Goal: Task Accomplishment & Management: Use online tool/utility

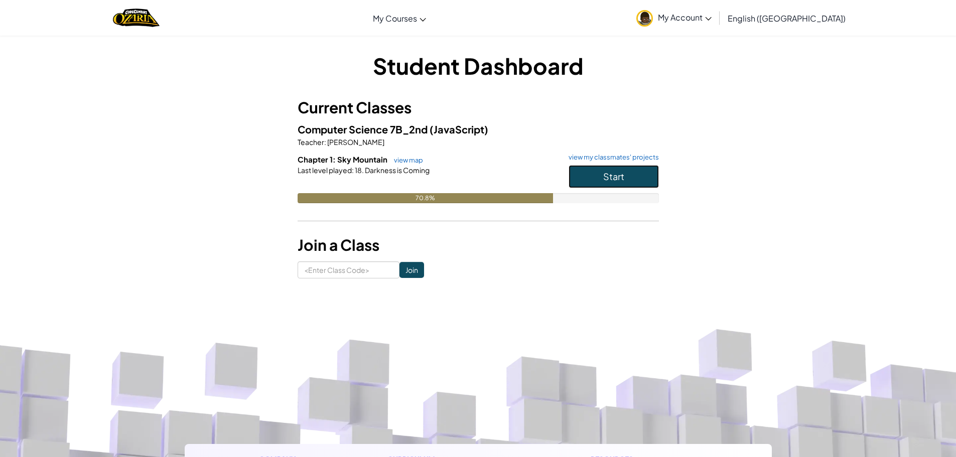
click at [584, 180] on button "Start" at bounding box center [613, 176] width 90 height 23
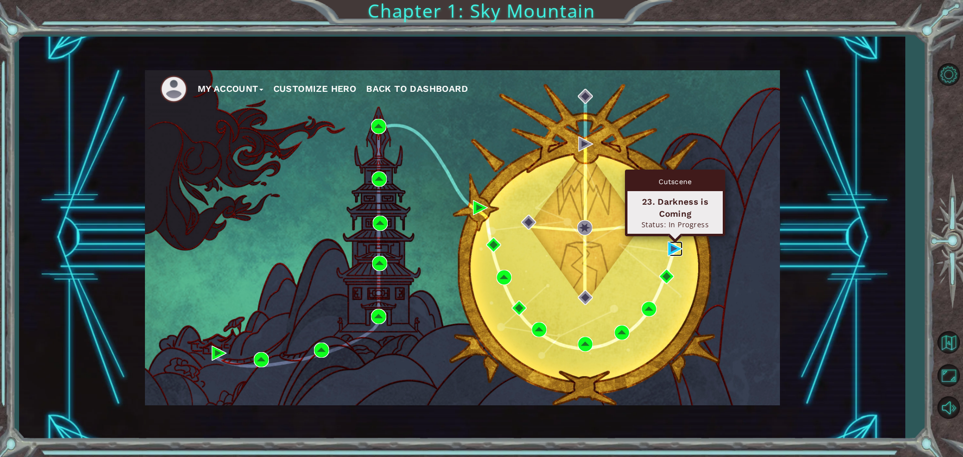
click at [678, 242] on img at bounding box center [675, 248] width 15 height 15
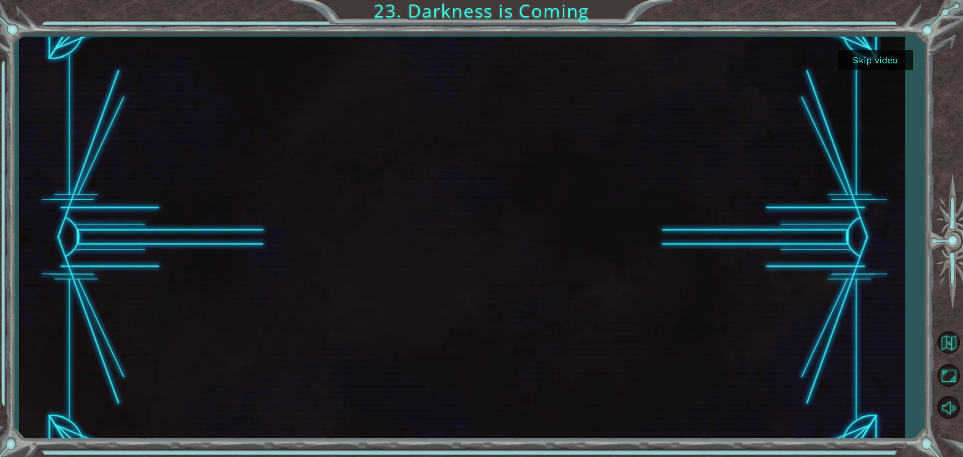
click at [847, 50] on button "Skip video" at bounding box center [875, 60] width 75 height 20
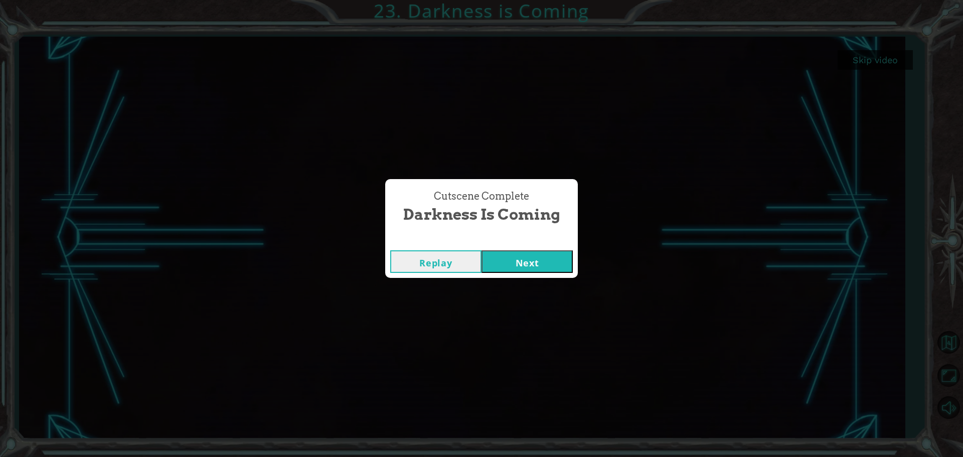
click at [491, 260] on button "Next" at bounding box center [527, 261] width 91 height 23
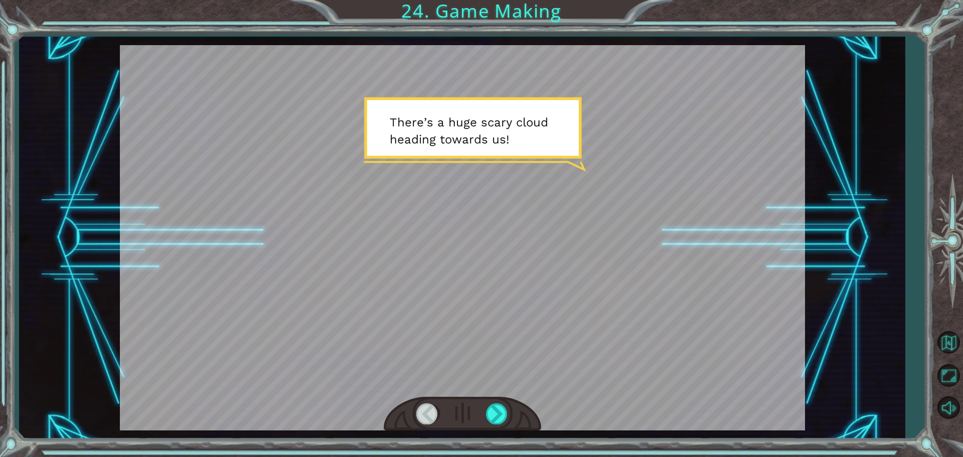
drag, startPoint x: 483, startPoint y: 411, endPoint x: 490, endPoint y: 411, distance: 7.0
click at [484, 411] on div at bounding box center [462, 414] width 157 height 35
click at [490, 411] on div at bounding box center [497, 413] width 23 height 21
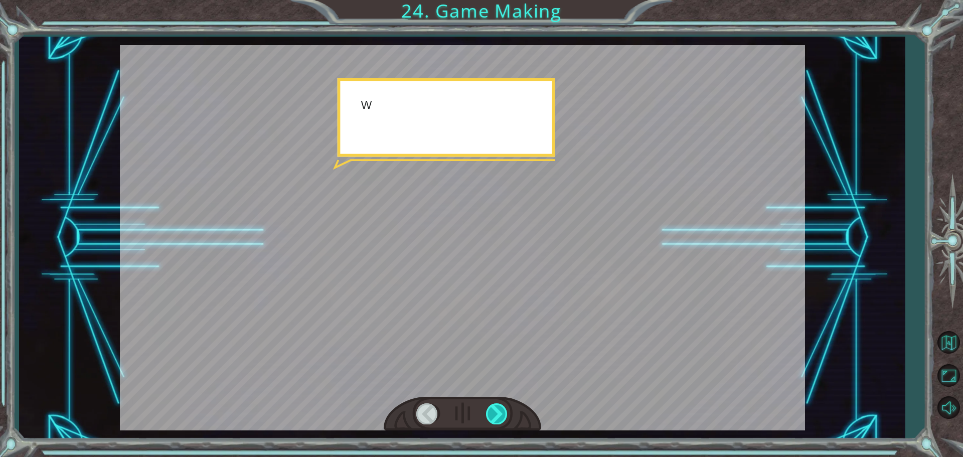
click at [491, 411] on div at bounding box center [497, 413] width 23 height 21
click at [490, 412] on div at bounding box center [497, 413] width 23 height 21
click at [490, 413] on div at bounding box center [497, 413] width 23 height 21
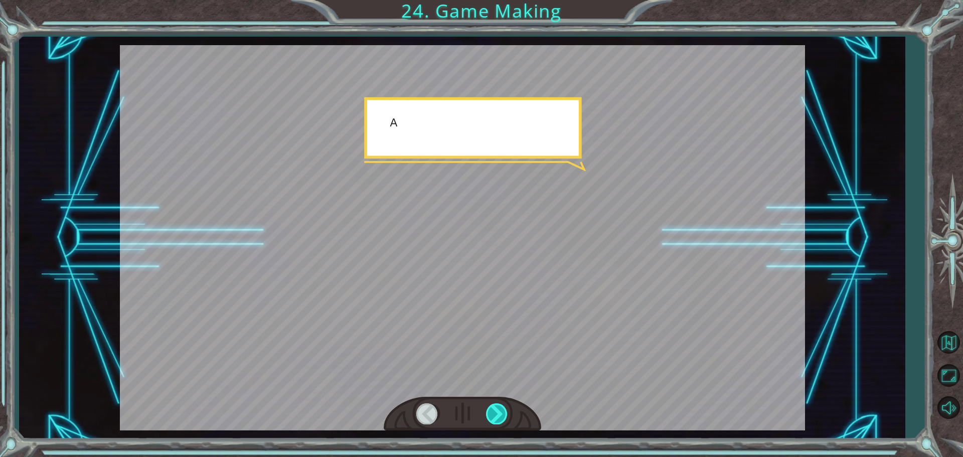
click at [490, 413] on div at bounding box center [497, 413] width 23 height 21
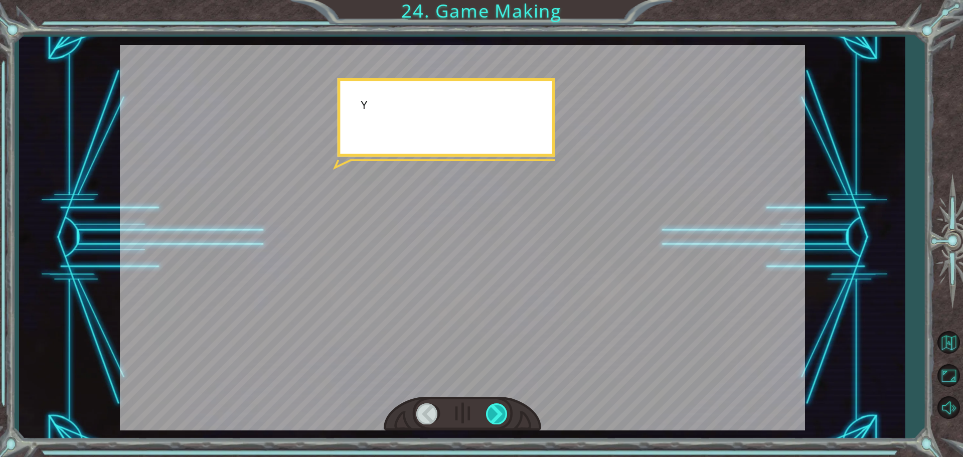
click at [490, 413] on div at bounding box center [497, 413] width 23 height 21
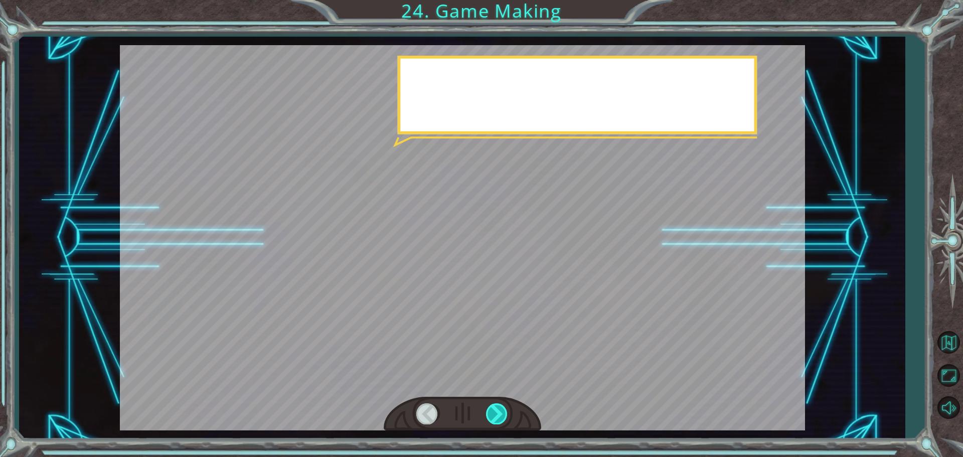
click at [490, 413] on div at bounding box center [497, 413] width 23 height 21
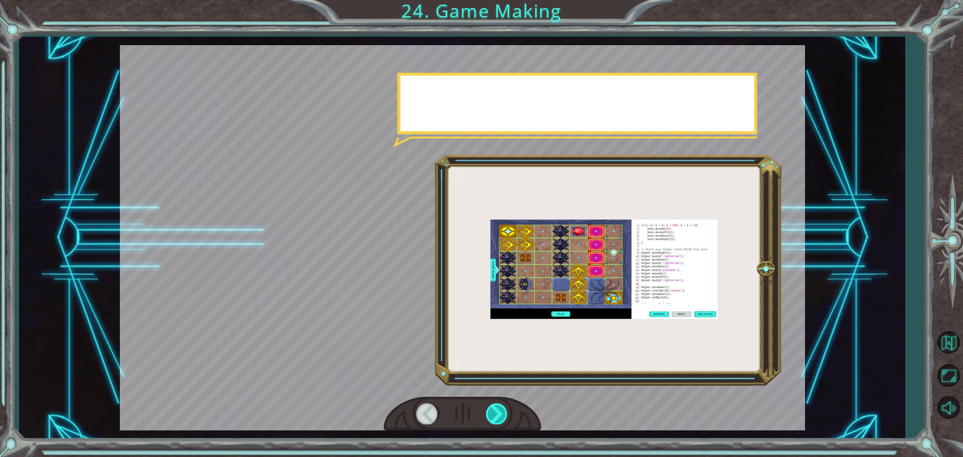
click at [490, 413] on div at bounding box center [497, 413] width 23 height 21
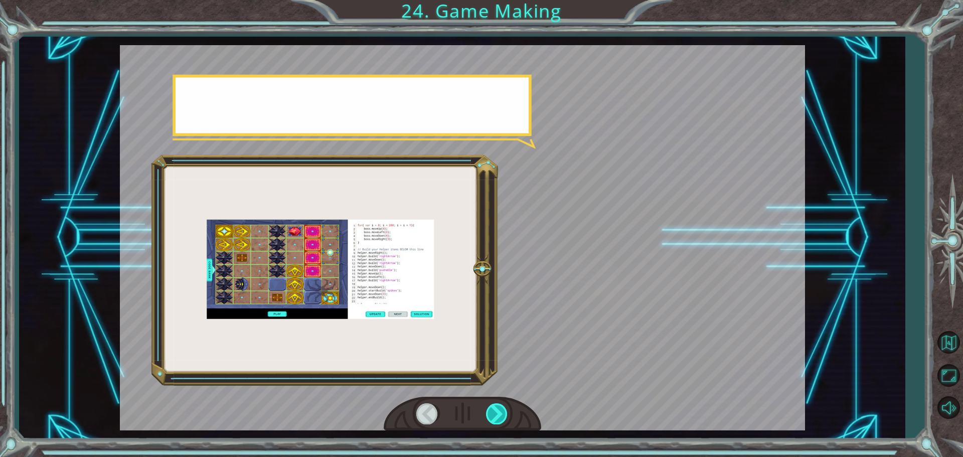
click at [490, 413] on div at bounding box center [497, 413] width 23 height 21
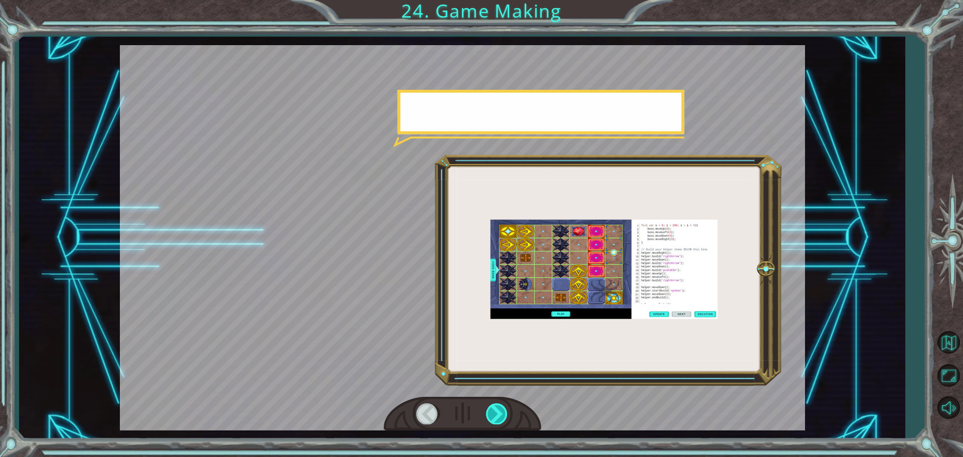
click at [490, 413] on div at bounding box center [497, 413] width 23 height 21
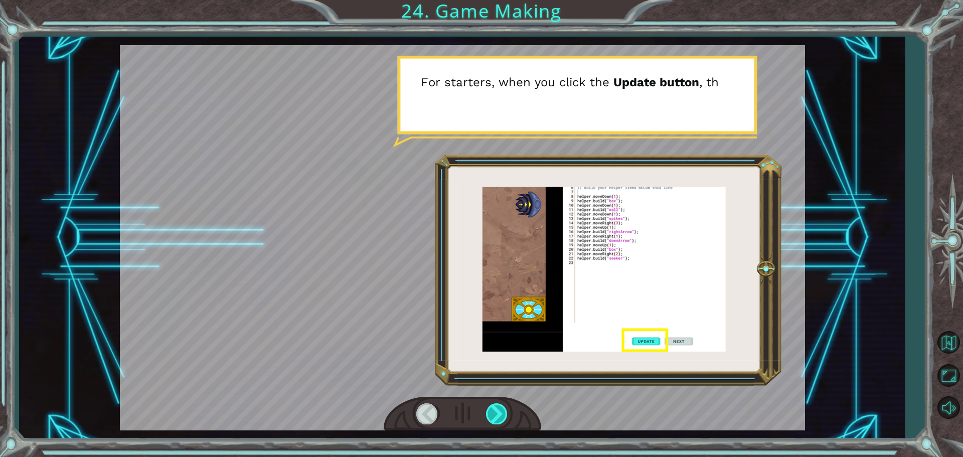
click at [490, 413] on div at bounding box center [497, 413] width 23 height 21
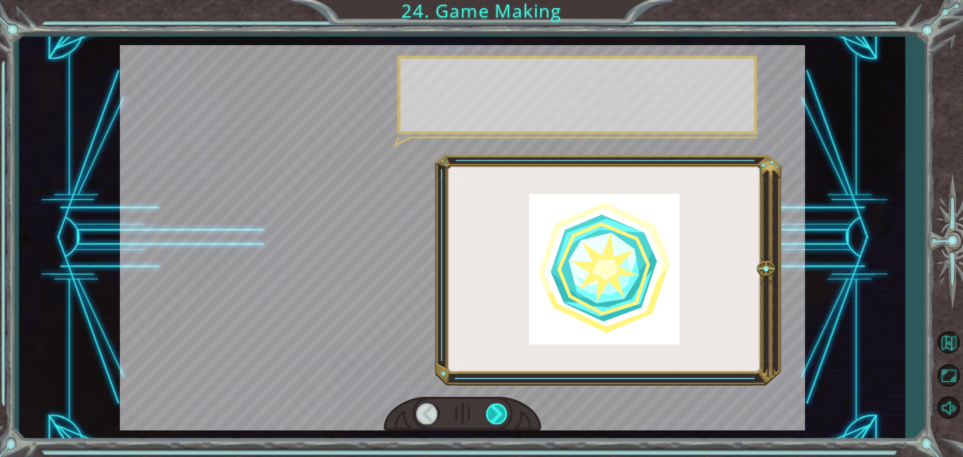
click at [490, 413] on div at bounding box center [497, 413] width 23 height 21
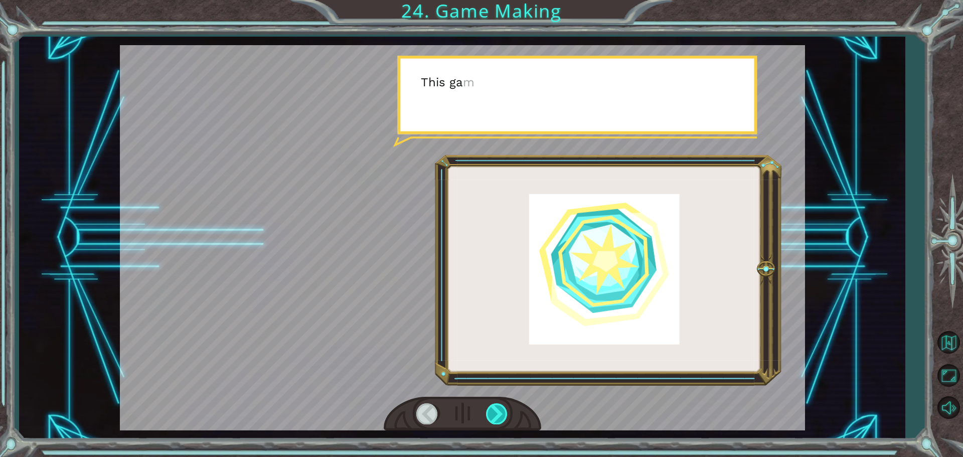
click at [490, 413] on div at bounding box center [497, 413] width 23 height 21
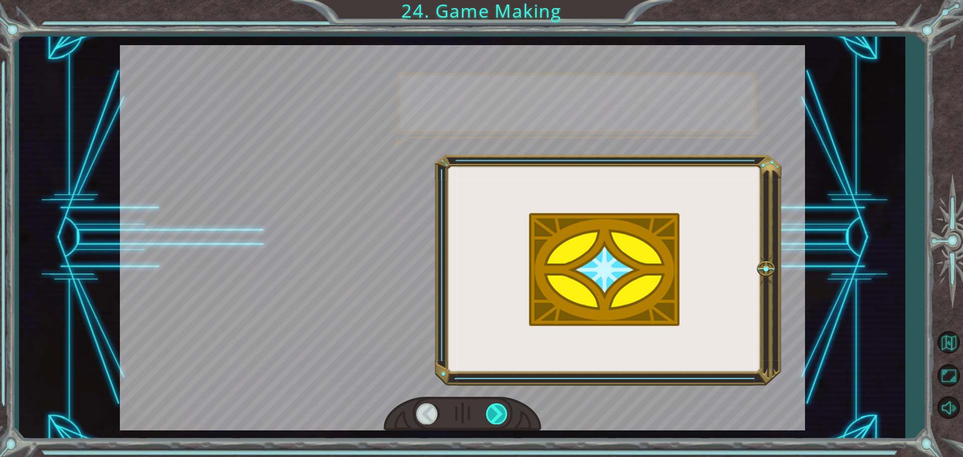
click at [490, 413] on div at bounding box center [497, 413] width 23 height 21
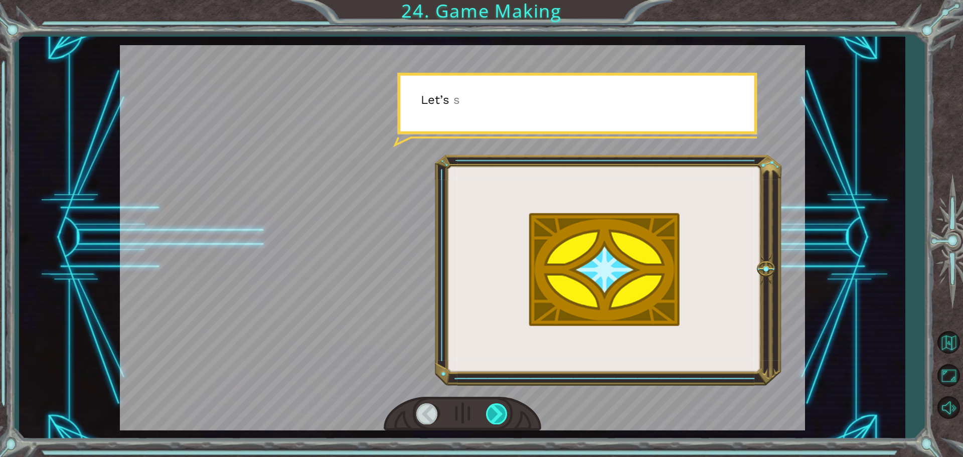
click at [489, 413] on div at bounding box center [497, 413] width 23 height 21
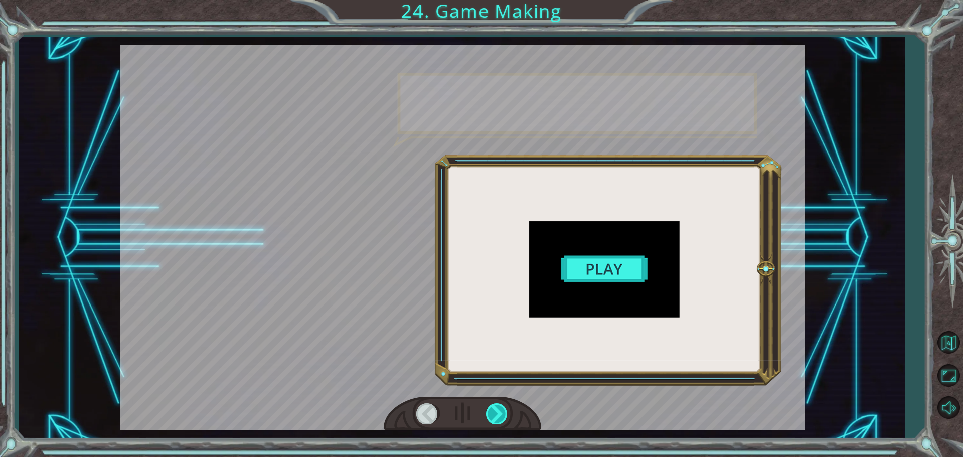
click at [488, 413] on div at bounding box center [497, 413] width 23 height 21
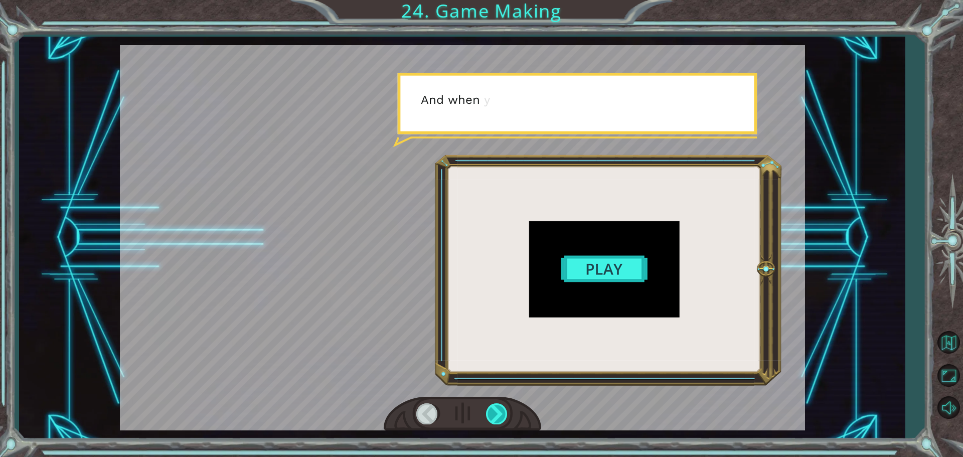
click at [488, 413] on div at bounding box center [497, 413] width 23 height 21
click at [487, 412] on div at bounding box center [497, 413] width 23 height 21
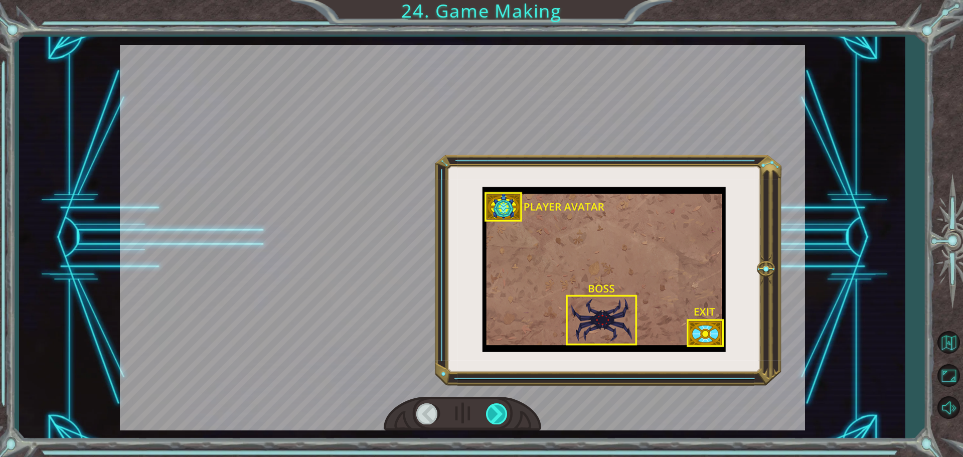
click at [487, 412] on div at bounding box center [497, 413] width 23 height 21
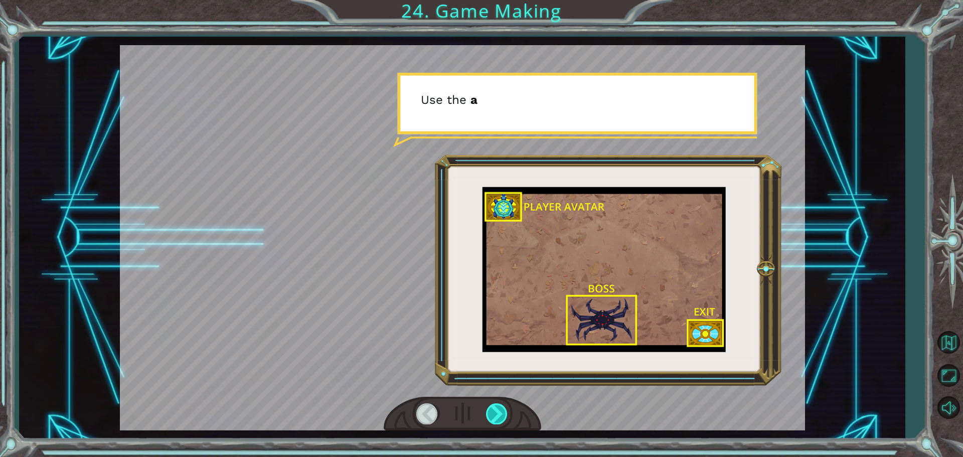
click at [487, 412] on div at bounding box center [497, 413] width 23 height 21
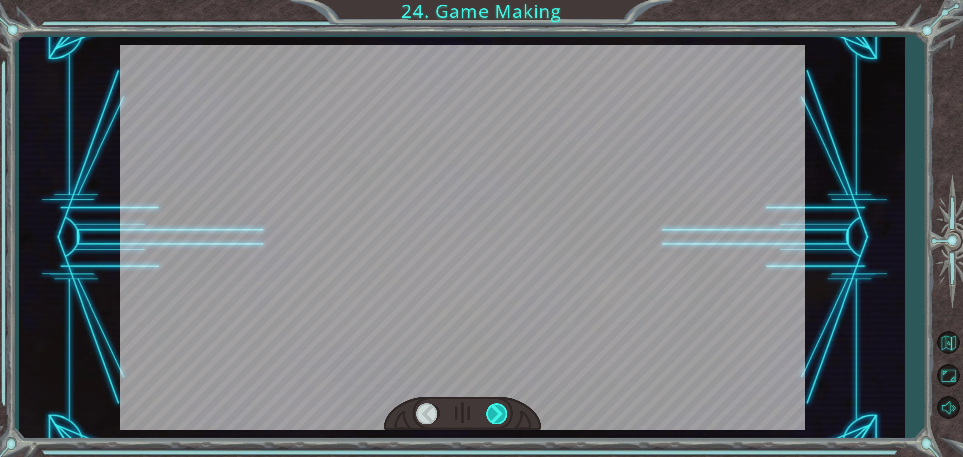
click at [486, 411] on div at bounding box center [497, 413] width 23 height 21
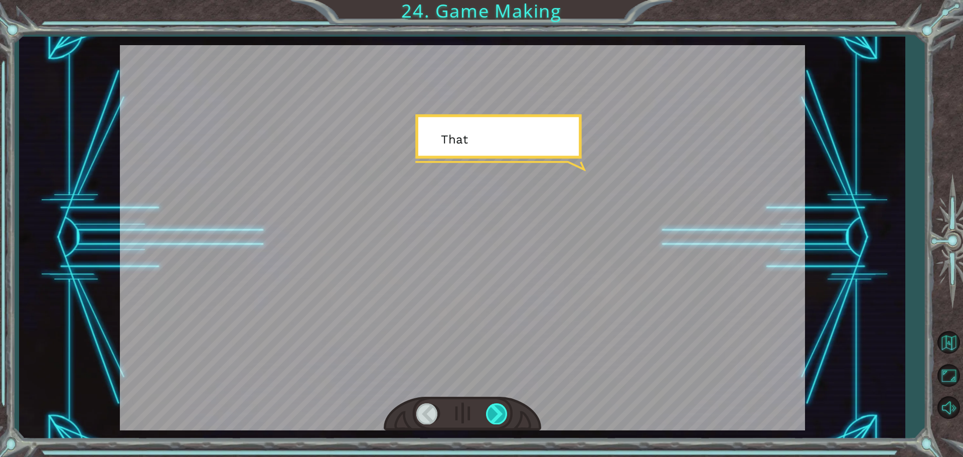
click at [486, 411] on div at bounding box center [497, 413] width 23 height 21
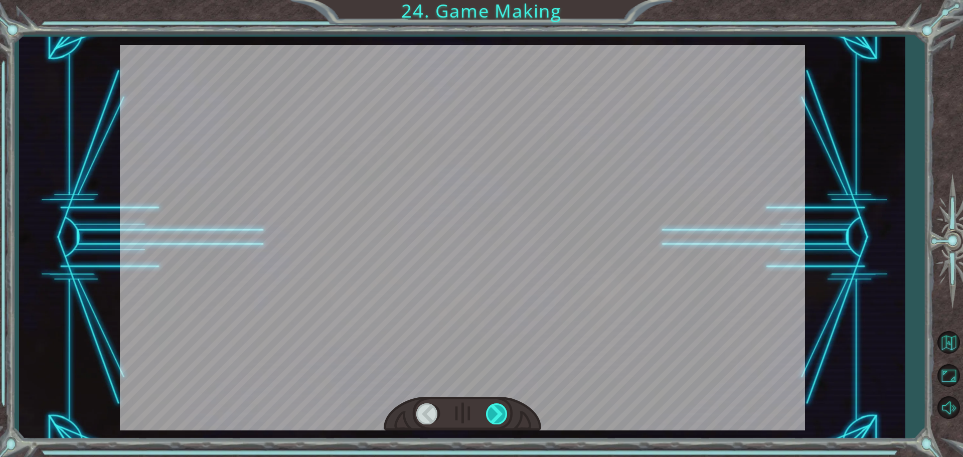
click at [486, 411] on div at bounding box center [497, 413] width 23 height 21
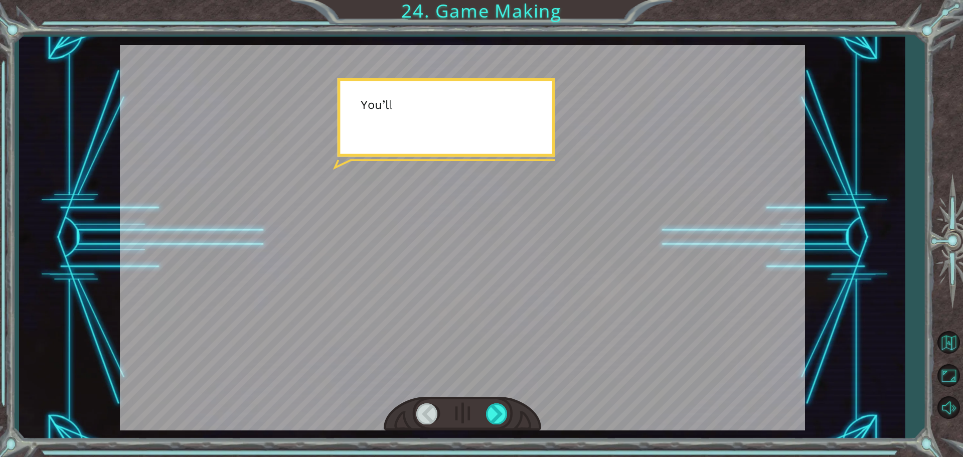
click at [485, 411] on div at bounding box center [462, 414] width 157 height 35
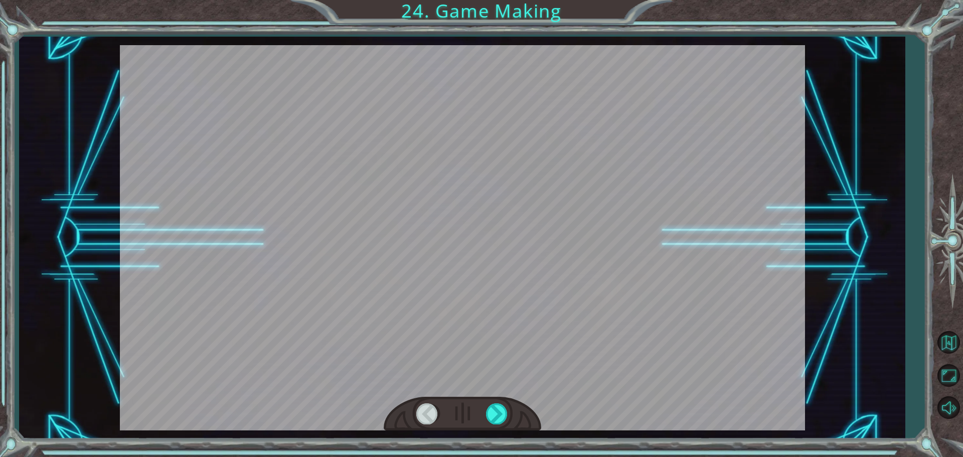
click at [485, 411] on div at bounding box center [462, 414] width 157 height 35
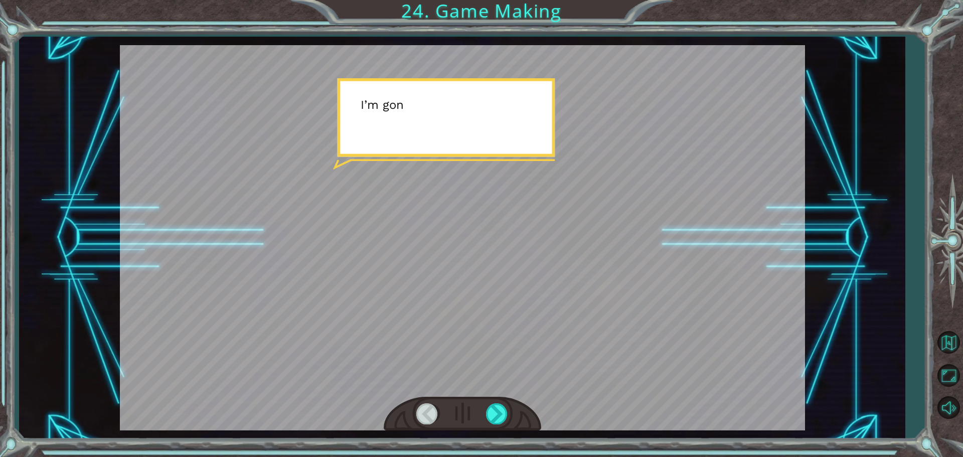
click at [485, 411] on div at bounding box center [462, 414] width 157 height 35
click at [485, 410] on div at bounding box center [462, 414] width 157 height 35
click at [484, 410] on div at bounding box center [462, 414] width 157 height 35
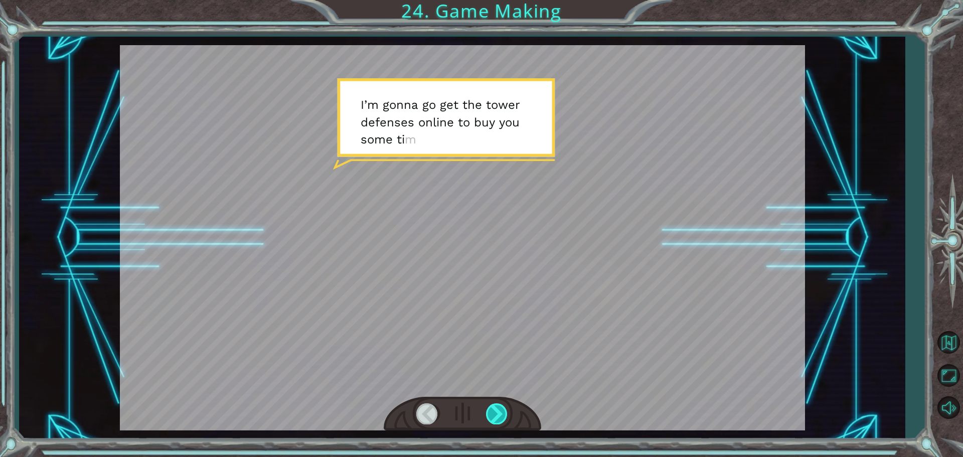
click at [486, 409] on div at bounding box center [462, 414] width 157 height 35
click at [490, 408] on div at bounding box center [497, 413] width 23 height 21
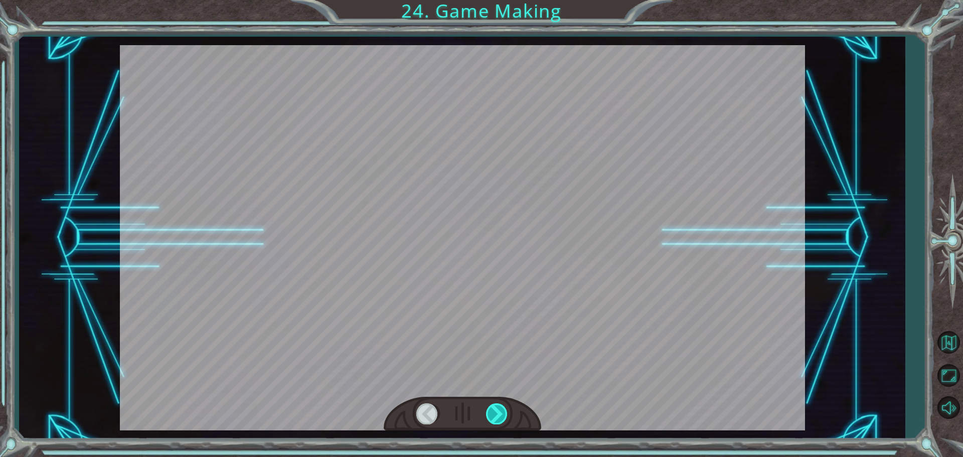
click at [492, 408] on div at bounding box center [497, 413] width 23 height 21
click at [495, 408] on div at bounding box center [497, 413] width 23 height 21
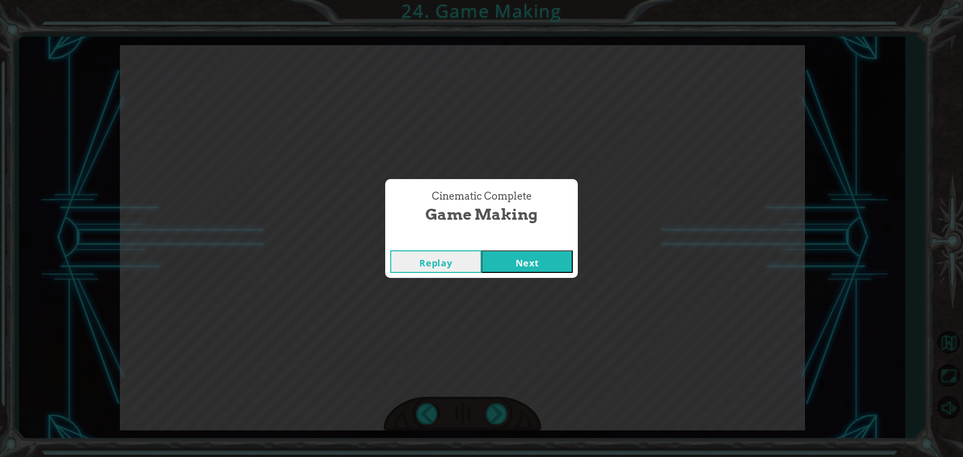
click at [529, 265] on button "Next" at bounding box center [527, 261] width 91 height 23
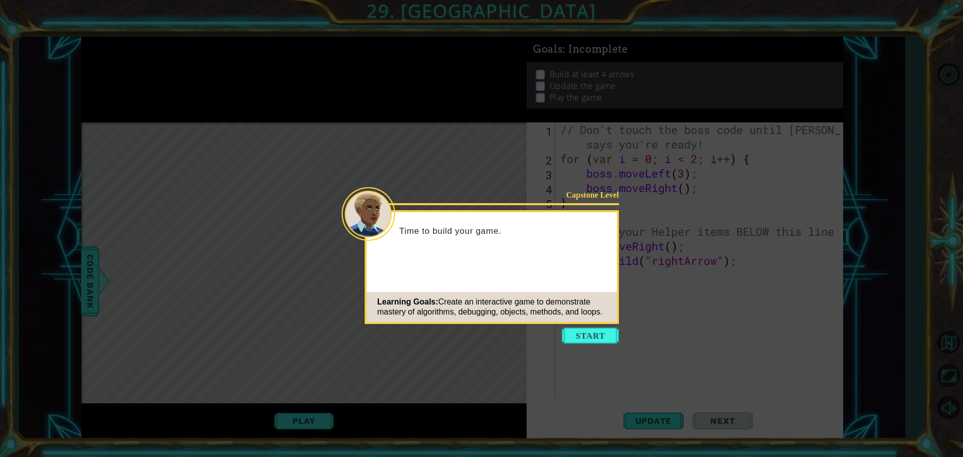
click at [577, 335] on button "Start" at bounding box center [590, 336] width 57 height 16
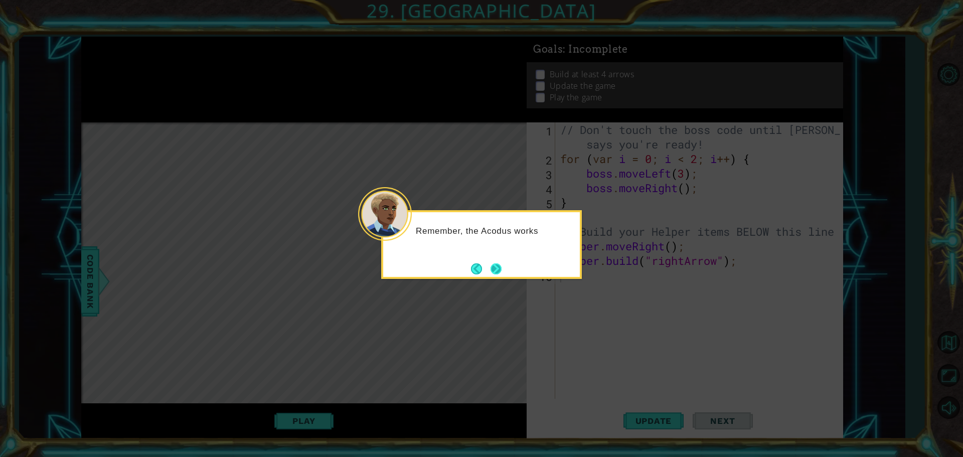
click at [493, 268] on button "Next" at bounding box center [496, 268] width 11 height 11
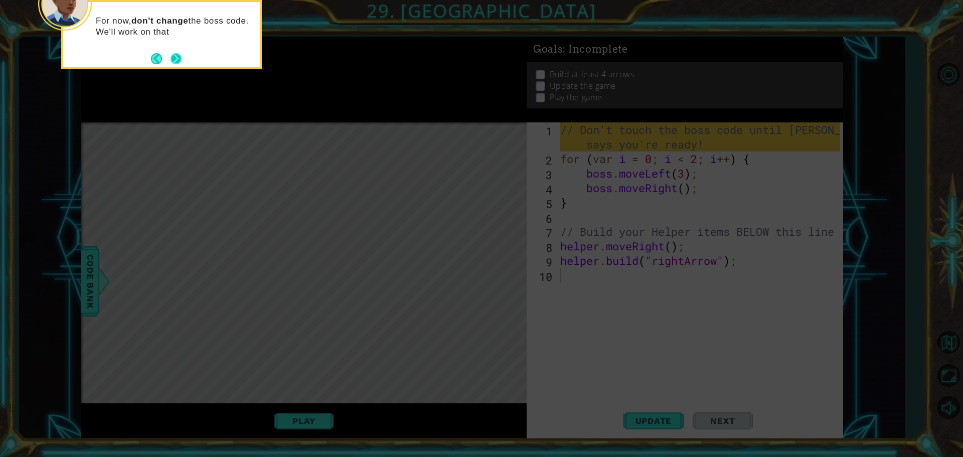
click at [176, 56] on button "Next" at bounding box center [176, 58] width 11 height 11
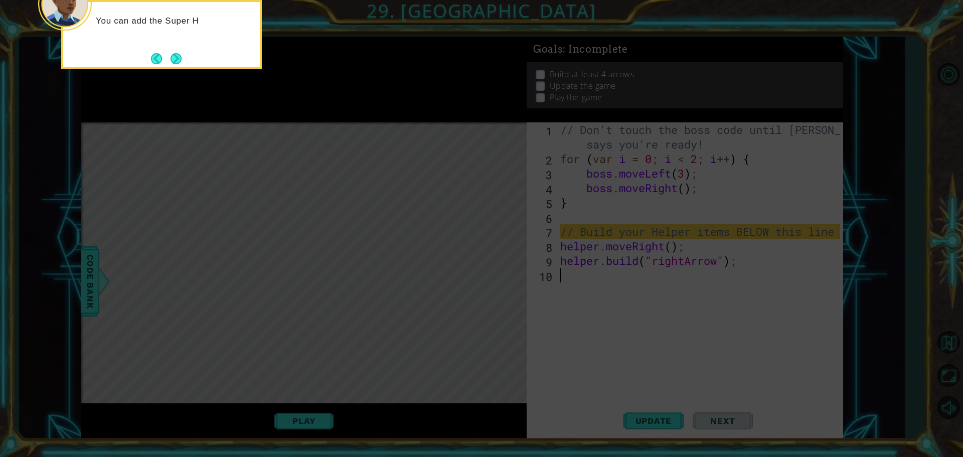
click at [176, 56] on button "Next" at bounding box center [176, 58] width 11 height 11
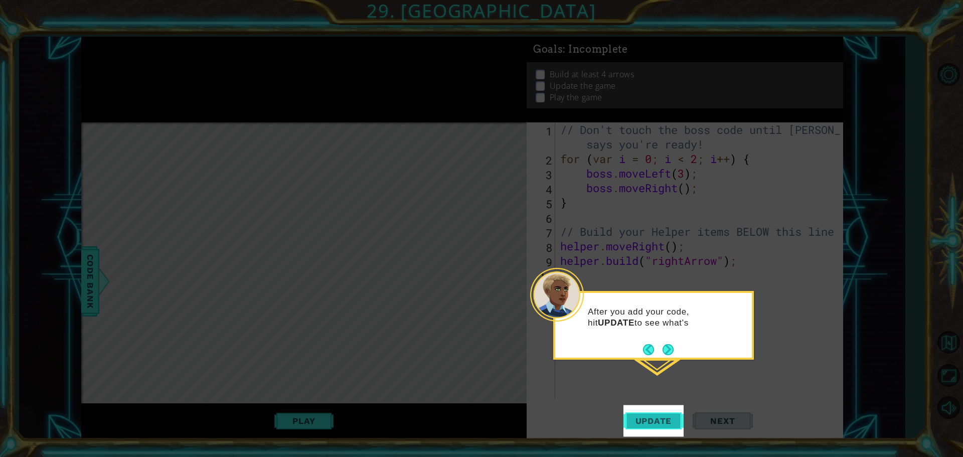
click at [643, 412] on button "Update" at bounding box center [653, 421] width 60 height 32
click at [668, 340] on div "After you add your code, hit UPDATE to see what's built. Remember, this is an a…" at bounding box center [653, 328] width 197 height 62
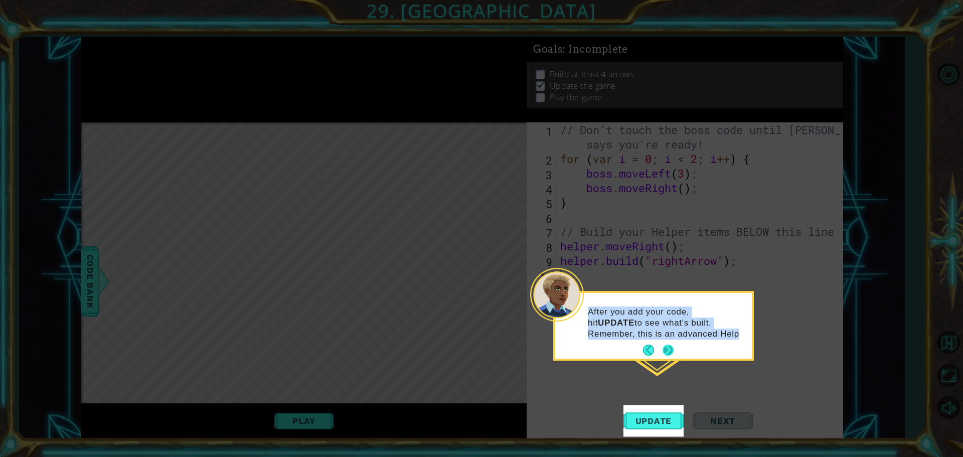
click at [668, 343] on div "After you add your code, hit UPDATE to see what's built. Remember, this is an a…" at bounding box center [653, 326] width 197 height 66
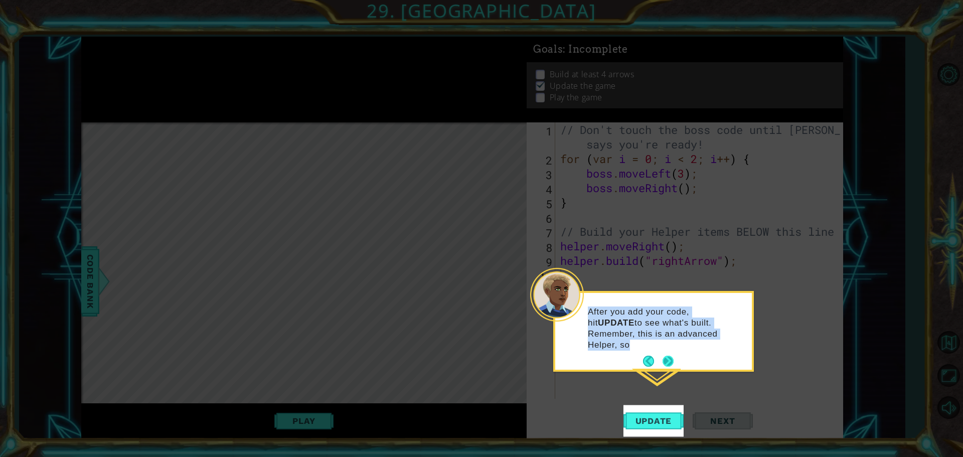
click at [666, 352] on button "Next" at bounding box center [668, 361] width 19 height 19
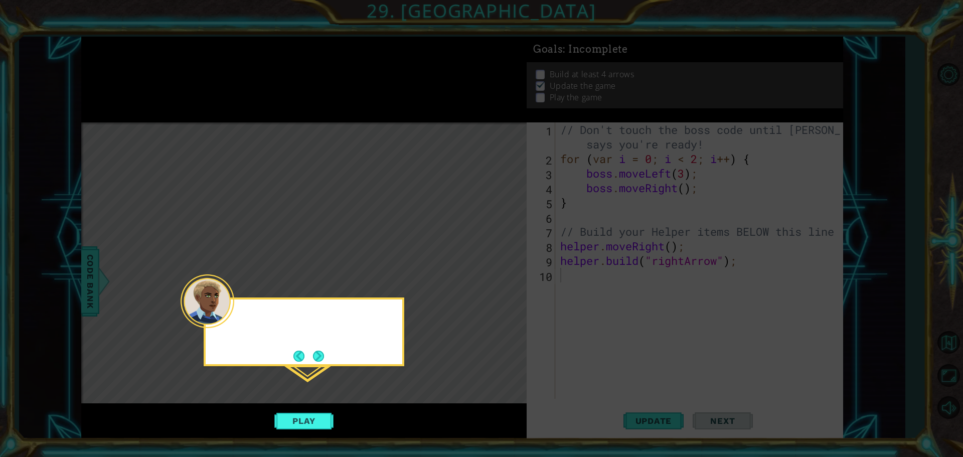
click at [666, 347] on icon at bounding box center [481, 228] width 963 height 457
drag, startPoint x: 293, startPoint y: 412, endPoint x: 305, endPoint y: 419, distance: 13.9
click at [302, 418] on button "Play" at bounding box center [303, 420] width 59 height 19
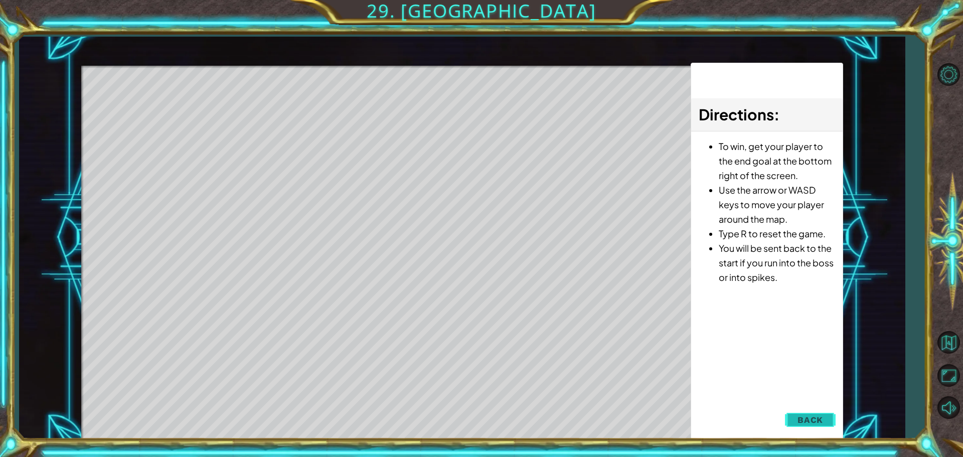
click at [817, 416] on span "Back" at bounding box center [811, 420] width 26 height 10
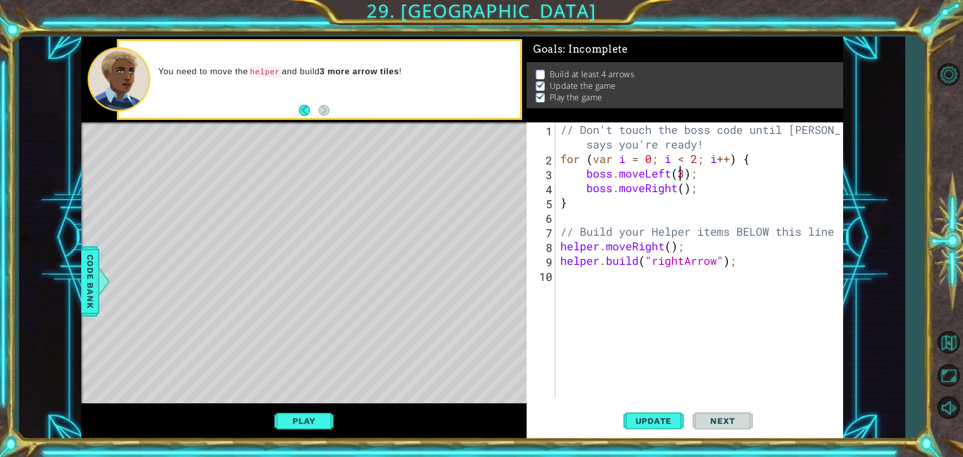
click at [679, 177] on div "// Don't touch the boss code until [PERSON_NAME] says you're ready! for ( var i…" at bounding box center [701, 282] width 287 height 320
click at [686, 174] on div "// Don't touch the boss code until [PERSON_NAME] says you're ready! for ( var i…" at bounding box center [701, 282] width 287 height 320
click at [753, 262] on div "// Don't touch the boss code until [PERSON_NAME] says you're ready! for ( var i…" at bounding box center [701, 282] width 287 height 320
type textarea "[DOMAIN_NAME]("rightArrow");"
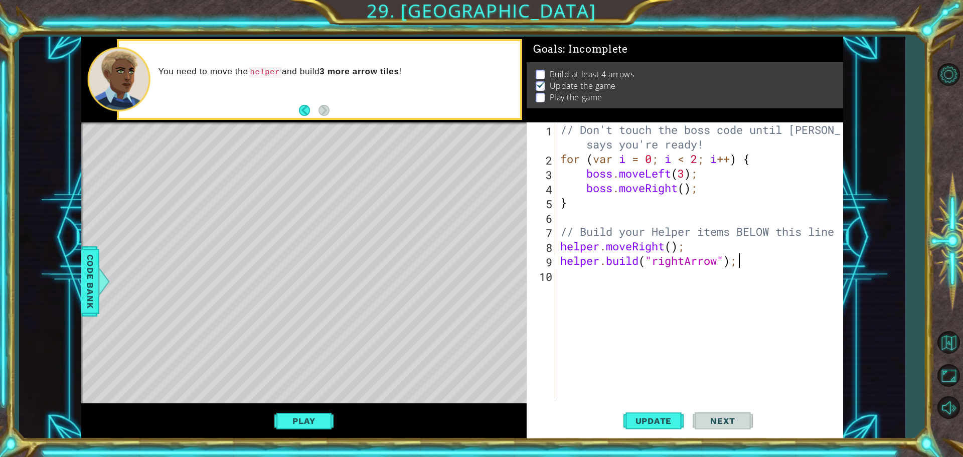
click at [673, 280] on div "// Don't touch the boss code until [PERSON_NAME] says you're ready! for ( var i…" at bounding box center [701, 282] width 287 height 320
type textarea "h"
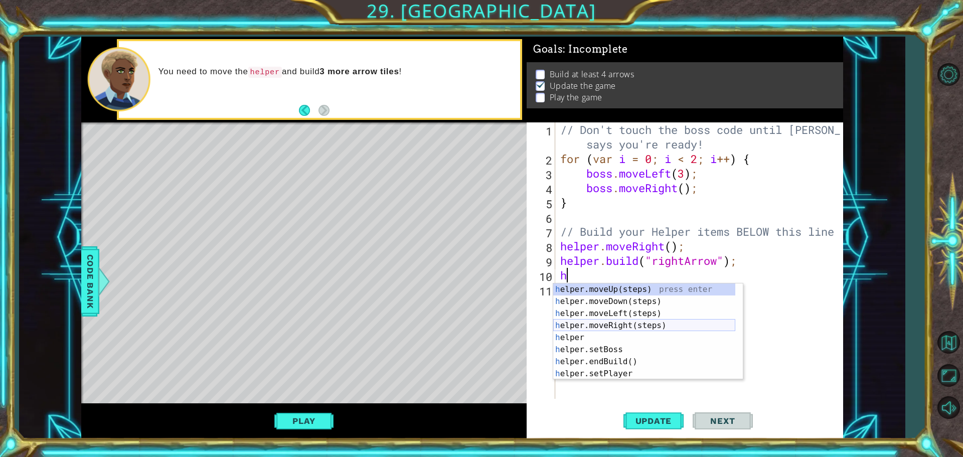
click at [612, 326] on div "h elper.moveUp(steps) press enter h elper.moveDown(steps) press enter h elper.m…" at bounding box center [644, 343] width 182 height 120
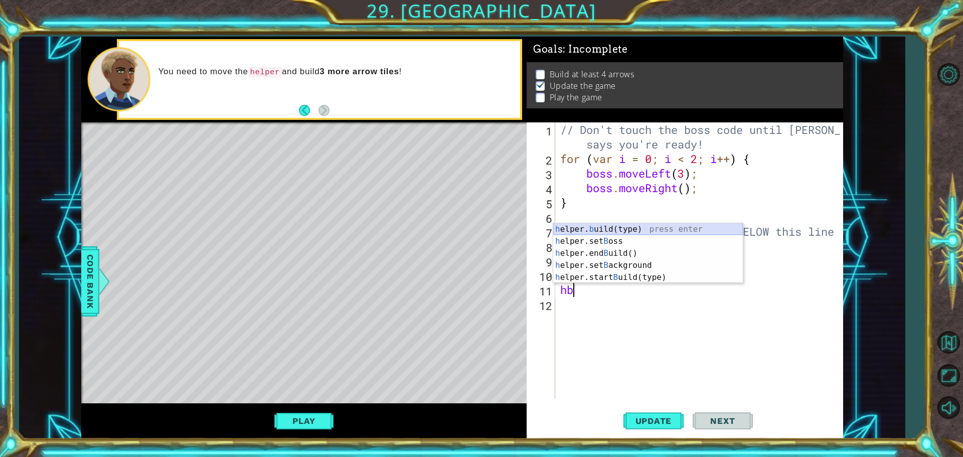
click at [621, 230] on div "h elper. b uild(type) press enter h elper.set B oss press enter h elper.end B u…" at bounding box center [648, 265] width 190 height 84
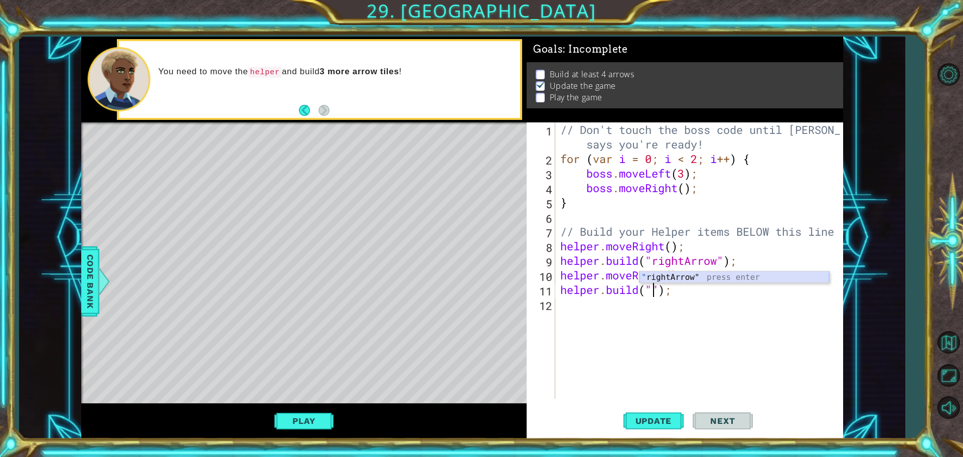
click at [674, 275] on div "" rightArrow" press enter" at bounding box center [735, 289] width 190 height 36
type textarea "[DOMAIN_NAME]("rightArrow");"
click at [609, 308] on div "// Don't touch the boss code until [PERSON_NAME] says you're ready! for ( var i…" at bounding box center [701, 282] width 287 height 320
type textarea "h"
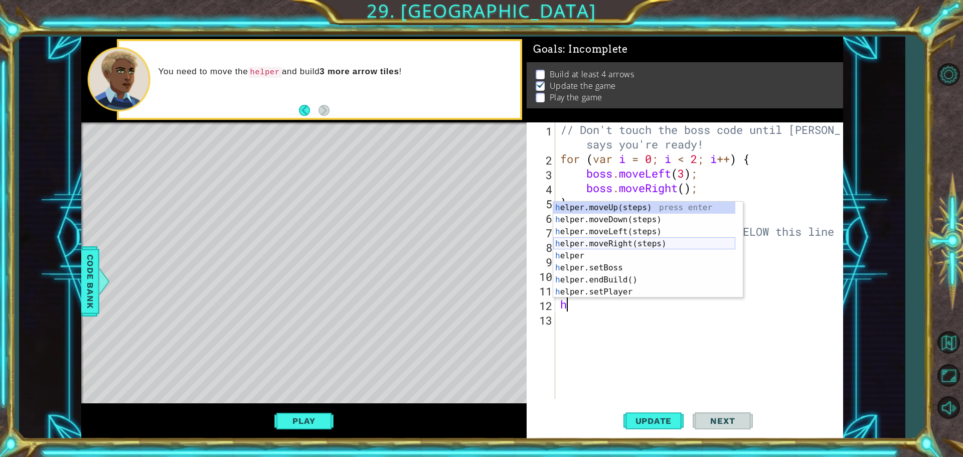
click at [622, 243] on div "h elper.moveUp(steps) press enter h elper.moveDown(steps) press enter h elper.m…" at bounding box center [644, 262] width 182 height 120
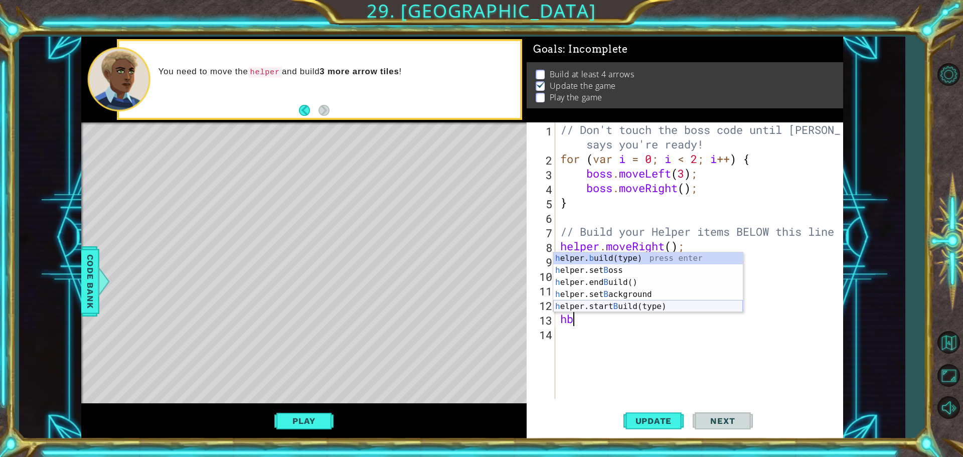
click at [636, 306] on div "h elper. b uild(type) press enter h elper.set B oss press enter h elper.end B u…" at bounding box center [648, 294] width 190 height 84
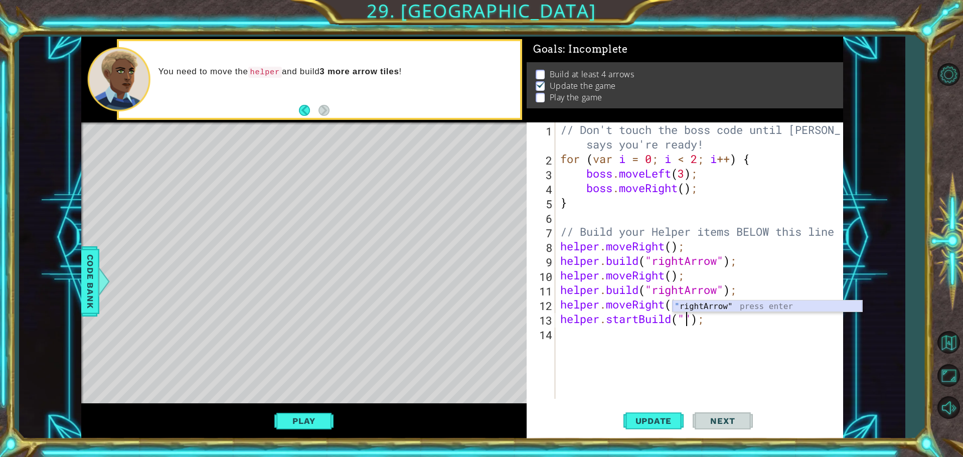
click at [689, 306] on div "" rightArrow" press enter" at bounding box center [768, 318] width 190 height 36
type textarea "helper.startBuild("rightArrow");"
click at [654, 418] on span "Update" at bounding box center [653, 421] width 57 height 10
click at [301, 137] on div "Level Map" at bounding box center [312, 269] width 463 height 295
click at [610, 341] on div "// Don't touch the boss code until [PERSON_NAME] says you're ready! for ( var i…" at bounding box center [701, 282] width 287 height 320
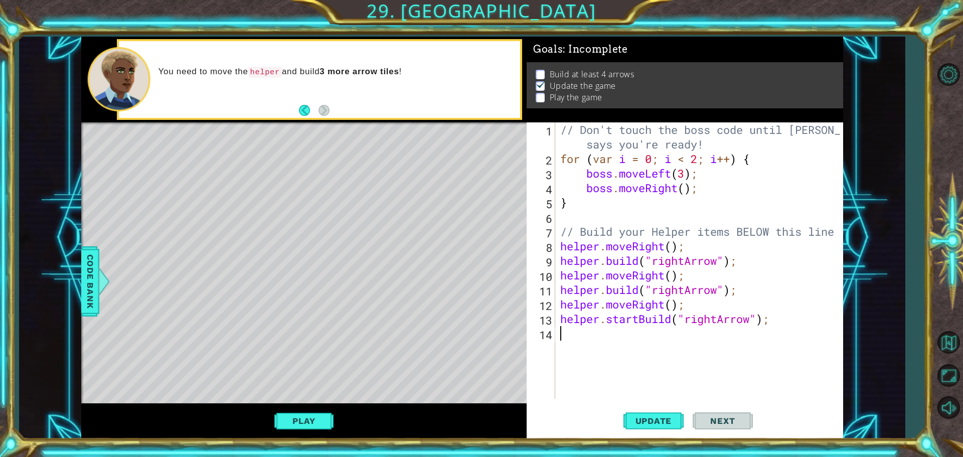
type textarea "h"
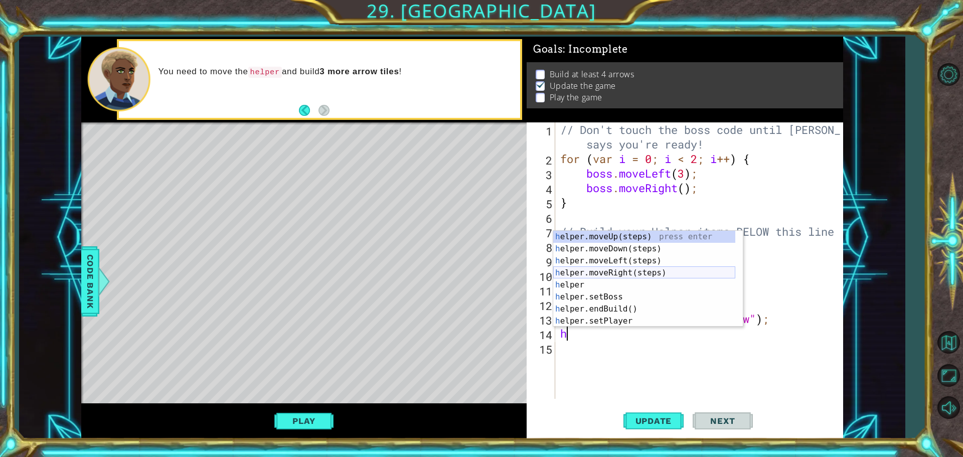
click at [626, 268] on div "h elper.moveUp(steps) press enter h elper.moveDown(steps) press enter h elper.m…" at bounding box center [644, 291] width 182 height 120
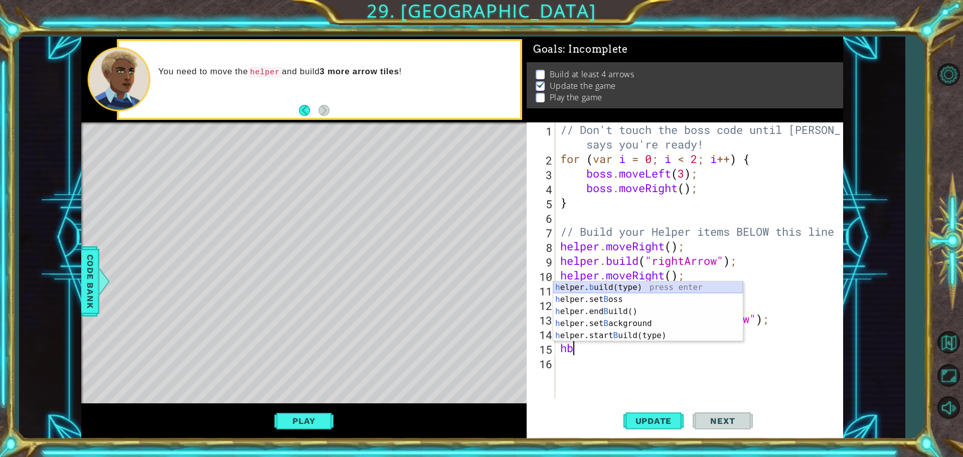
click at [628, 287] on div "h elper. b uild(type) press enter h elper.set B oss press enter h elper.end B u…" at bounding box center [648, 323] width 190 height 84
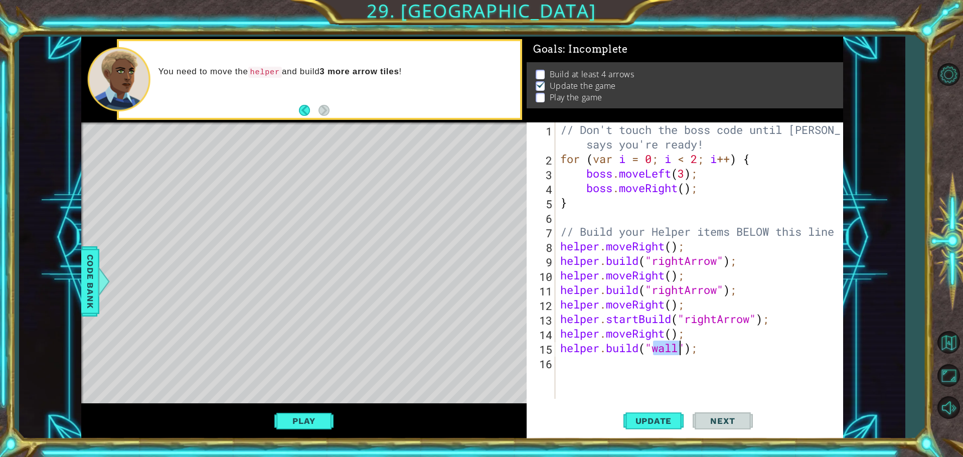
scroll to position [0, 5]
click at [668, 335] on div ""r ightArrow" press enter" at bounding box center [735, 348] width 190 height 36
type textarea "[DOMAIN_NAME]("rightArrow");"
click at [597, 358] on div "// Don't touch the boss code until [PERSON_NAME] says you're ready! for ( var i…" at bounding box center [701, 282] width 287 height 320
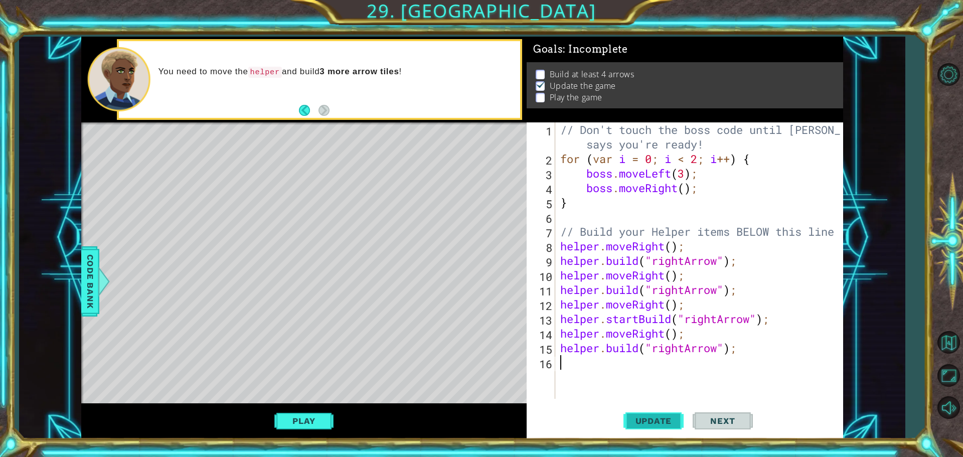
click at [649, 419] on span "Update" at bounding box center [653, 421] width 57 height 10
click at [667, 425] on span "Update" at bounding box center [653, 421] width 57 height 10
click at [313, 411] on button "Play" at bounding box center [303, 420] width 59 height 19
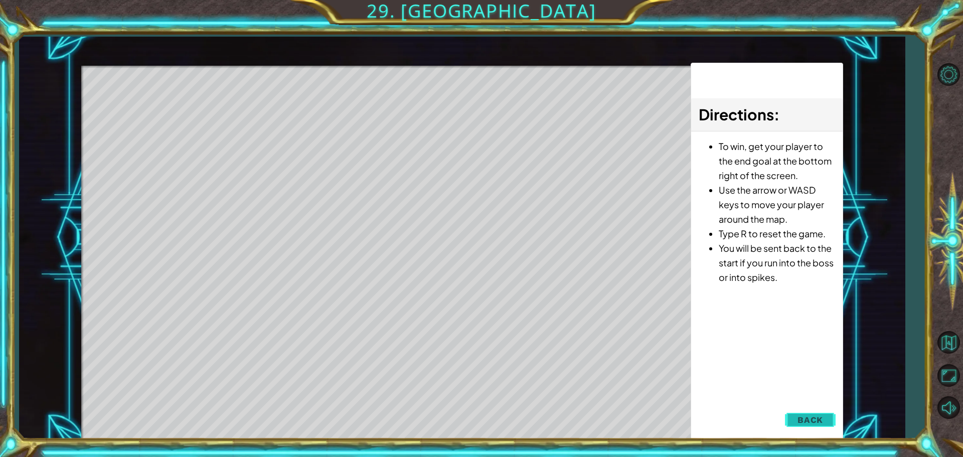
click at [816, 421] on span "Back" at bounding box center [811, 420] width 26 height 10
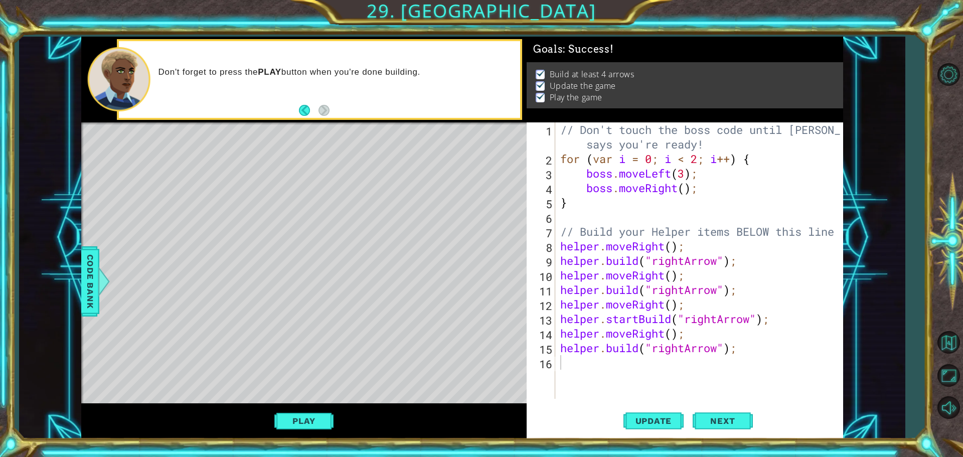
click at [305, 409] on div "Play" at bounding box center [303, 421] width 445 height 36
click at [303, 416] on button "Play" at bounding box center [303, 420] width 59 height 19
click at [714, 430] on button "Next" at bounding box center [723, 422] width 60 height 32
click at [715, 426] on div at bounding box center [481, 228] width 963 height 457
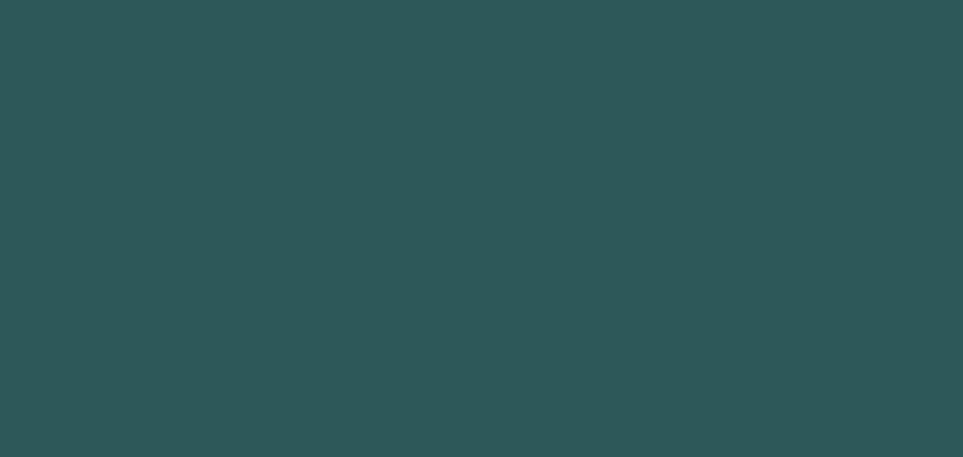
click at [716, 422] on body "Got it 1 2 3 4 5 6 7 8 9 "r ightArrow" press enter הההההההההההההההההההההההההההה…" at bounding box center [481, 228] width 963 height 457
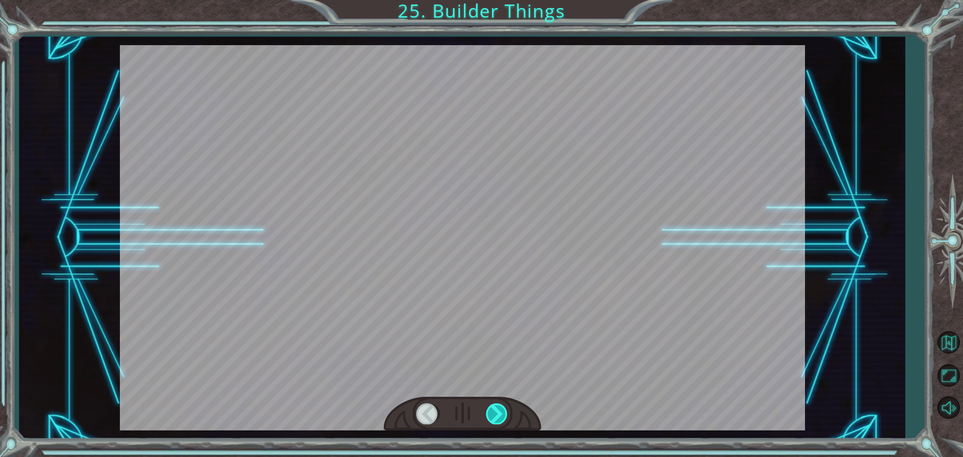
click at [491, 408] on div at bounding box center [497, 413] width 23 height 21
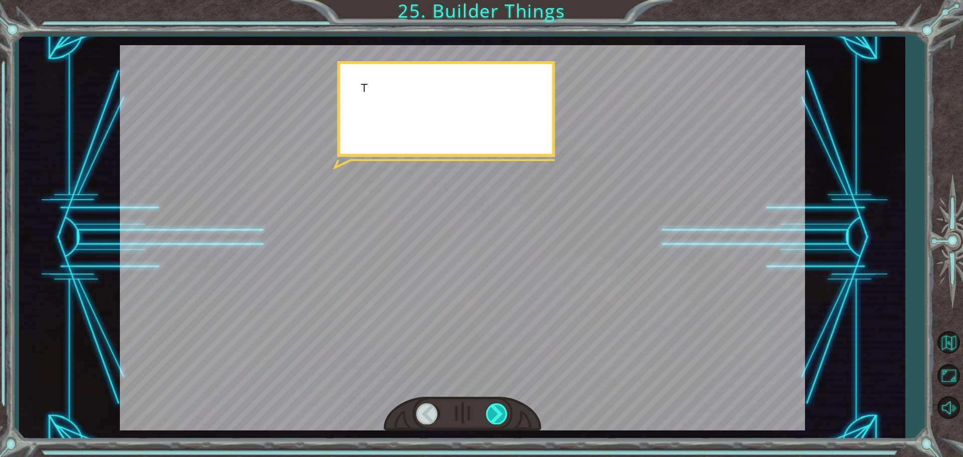
click at [491, 409] on div at bounding box center [497, 413] width 23 height 21
click at [492, 409] on div at bounding box center [497, 413] width 23 height 21
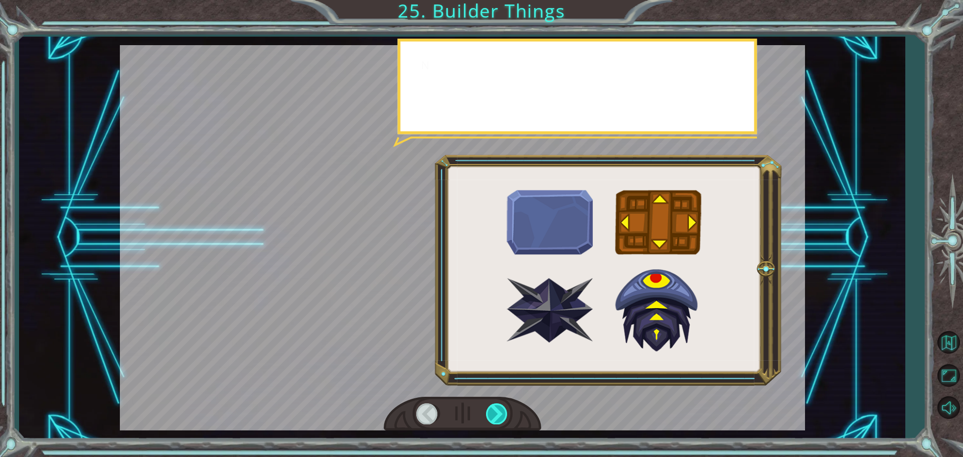
click at [492, 409] on div at bounding box center [497, 413] width 23 height 21
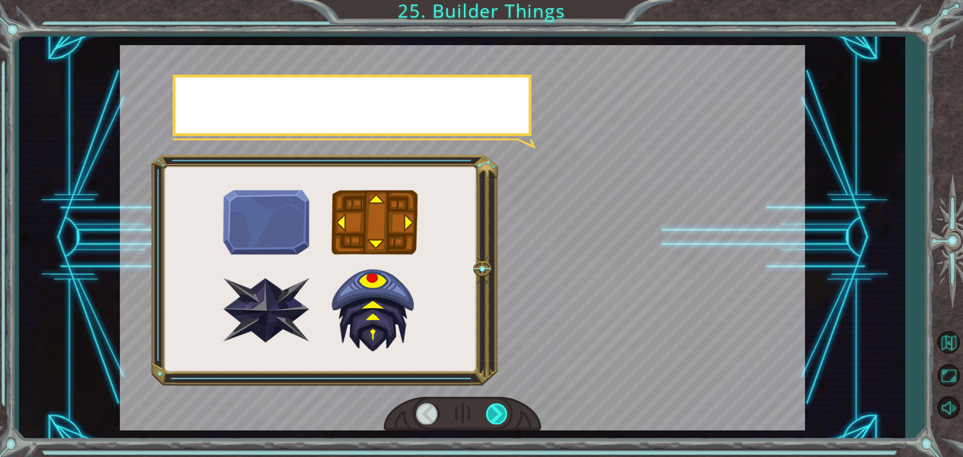
click at [492, 409] on div at bounding box center [497, 413] width 23 height 21
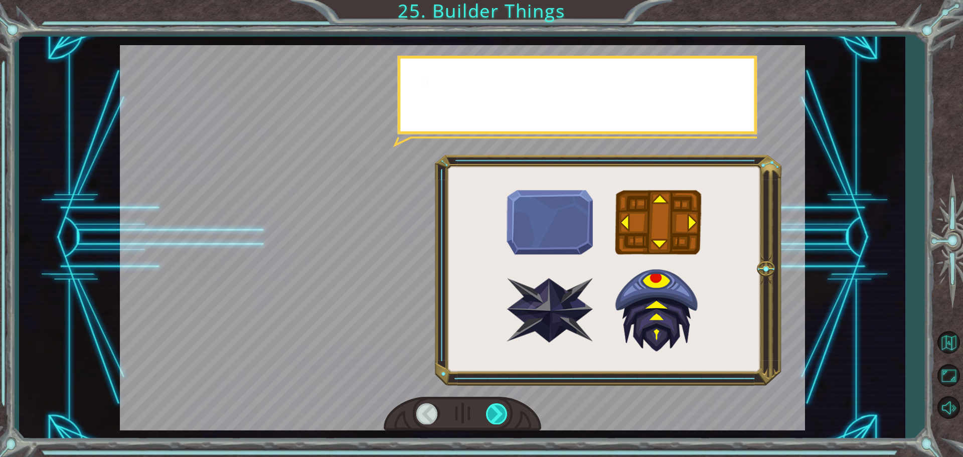
click at [492, 409] on div at bounding box center [497, 413] width 23 height 21
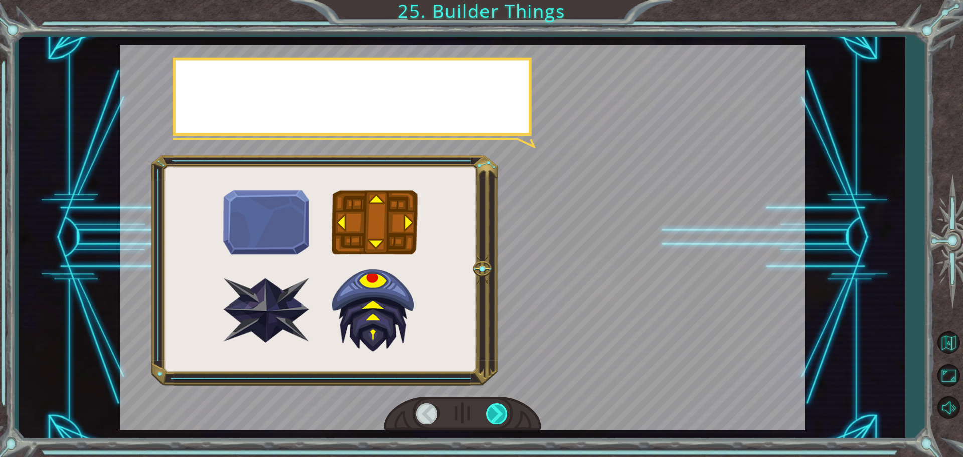
click at [492, 409] on div at bounding box center [497, 413] width 23 height 21
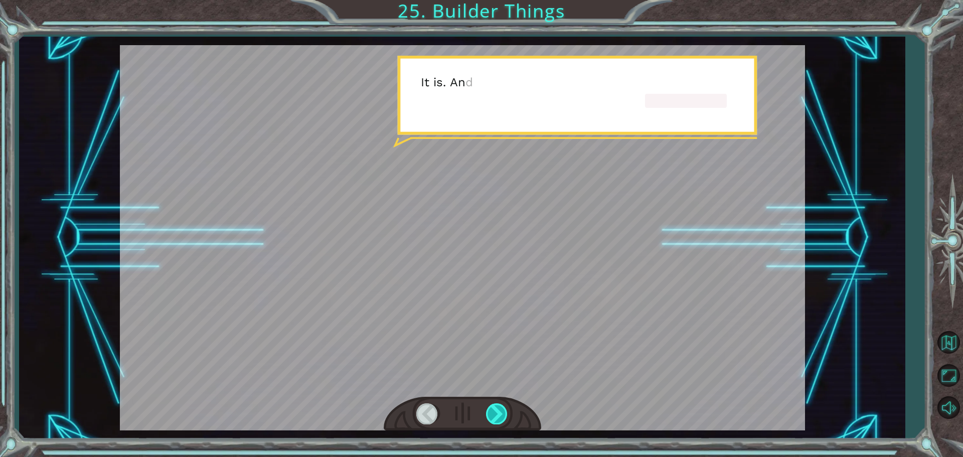
click at [492, 409] on div at bounding box center [497, 413] width 23 height 21
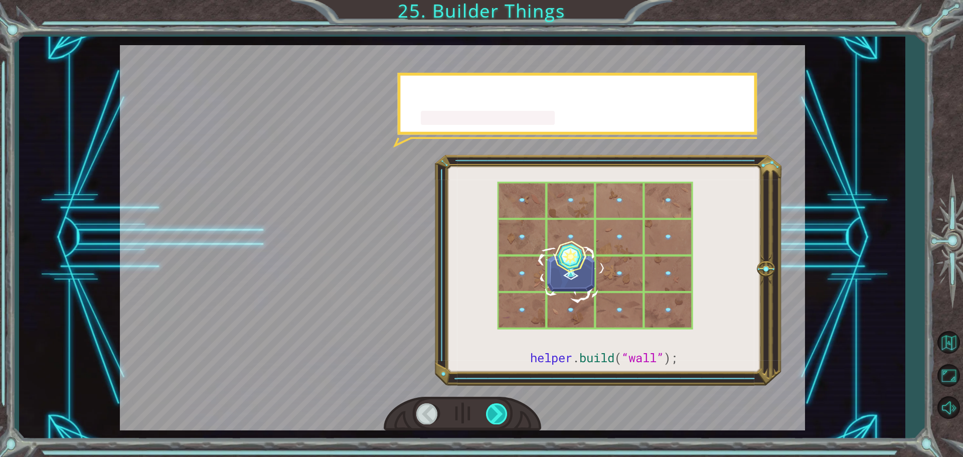
click at [492, 409] on div at bounding box center [497, 413] width 23 height 21
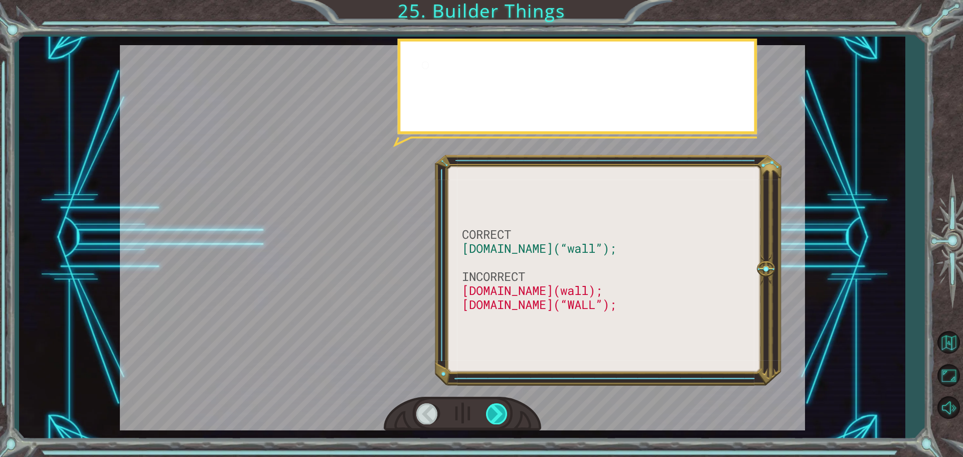
click at [492, 409] on div at bounding box center [497, 413] width 23 height 21
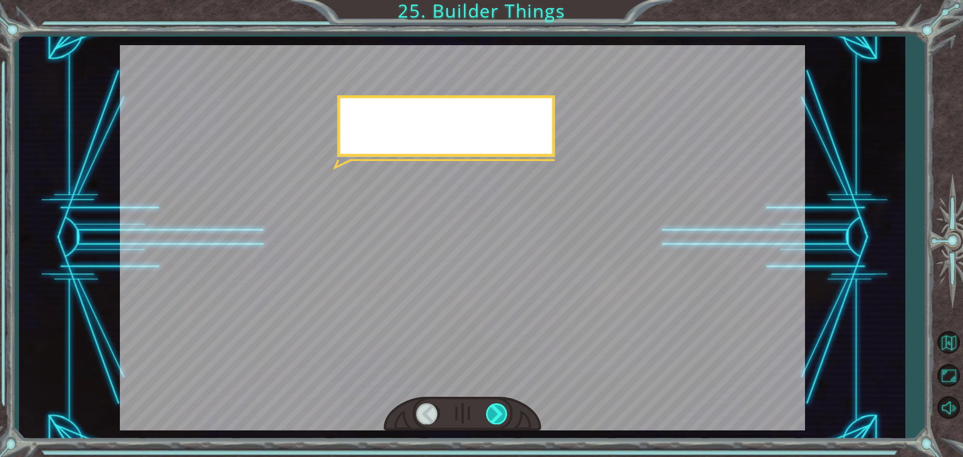
click at [492, 409] on div at bounding box center [497, 413] width 23 height 21
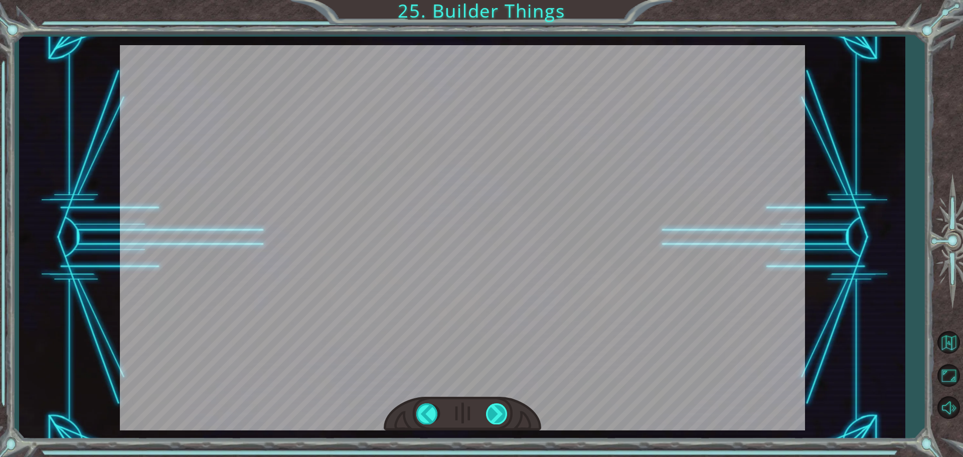
click at [492, 409] on div at bounding box center [497, 413] width 23 height 21
click at [492, 0] on div "CORRECT [DOMAIN_NAME](“wall”); INCORRECT [DOMAIN_NAME](wall); [DOMAIN_NAME](“WA…" at bounding box center [481, 0] width 963 height 0
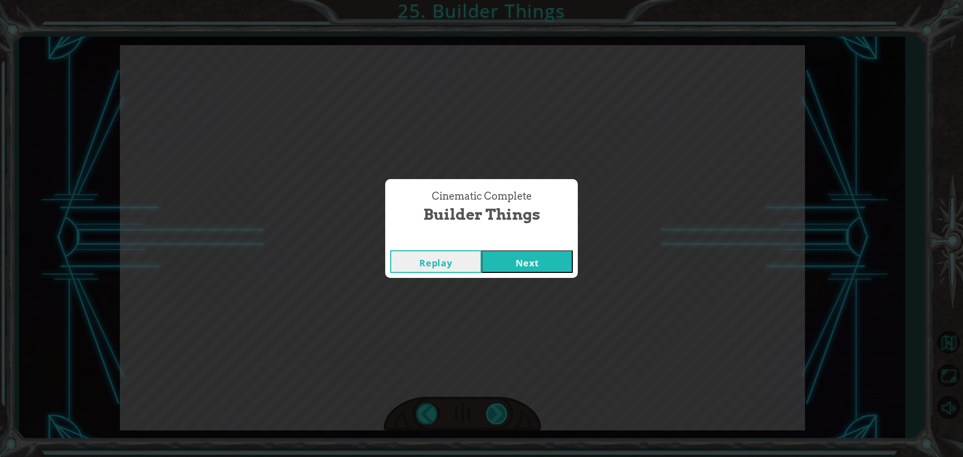
click at [492, 409] on div "Cinematic Complete Builder Things Replay Next" at bounding box center [481, 228] width 963 height 457
click at [524, 270] on button "Next" at bounding box center [527, 261] width 91 height 23
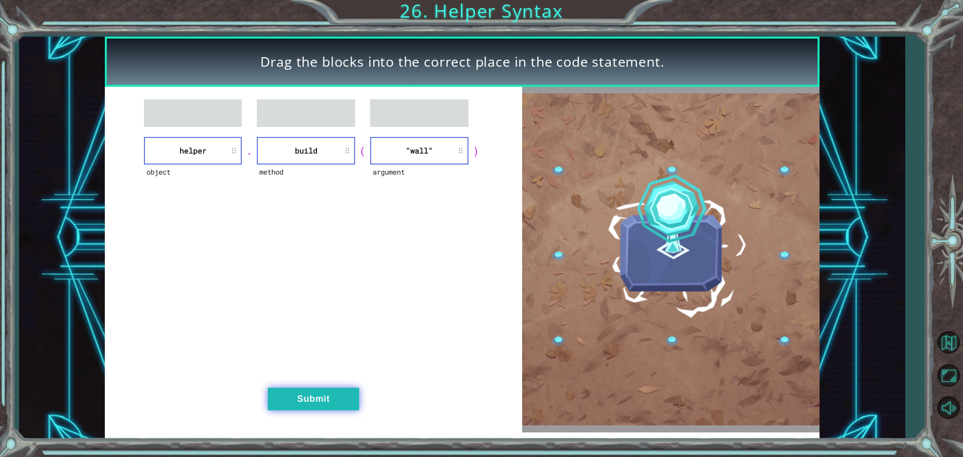
click at [307, 406] on button "Submit" at bounding box center [313, 399] width 91 height 23
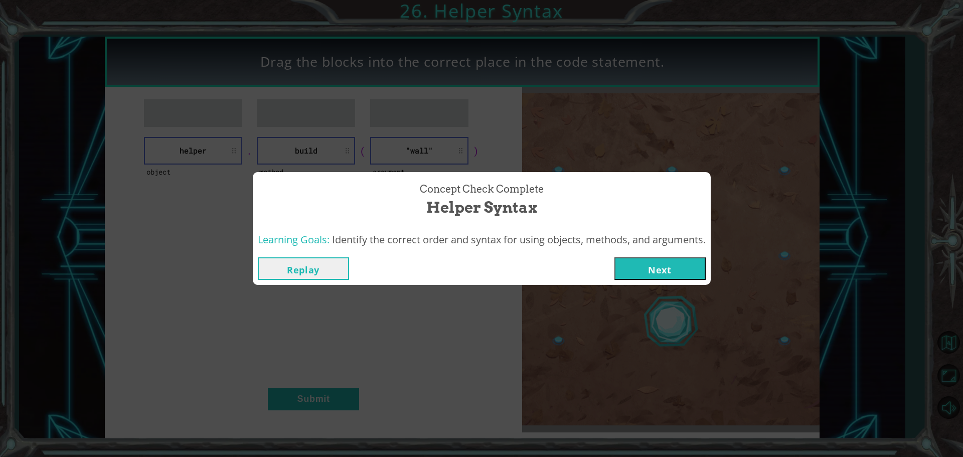
click at [678, 278] on button "Next" at bounding box center [659, 268] width 91 height 23
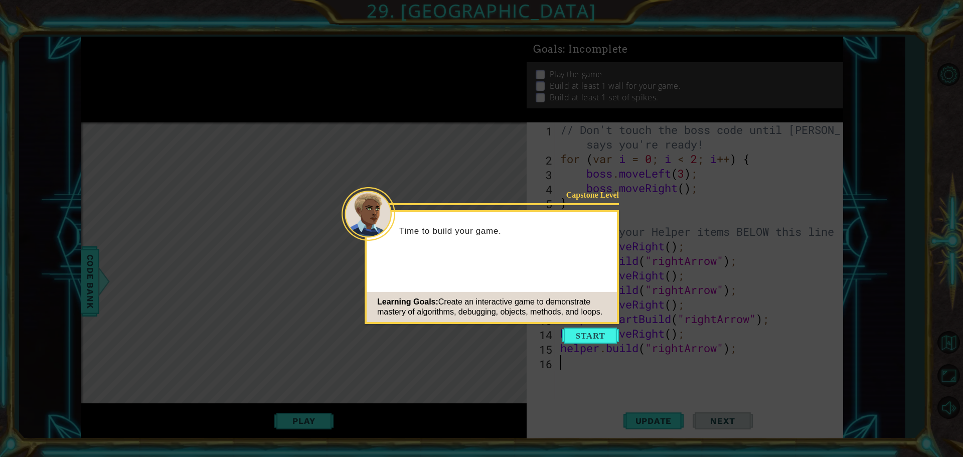
click at [591, 327] on icon at bounding box center [481, 228] width 963 height 457
click at [585, 331] on button "Start" at bounding box center [590, 336] width 57 height 16
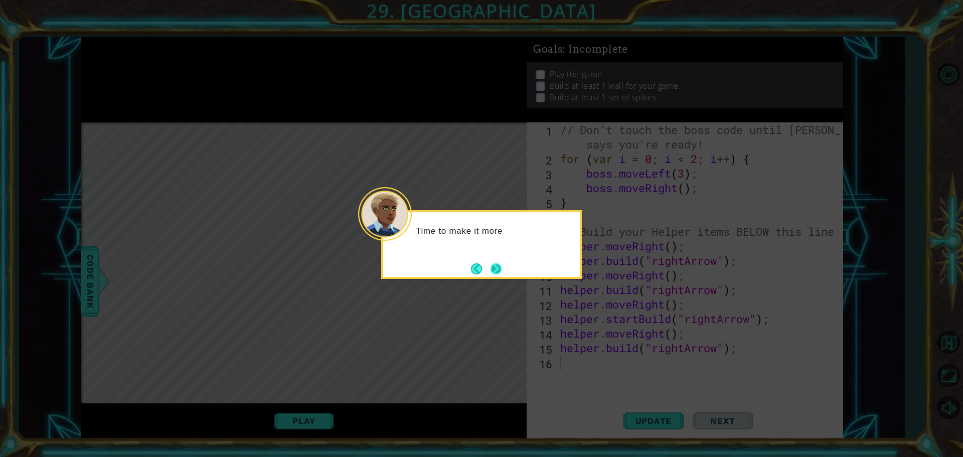
click at [491, 265] on button "Next" at bounding box center [496, 268] width 11 height 11
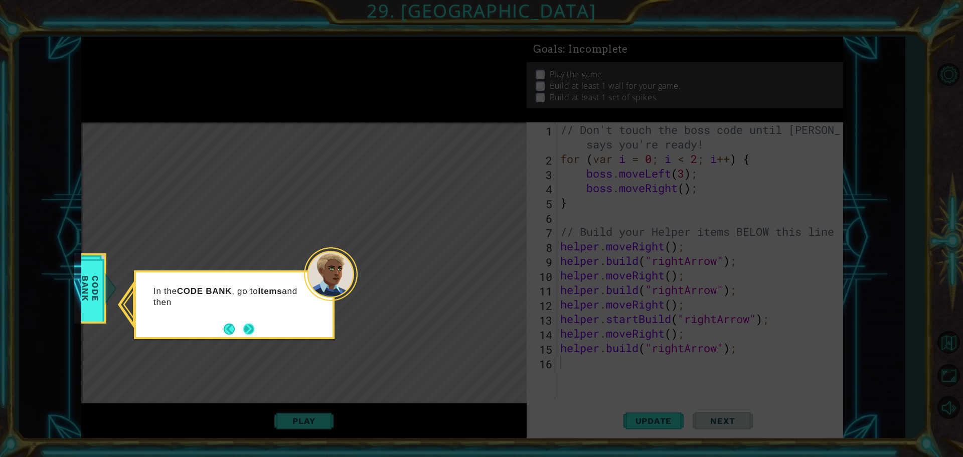
click at [243, 324] on button "Next" at bounding box center [248, 329] width 11 height 11
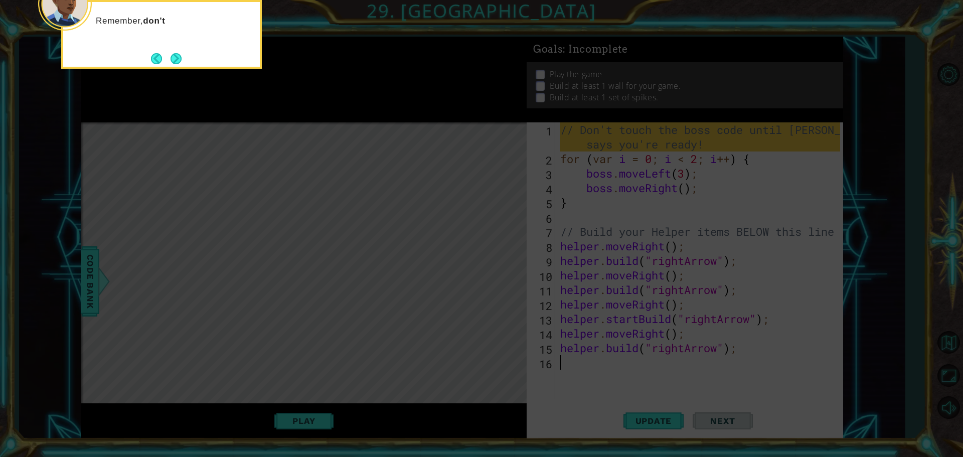
click at [178, 53] on button "Next" at bounding box center [176, 58] width 11 height 11
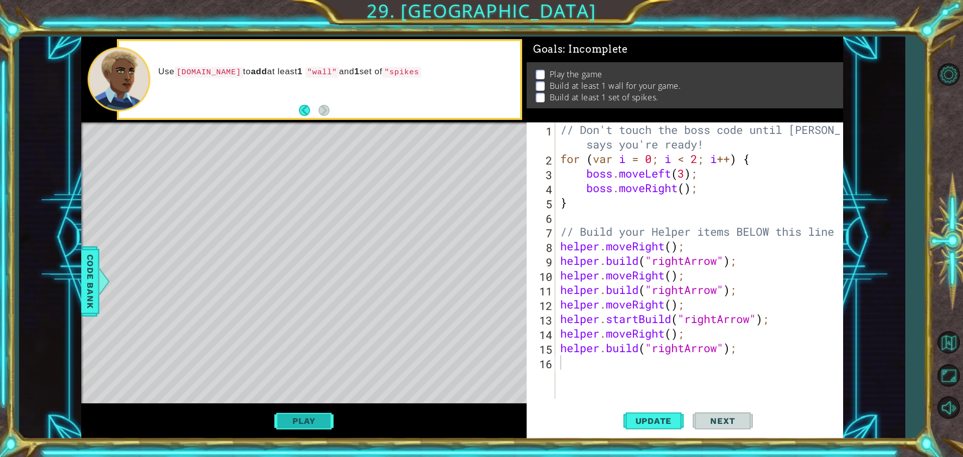
click at [291, 426] on button "Play" at bounding box center [303, 420] width 59 height 19
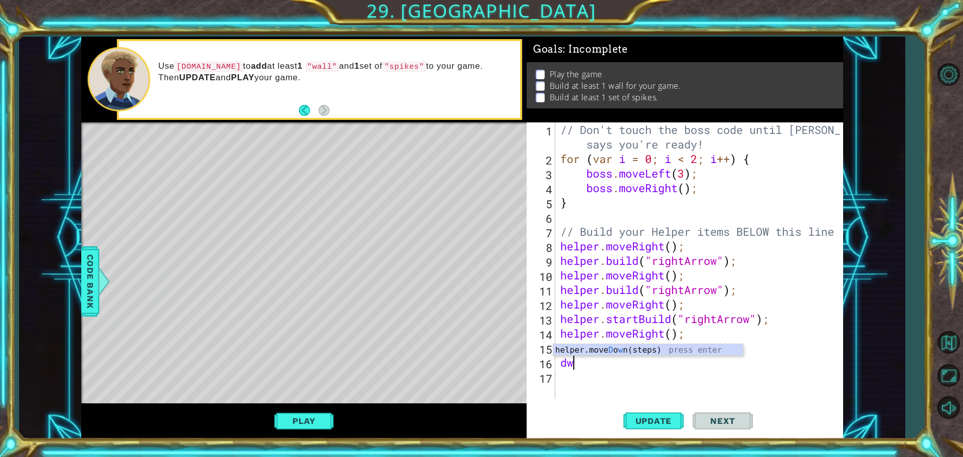
type textarea "d"
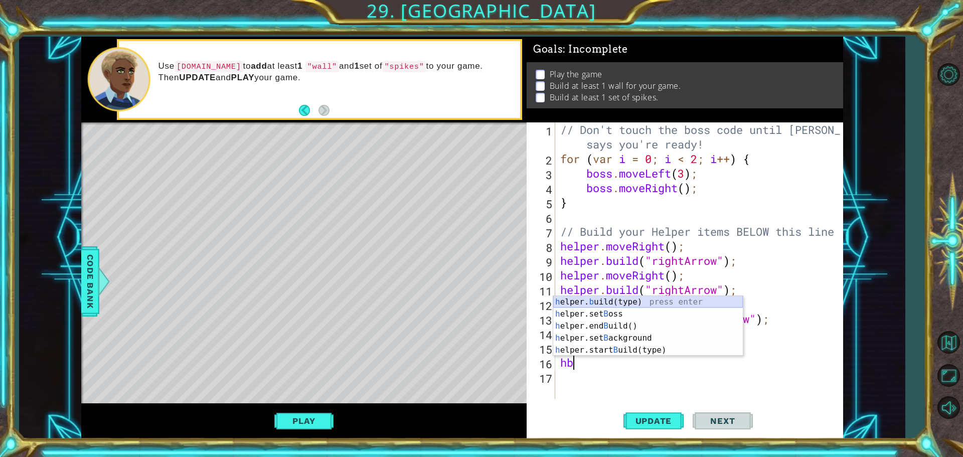
click at [634, 299] on div "h elper. b uild(type) press enter h elper.set B oss press enter h elper.end B u…" at bounding box center [648, 338] width 190 height 84
type textarea "[DOMAIN_NAME]("wall");"
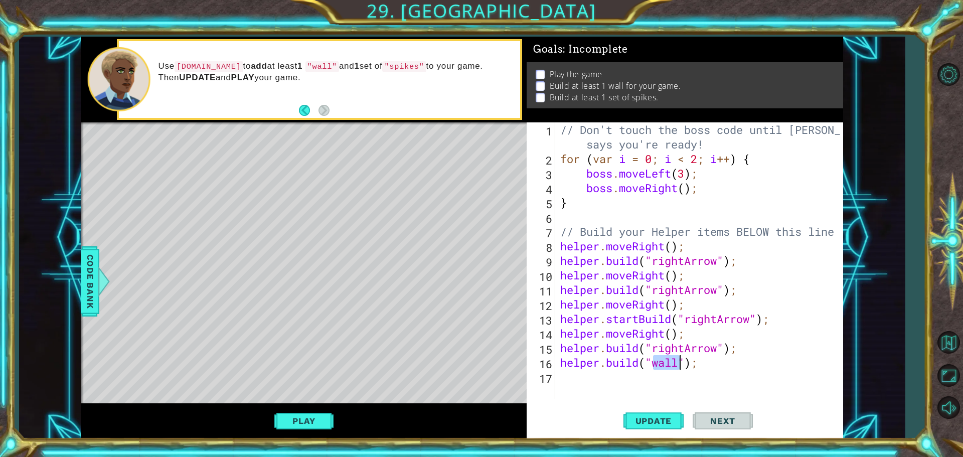
click at [608, 388] on div "// Don't touch the boss code until [PERSON_NAME] says you're ready! for ( var i…" at bounding box center [701, 282] width 287 height 320
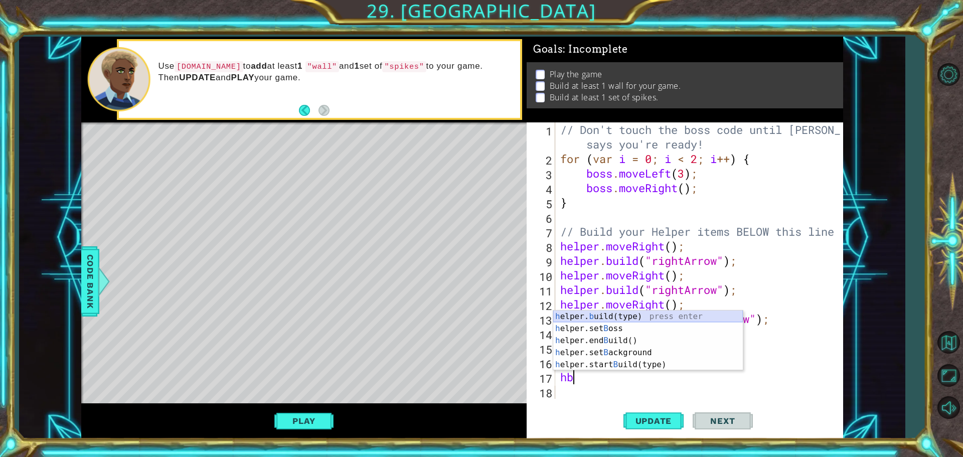
click at [640, 319] on div "h elper. b uild(type) press enter h elper.set B oss press enter h elper.end B u…" at bounding box center [648, 352] width 190 height 84
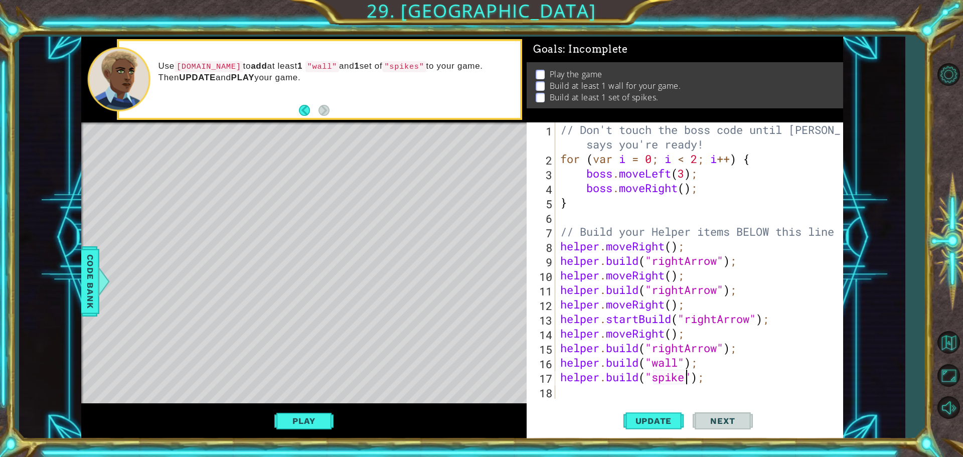
scroll to position [0, 6]
click at [645, 426] on button "Update" at bounding box center [653, 421] width 60 height 32
click at [282, 420] on button "Play" at bounding box center [303, 420] width 59 height 19
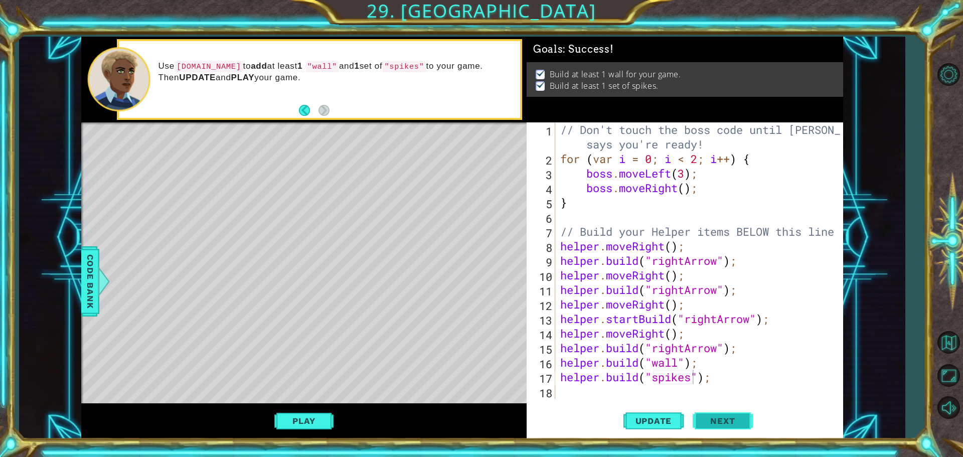
click at [729, 429] on button "Next" at bounding box center [723, 422] width 60 height 32
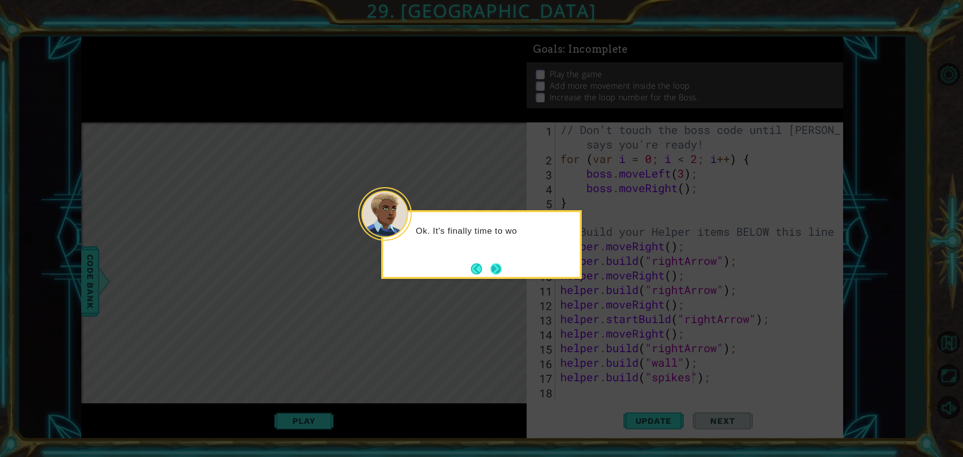
click at [495, 268] on button "Next" at bounding box center [496, 268] width 11 height 11
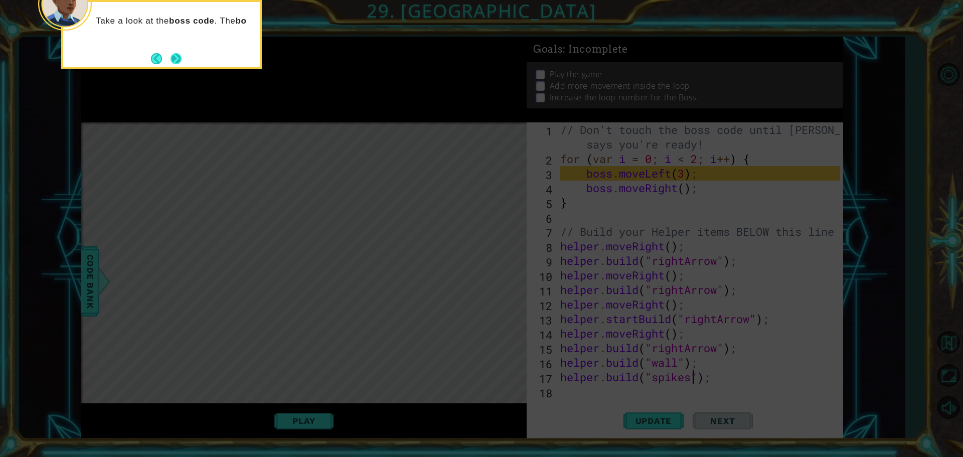
click at [171, 54] on button "Next" at bounding box center [176, 58] width 11 height 11
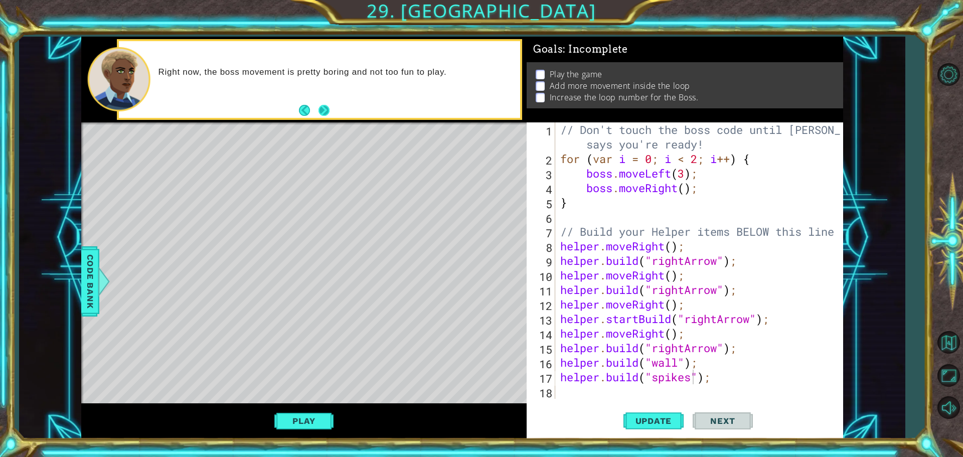
click at [325, 110] on button "Next" at bounding box center [324, 110] width 11 height 11
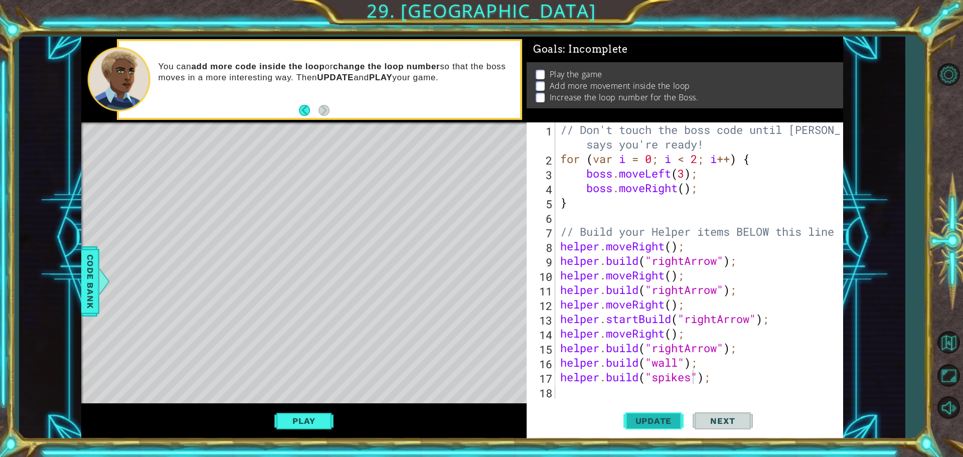
click at [670, 425] on span "Update" at bounding box center [653, 421] width 57 height 10
drag, startPoint x: 341, startPoint y: 415, endPoint x: 318, endPoint y: 417, distance: 23.2
click at [338, 415] on div "Play" at bounding box center [303, 421] width 445 height 36
click at [314, 418] on button "Play" at bounding box center [303, 420] width 59 height 19
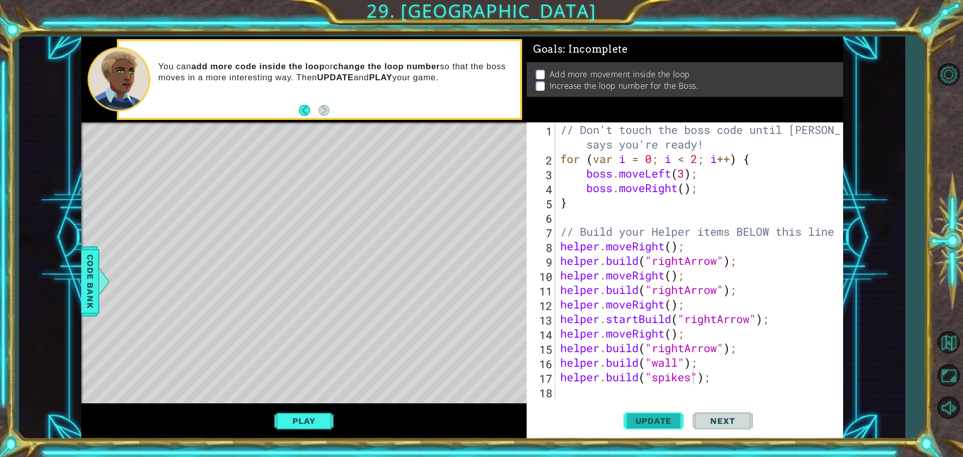
click at [632, 418] on span "Update" at bounding box center [653, 421] width 57 height 10
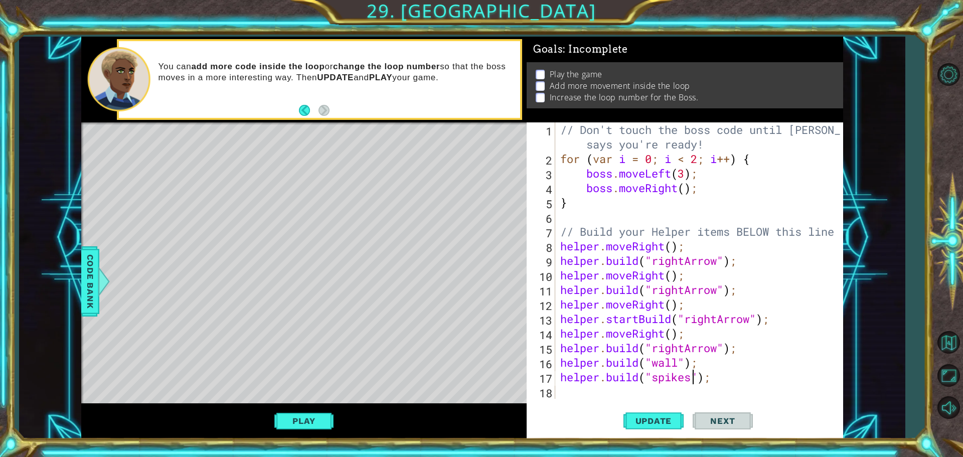
click at [682, 172] on div "// Don't touch the boss code until [PERSON_NAME] says you're ready! for ( var i…" at bounding box center [701, 282] width 287 height 320
click at [685, 176] on div "// Don't touch the boss code until [PERSON_NAME] says you're ready! for ( var i…" at bounding box center [701, 282] width 287 height 320
click at [687, 187] on div "// Don't touch the boss code until [PERSON_NAME] says you're ready! for ( var i…" at bounding box center [701, 282] width 287 height 320
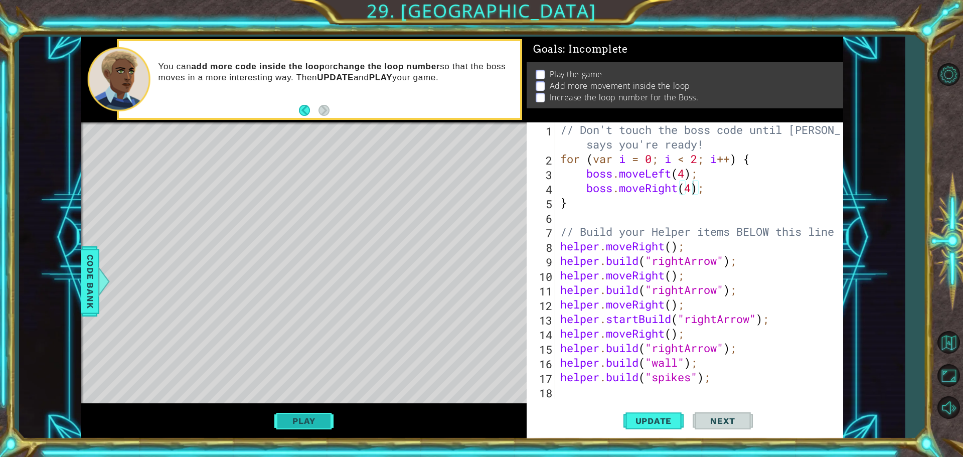
click at [283, 415] on button "Play" at bounding box center [303, 420] width 59 height 19
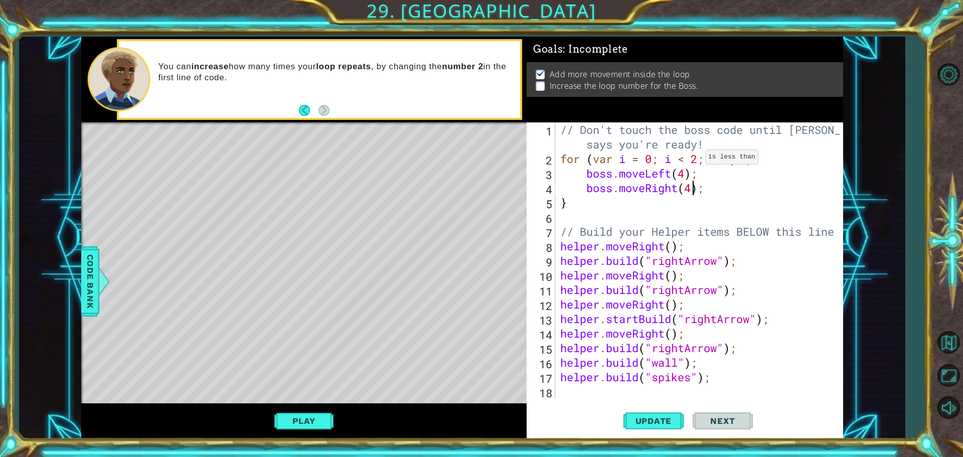
click at [698, 160] on div "// Don't touch the boss code until [PERSON_NAME] says you're ready! for ( var i…" at bounding box center [701, 282] width 287 height 320
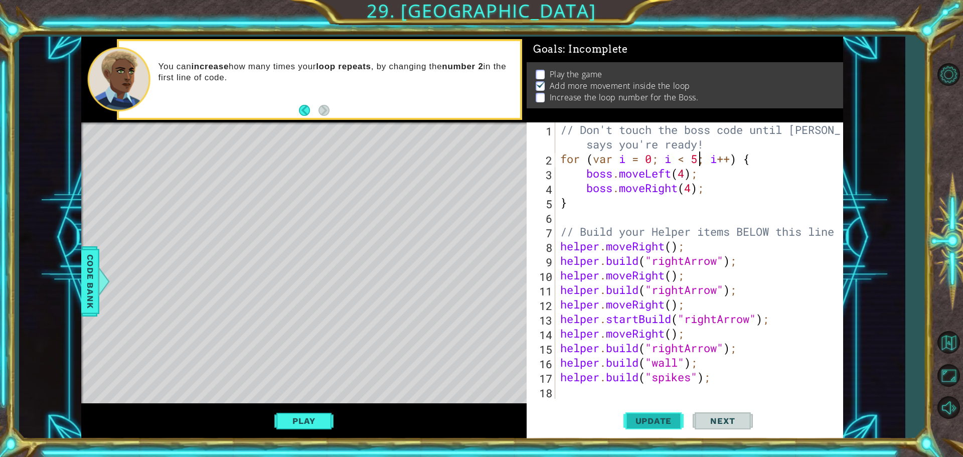
type textarea "for (var i = 0; i < 5; i++) {"
click at [632, 426] on button "Update" at bounding box center [653, 421] width 60 height 32
click at [279, 413] on button "Play" at bounding box center [303, 420] width 59 height 19
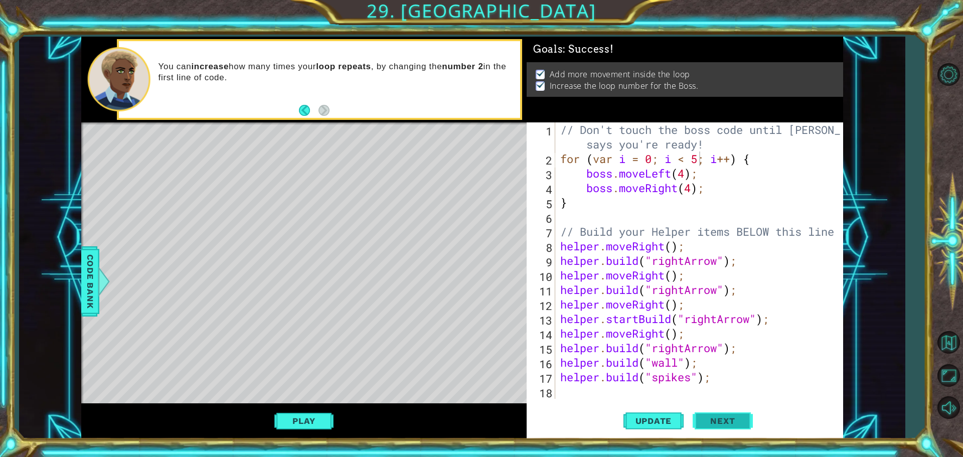
click at [713, 414] on button "Next" at bounding box center [723, 423] width 60 height 32
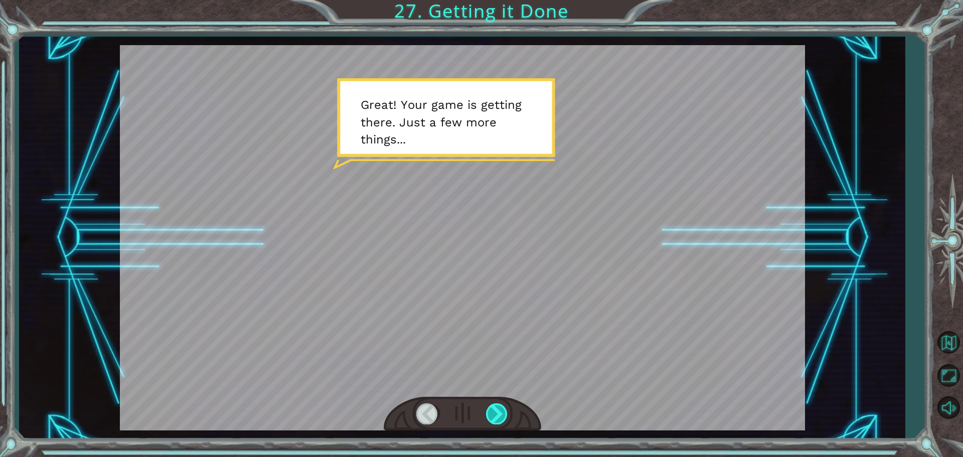
click at [498, 417] on div at bounding box center [497, 413] width 23 height 21
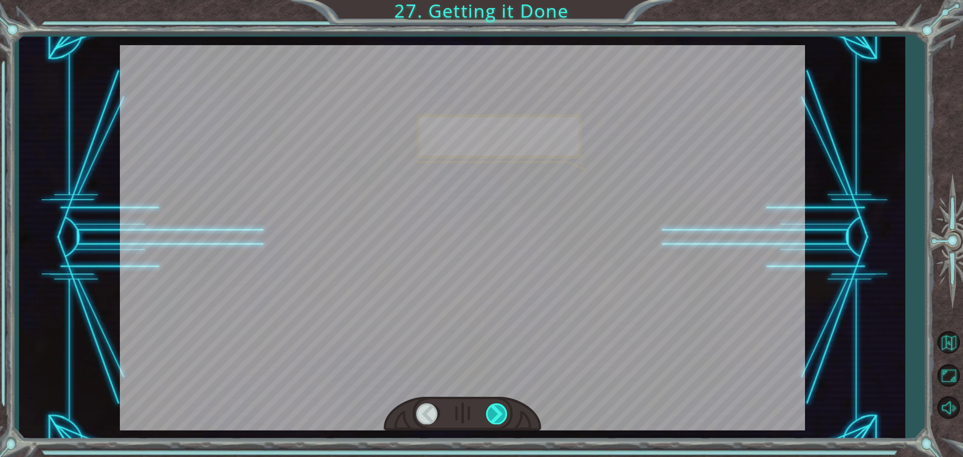
click at [498, 416] on div at bounding box center [497, 413] width 23 height 21
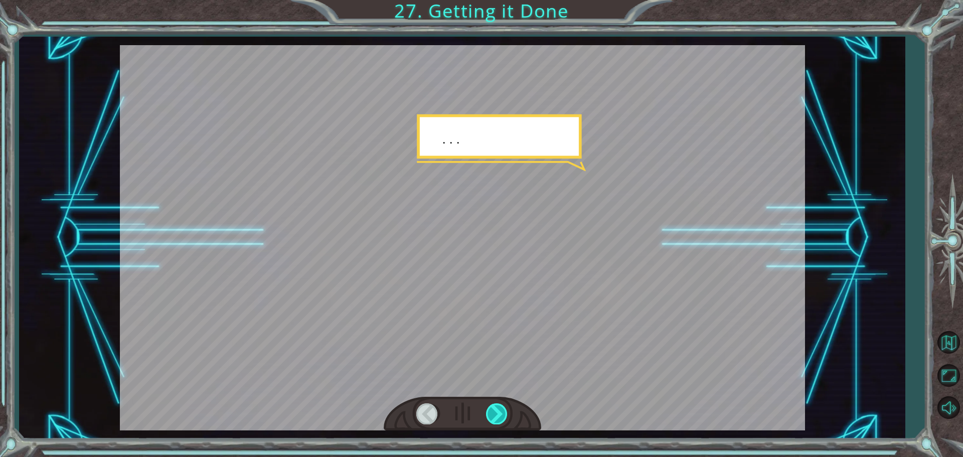
click at [498, 416] on div at bounding box center [497, 413] width 23 height 21
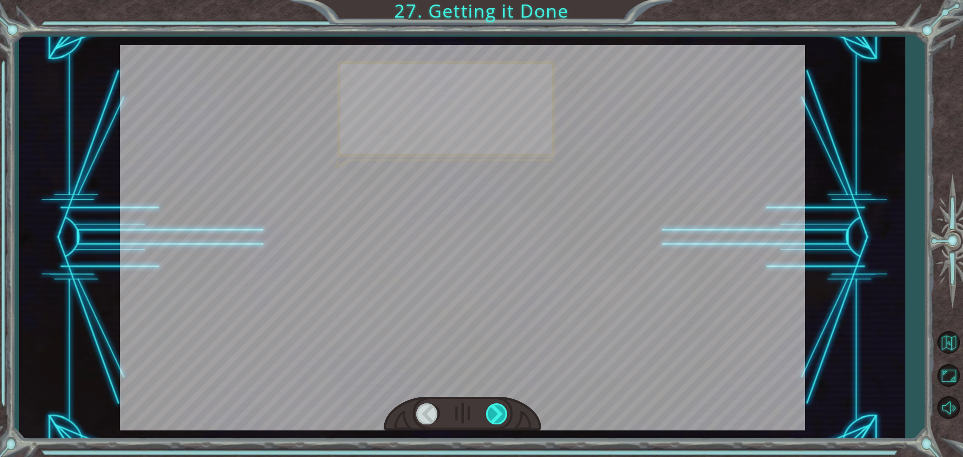
click at [498, 416] on div at bounding box center [497, 413] width 23 height 21
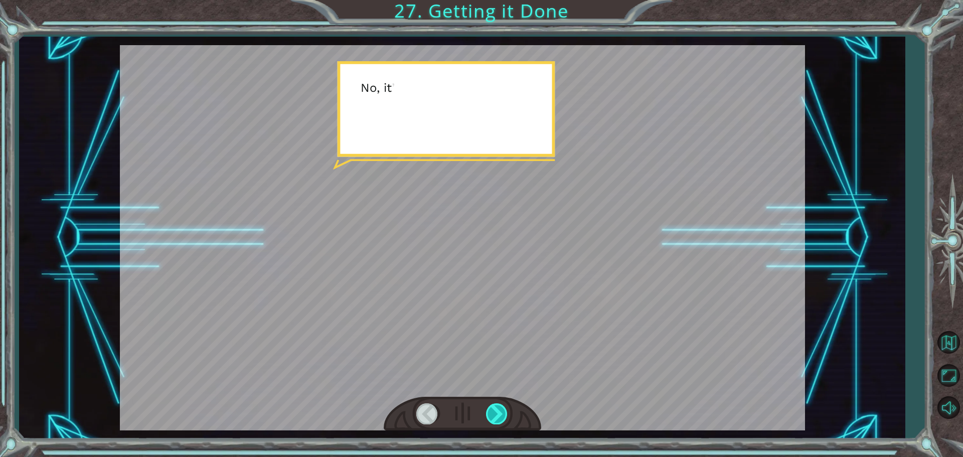
click at [498, 416] on div at bounding box center [497, 413] width 23 height 21
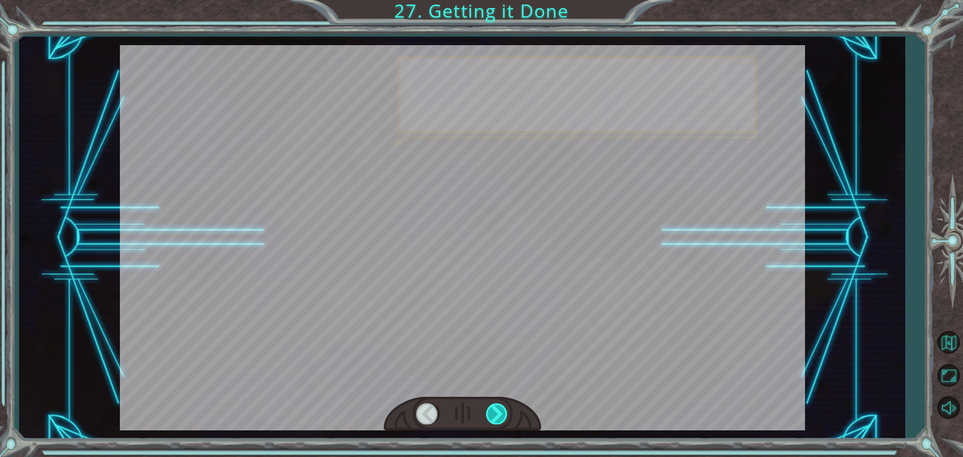
click at [495, 407] on div at bounding box center [497, 413] width 23 height 21
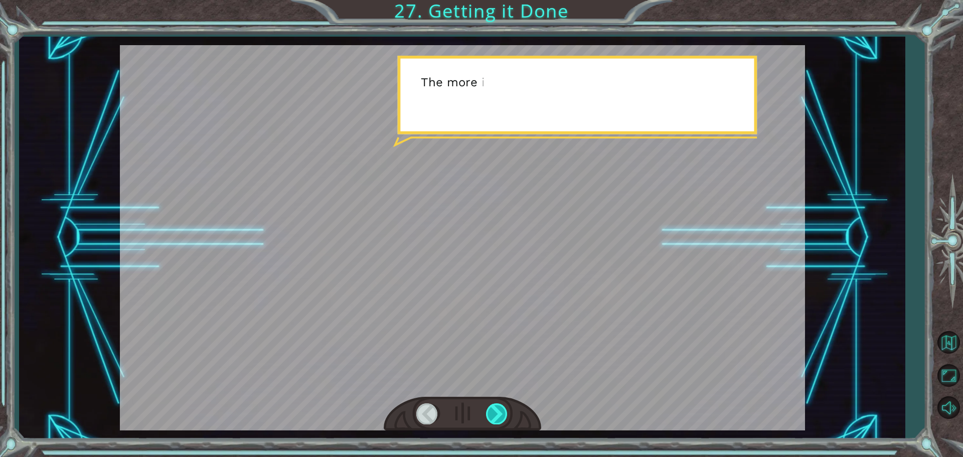
click at [495, 406] on div at bounding box center [497, 413] width 23 height 21
click at [495, 405] on div at bounding box center [497, 413] width 23 height 21
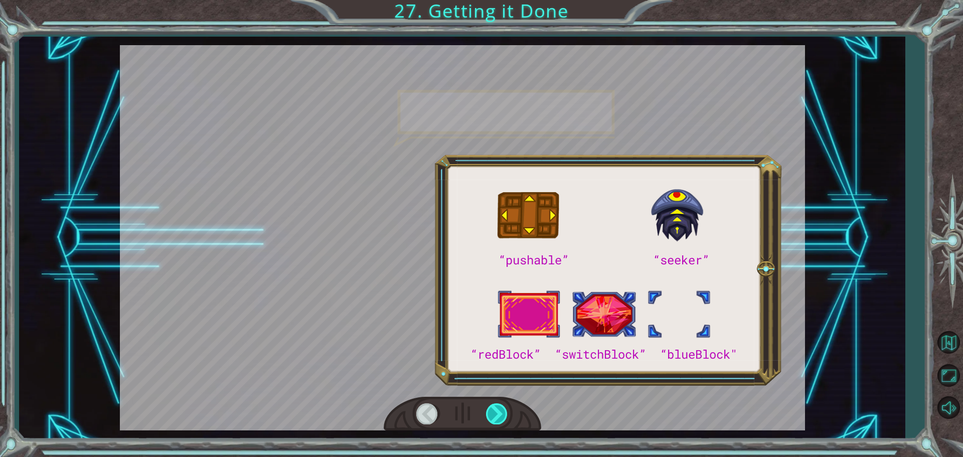
click at [495, 405] on div at bounding box center [497, 413] width 23 height 21
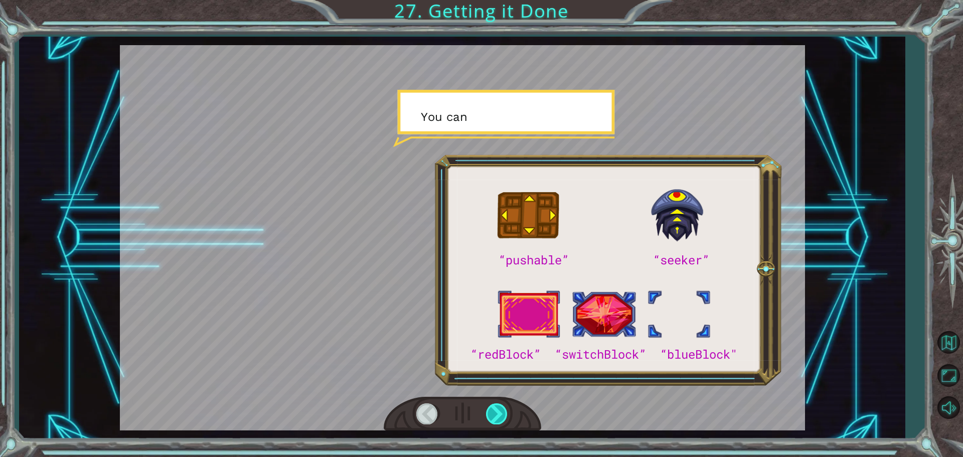
click at [495, 405] on div at bounding box center [497, 413] width 23 height 21
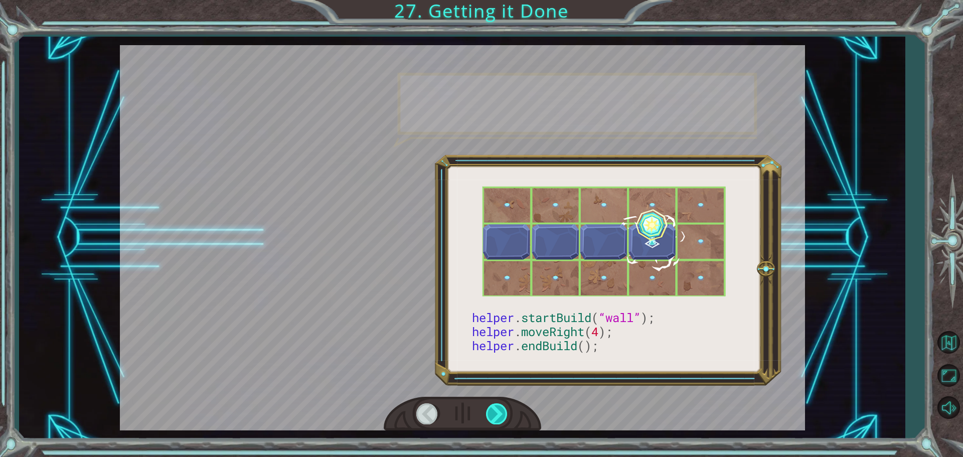
click at [495, 405] on div at bounding box center [497, 413] width 23 height 21
click at [494, 405] on div at bounding box center [497, 413] width 23 height 21
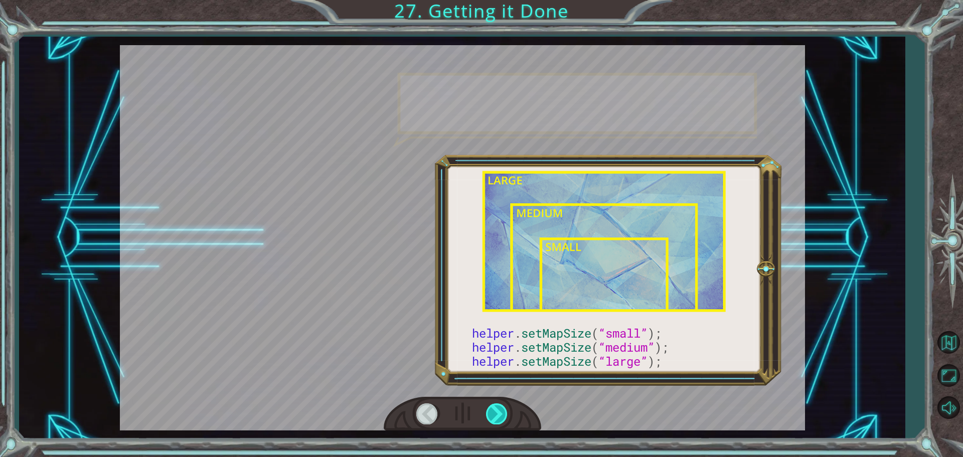
click at [488, 410] on div at bounding box center [497, 413] width 23 height 21
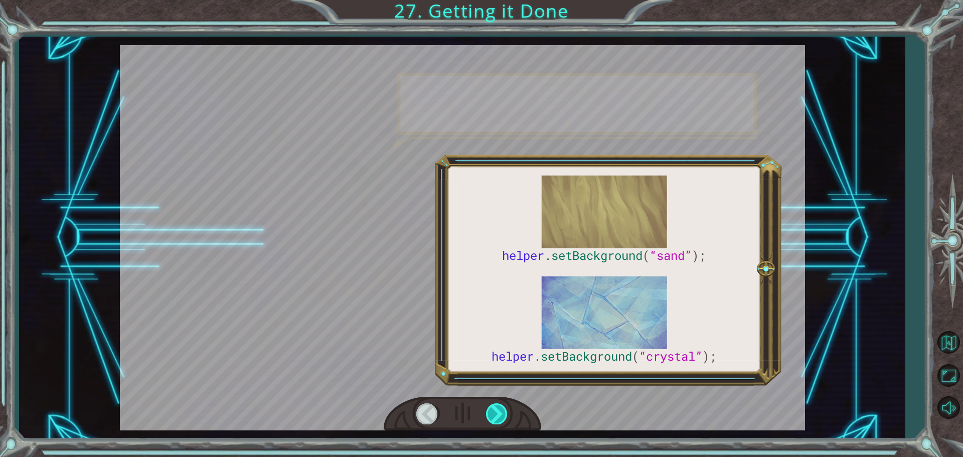
click at [488, 410] on div at bounding box center [497, 413] width 23 height 21
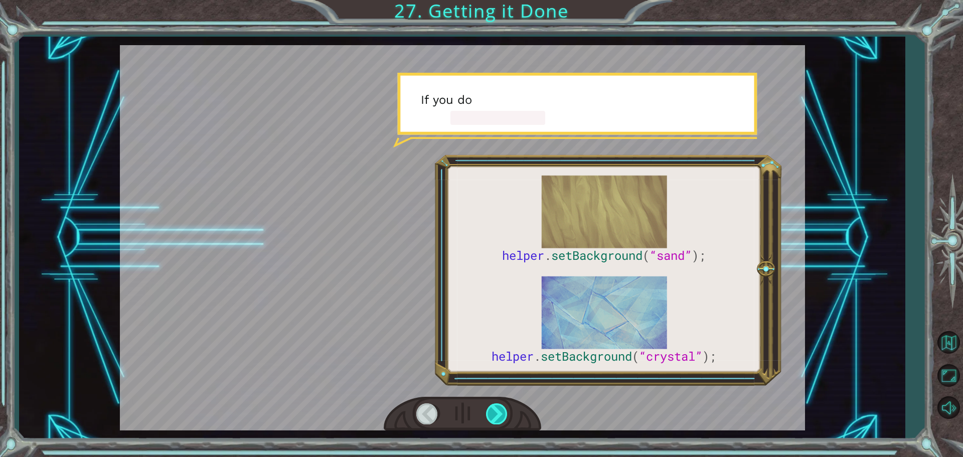
click at [488, 410] on div at bounding box center [497, 413] width 23 height 21
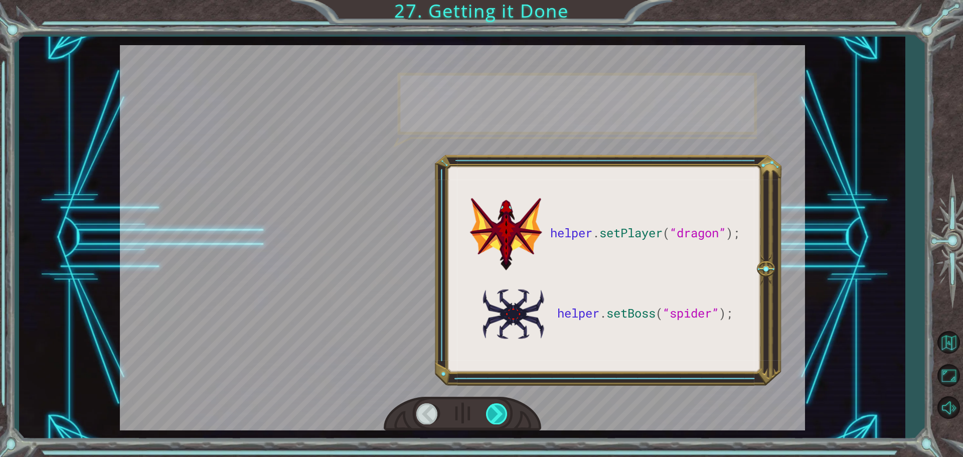
click at [488, 410] on div at bounding box center [497, 413] width 23 height 21
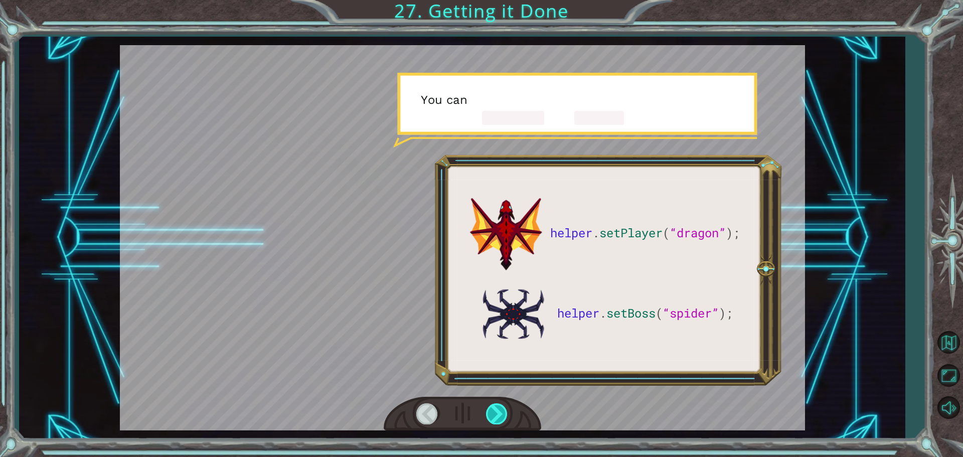
click at [488, 410] on div at bounding box center [497, 413] width 23 height 21
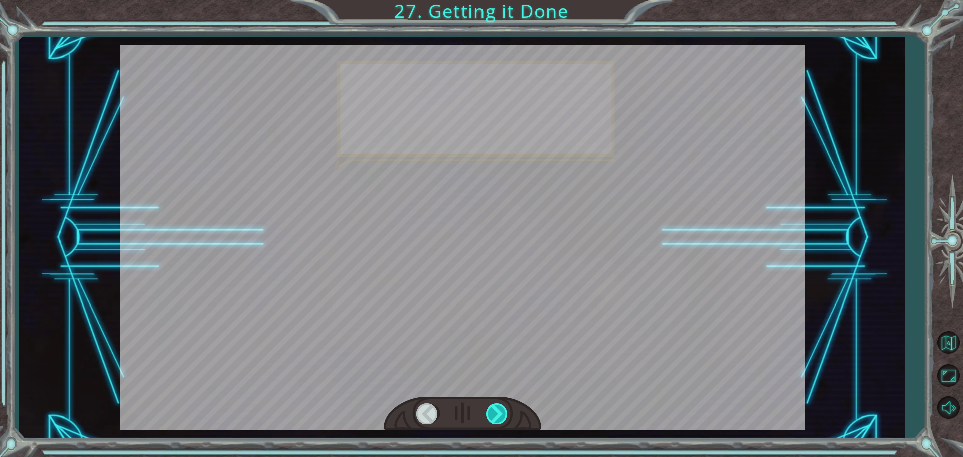
click at [487, 410] on div at bounding box center [497, 413] width 23 height 21
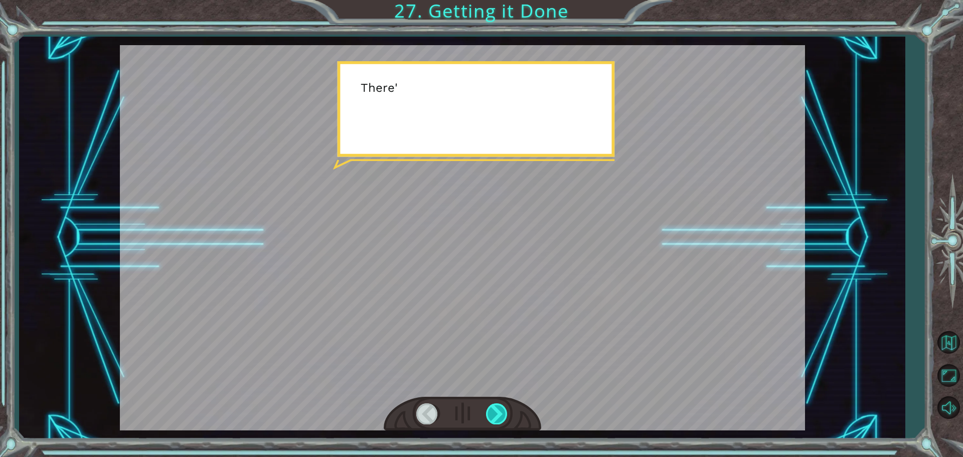
click at [487, 410] on div at bounding box center [497, 413] width 23 height 21
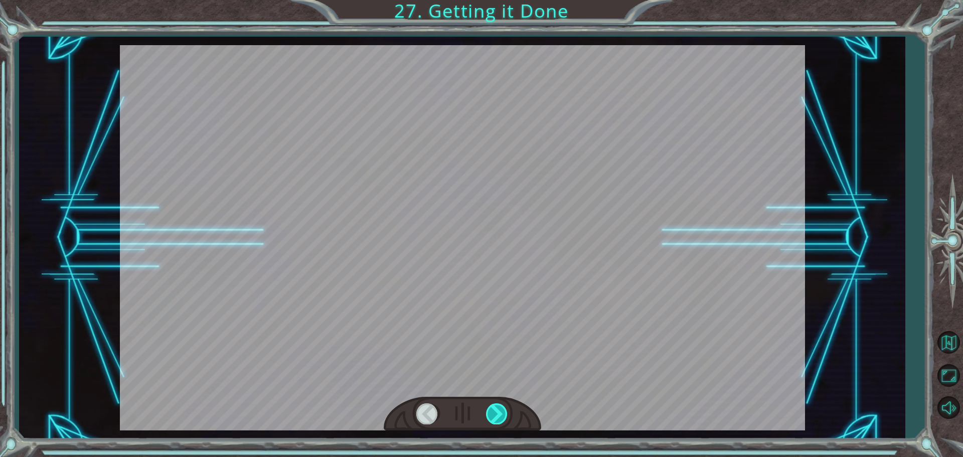
click at [487, 410] on div at bounding box center [497, 413] width 23 height 21
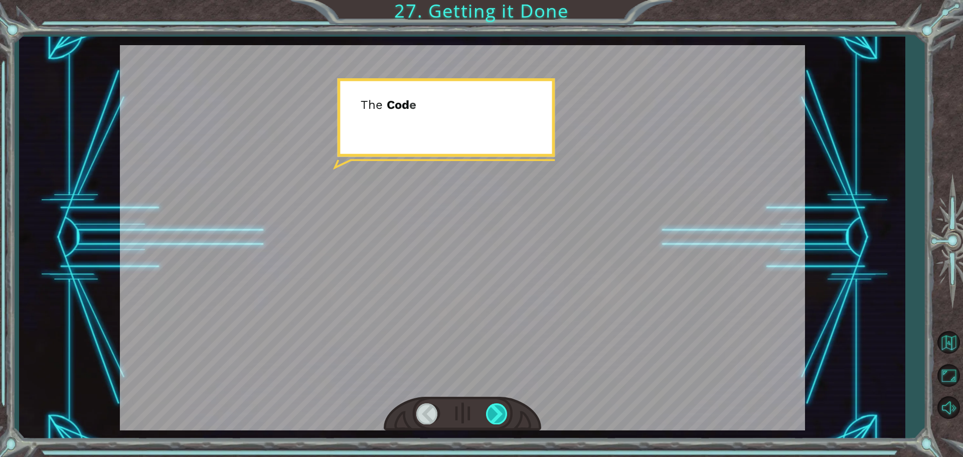
click at [487, 410] on div at bounding box center [497, 413] width 23 height 21
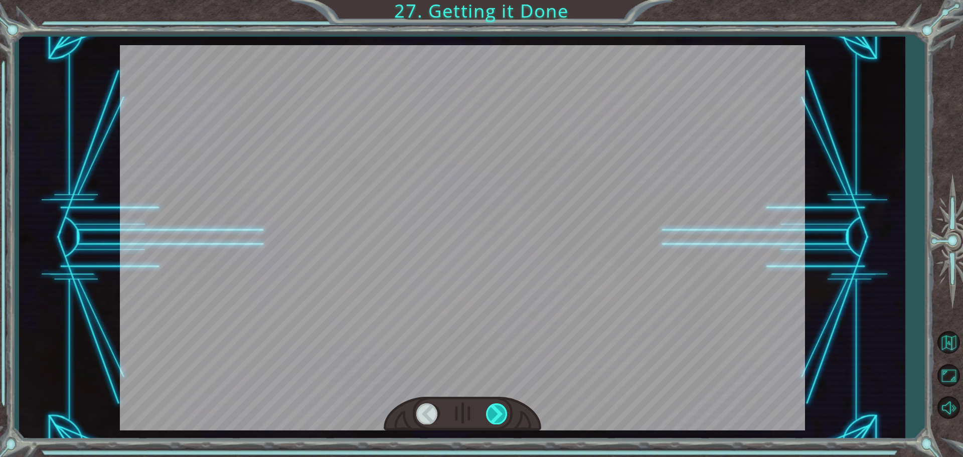
click at [487, 410] on div at bounding box center [497, 413] width 23 height 21
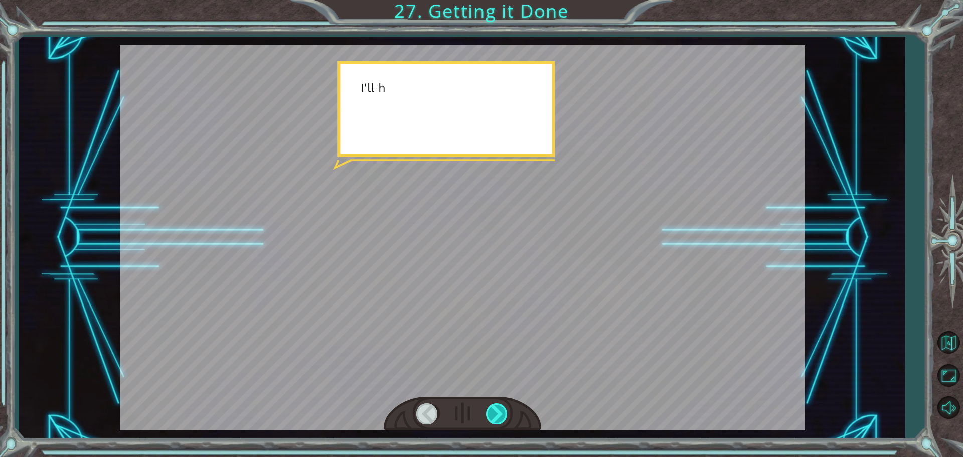
click at [487, 410] on div at bounding box center [497, 413] width 23 height 21
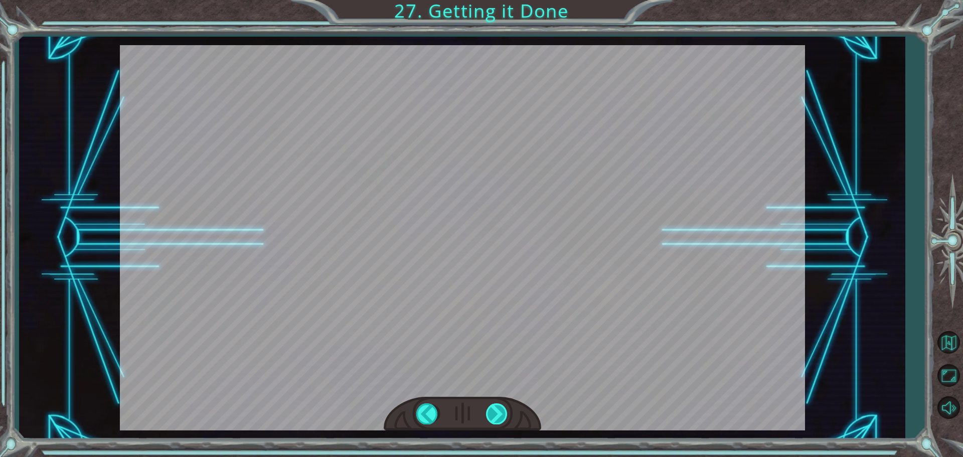
click at [487, 0] on div "helper . setPlayer ( “dragon” ); helper . setBoss ( “spider” ); G r e a t ! Y o…" at bounding box center [481, 0] width 963 height 0
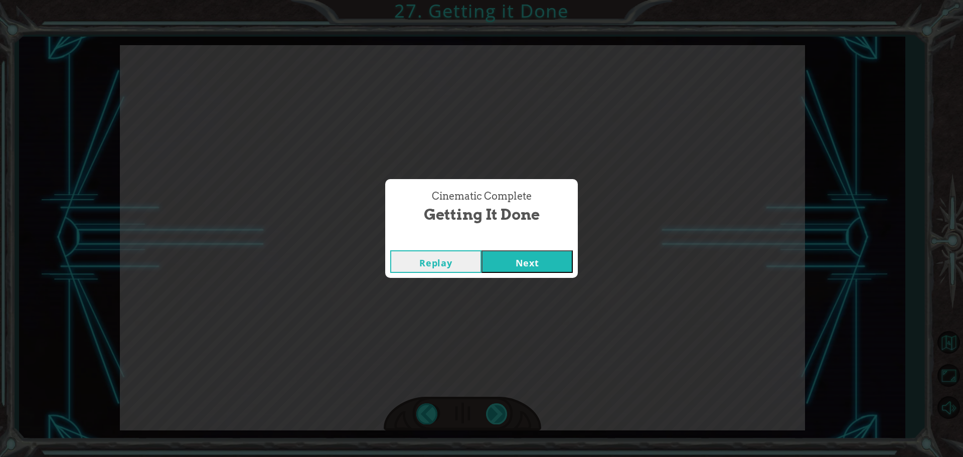
click at [487, 410] on div "Cinematic Complete Getting it Done Replay Next" at bounding box center [481, 228] width 963 height 457
drag, startPoint x: 517, startPoint y: 243, endPoint x: 514, endPoint y: 251, distance: 8.8
click at [516, 247] on div "Cinematic Complete Getting it Done Replay Next" at bounding box center [481, 228] width 193 height 98
click at [512, 255] on button "Next" at bounding box center [527, 261] width 91 height 23
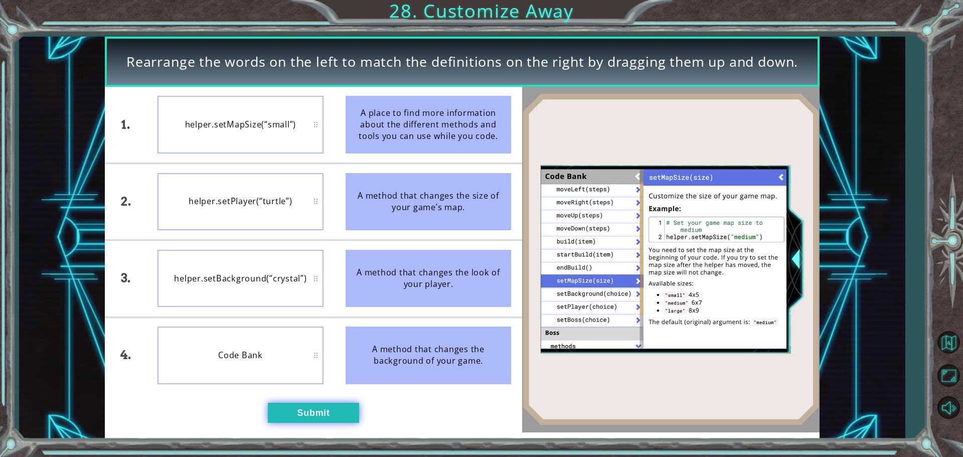
click at [289, 405] on button "Submit" at bounding box center [313, 413] width 91 height 20
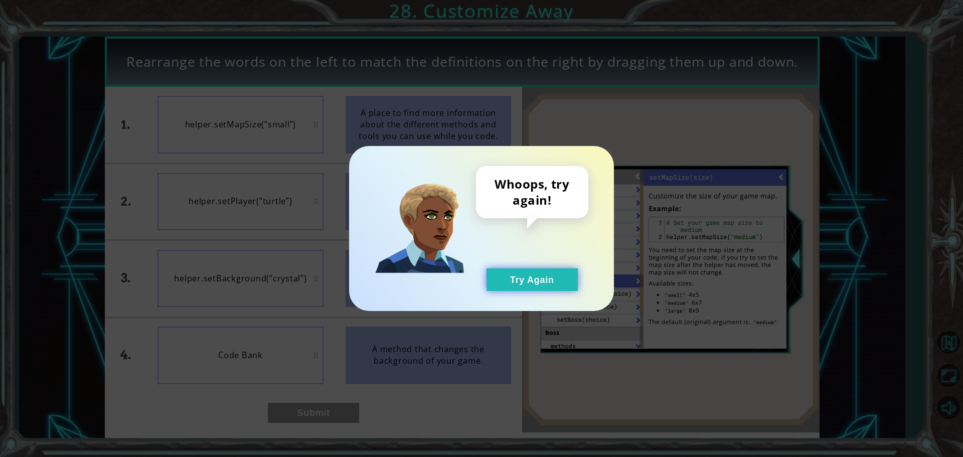
drag, startPoint x: 508, startPoint y: 276, endPoint x: 503, endPoint y: 285, distance: 11.0
click at [508, 277] on button "Try Again" at bounding box center [532, 279] width 91 height 23
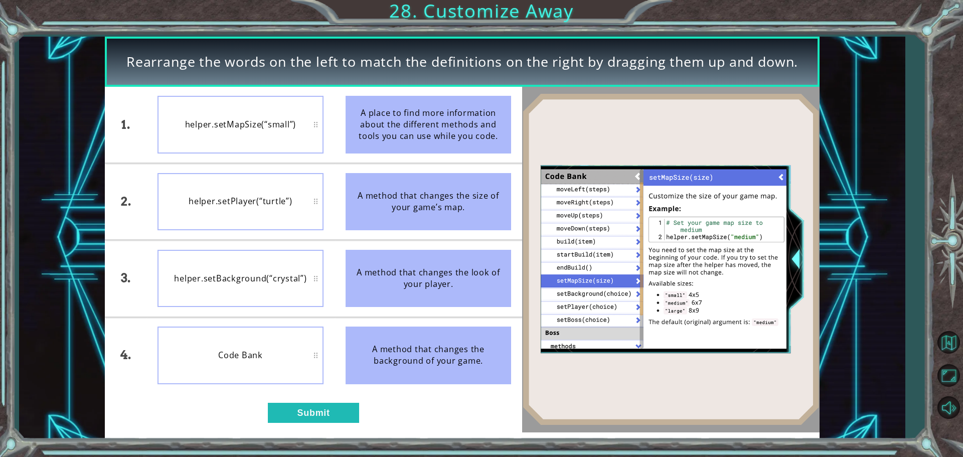
drag, startPoint x: 383, startPoint y: 367, endPoint x: 299, endPoint y: 351, distance: 85.3
click at [295, 356] on div "1. 2. 3. 4. helper.setMapSize(“small”) helper.setPlayer(“turtle”) helper.setBac…" at bounding box center [313, 240] width 417 height 306
click at [317, 427] on div "1. 2. 3. 4. Code Bank helper.setMapSize(“small”) helper.setPlayer(“turtle”) hel…" at bounding box center [313, 260] width 417 height 346
click at [319, 424] on div "1. 2. 3. 4. Code Bank helper.setMapSize(“small”) helper.setPlayer(“turtle”) hel…" at bounding box center [313, 260] width 417 height 346
click at [319, 422] on button "Submit" at bounding box center [313, 413] width 91 height 20
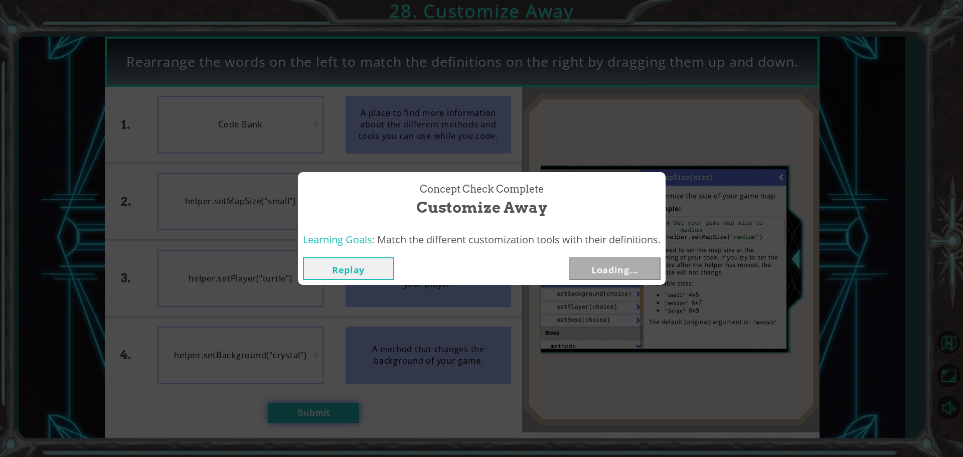
click at [321, 420] on div "Concept Check Complete Customize Away Learning Goals: Match the different custo…" at bounding box center [481, 228] width 963 height 457
click at [583, 268] on button "Next" at bounding box center [614, 268] width 91 height 23
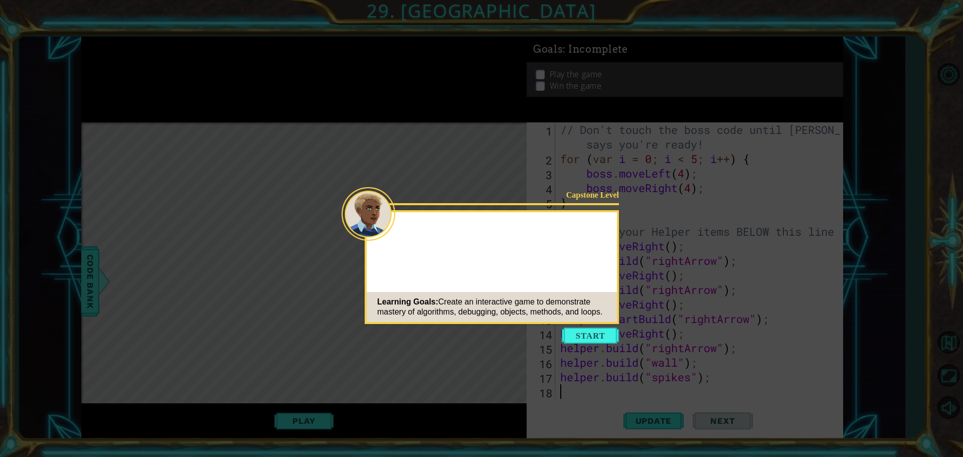
click at [576, 326] on icon at bounding box center [481, 228] width 963 height 457
click at [573, 342] on button "Start" at bounding box center [590, 336] width 57 height 16
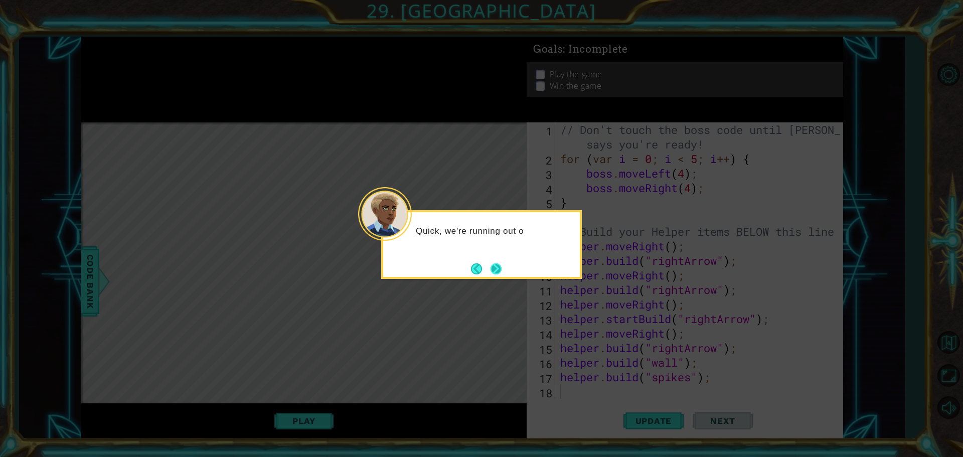
click at [501, 274] on button "Next" at bounding box center [497, 269] width 12 height 12
click at [494, 273] on button "Next" at bounding box center [496, 268] width 11 height 11
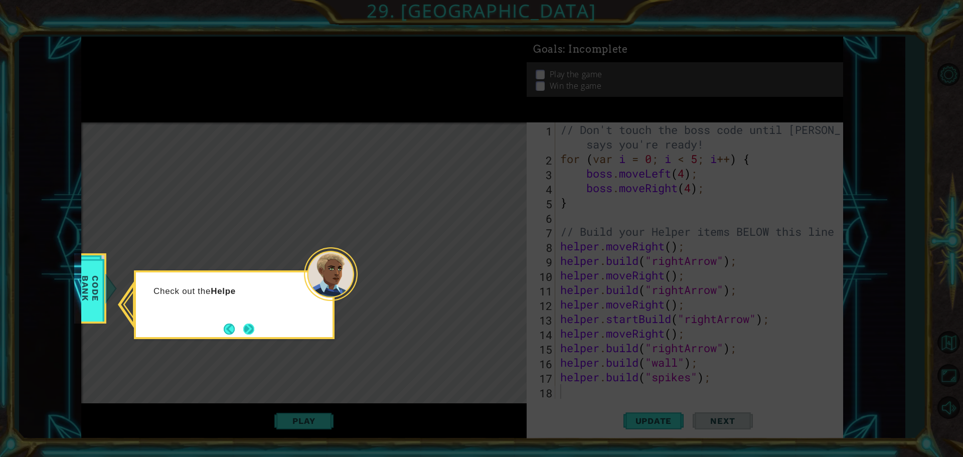
click at [253, 333] on button "Next" at bounding box center [248, 329] width 11 height 11
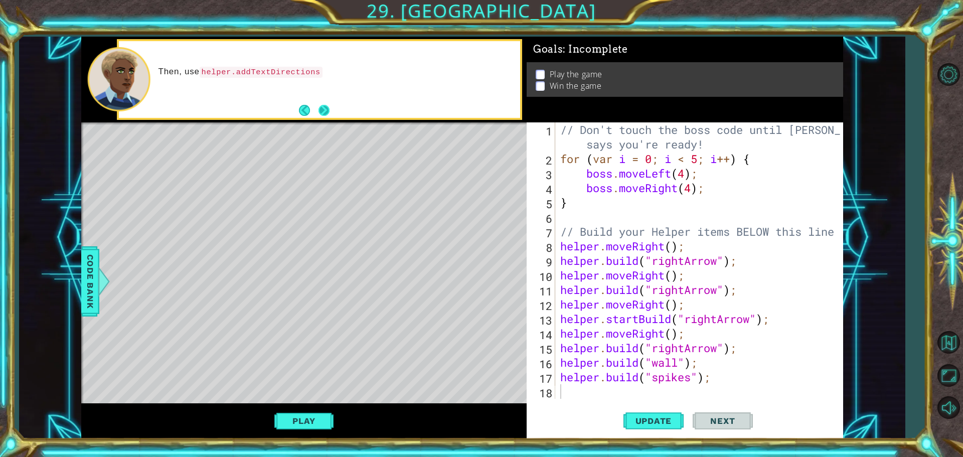
click at [326, 107] on button "Next" at bounding box center [324, 110] width 11 height 11
click at [322, 109] on button "Next" at bounding box center [324, 110] width 11 height 11
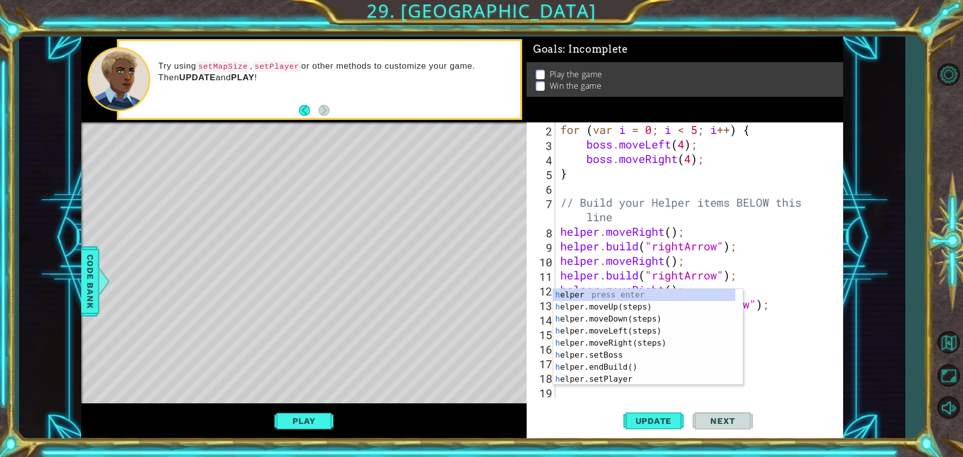
scroll to position [29, 0]
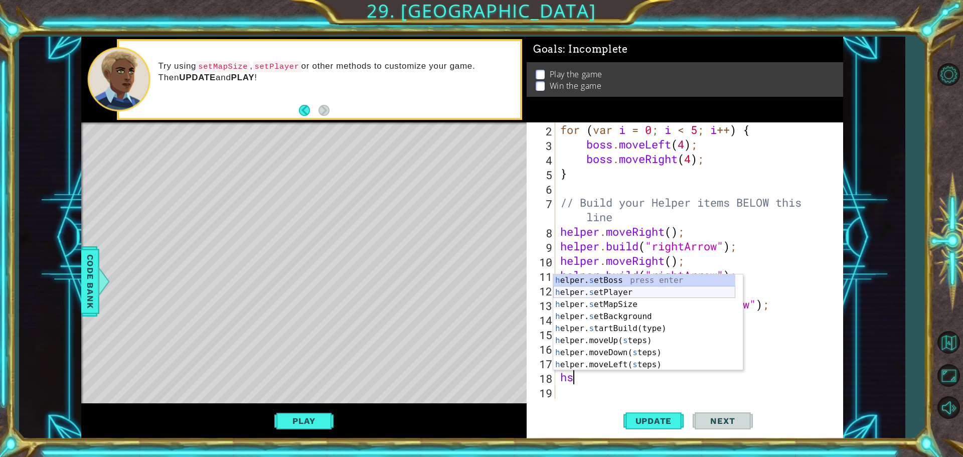
click at [626, 293] on div "h elper. s etBoss press enter h elper. s etPlayer press enter h elper. s etMapS…" at bounding box center [644, 334] width 182 height 120
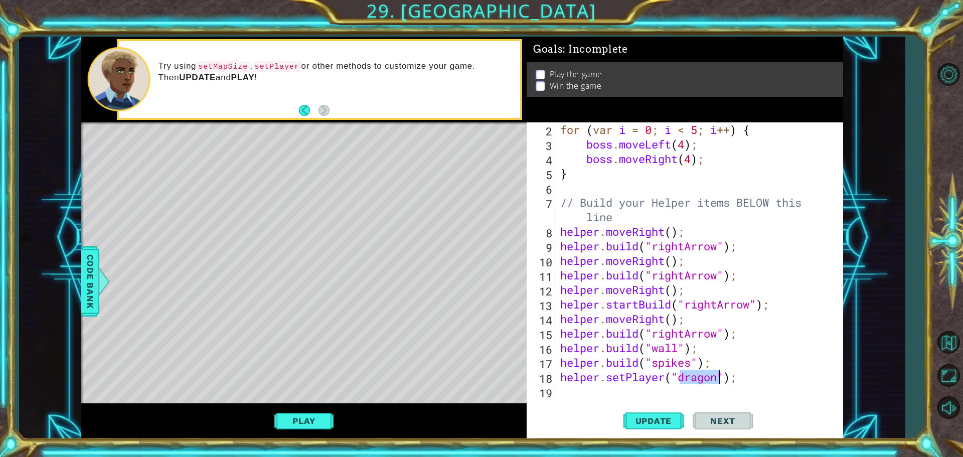
type textarea "helper.setPlayer("dragon");"
click at [627, 397] on div "helper.setPlayer("dragon"); 2 3 4 5 6 7 8 9 10 11 12 13 14 15 16 17 18 19 for (…" at bounding box center [685, 280] width 316 height 316
click at [627, 397] on div "for ( var i = 0 ; i < 5 ; i ++ ) { boss . moveLeft ( 4 ) ; boss . moveRight ( 4…" at bounding box center [697, 274] width 279 height 305
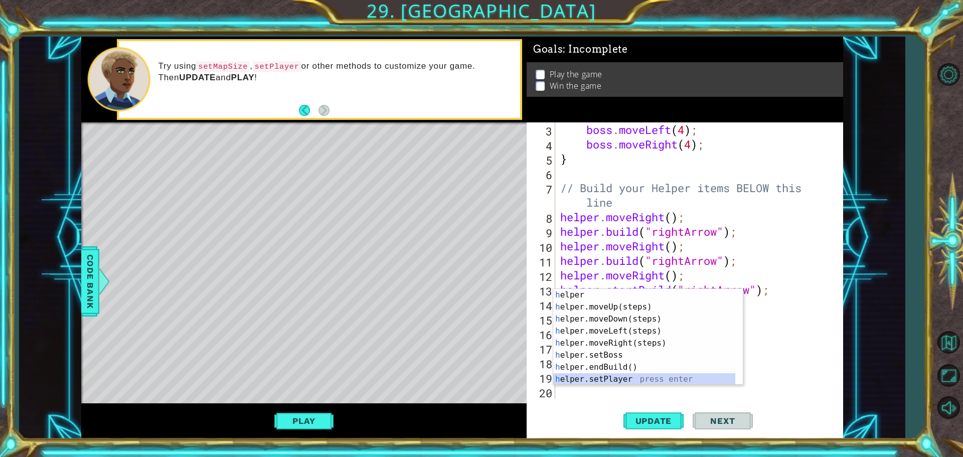
click at [602, 379] on div "h elper press enter h elper.moveUp(steps) press enter h elper.moveDown(steps) p…" at bounding box center [644, 349] width 182 height 120
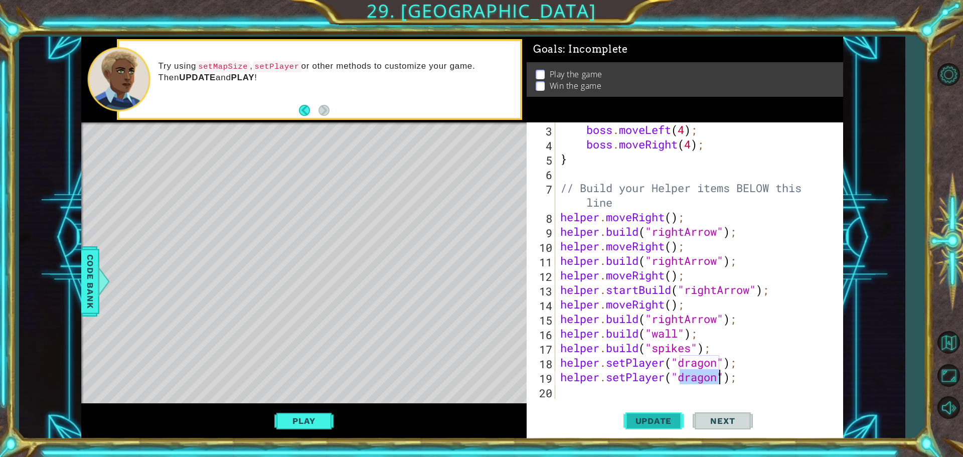
click at [657, 418] on span "Update" at bounding box center [653, 421] width 57 height 10
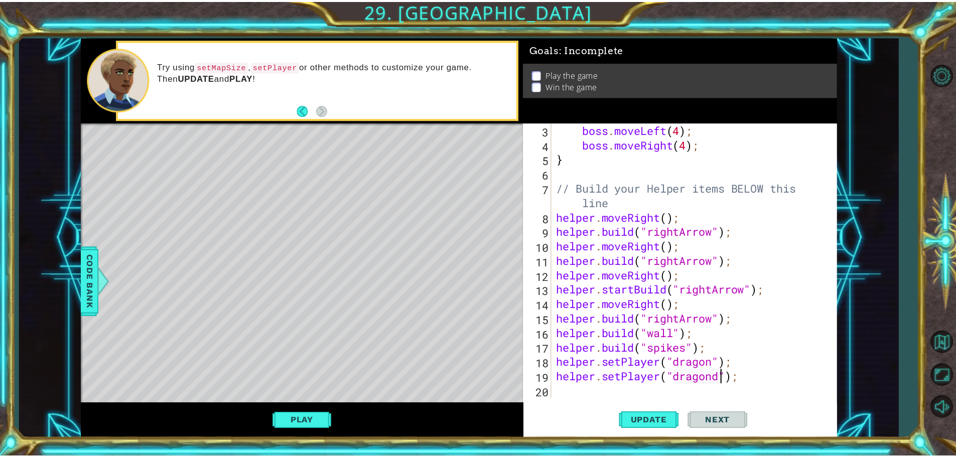
scroll to position [0, 8]
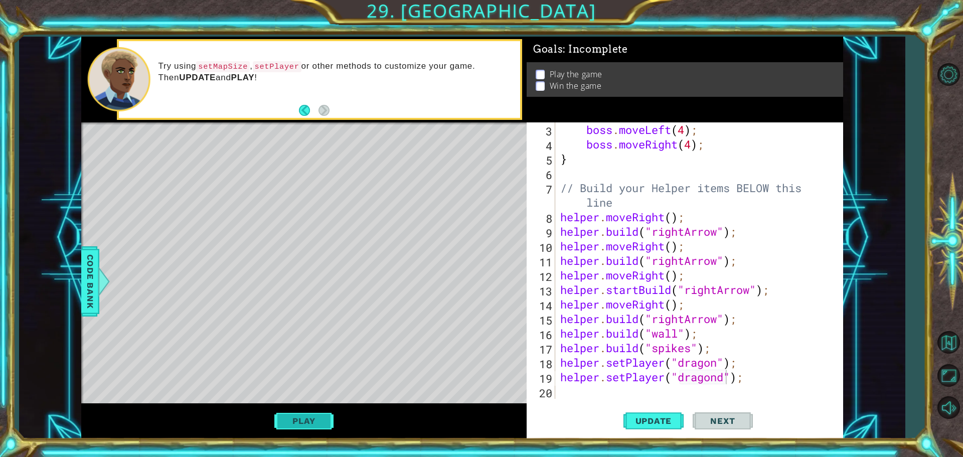
click at [282, 419] on button "Play" at bounding box center [303, 420] width 59 height 19
click at [291, 409] on div "Play" at bounding box center [303, 421] width 445 height 36
click at [291, 416] on button "Play" at bounding box center [303, 420] width 59 height 19
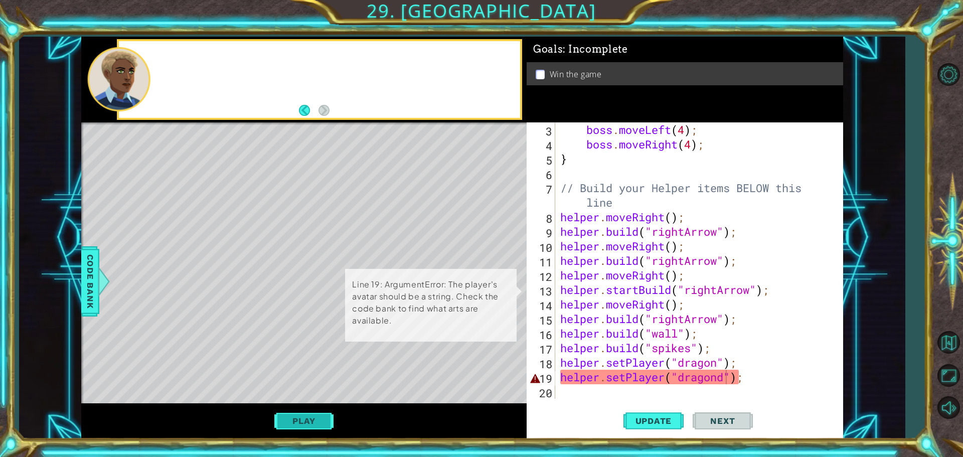
click at [291, 417] on button "Play" at bounding box center [303, 420] width 59 height 19
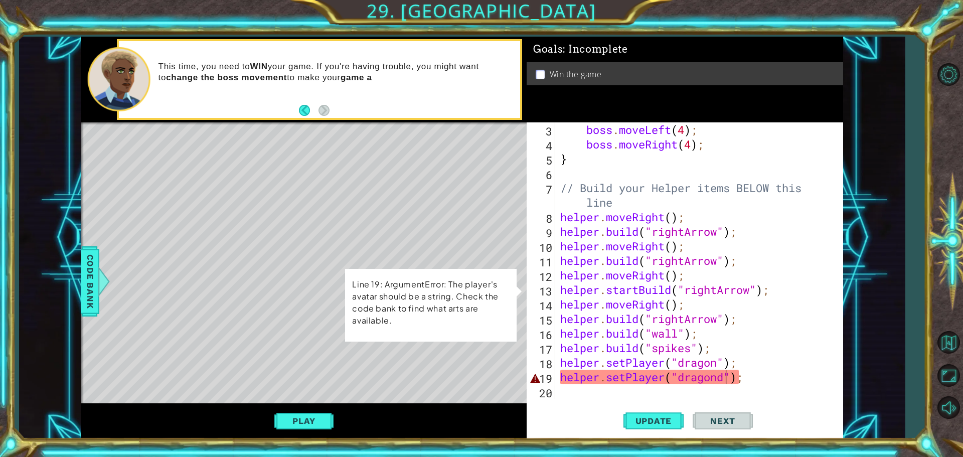
click at [726, 381] on div "boss . moveLeft ( 4 ) ; boss . moveRight ( 4 ) ; } // Build your Helper items B…" at bounding box center [697, 274] width 279 height 305
type textarea "helper.setPlayer("dragon");"
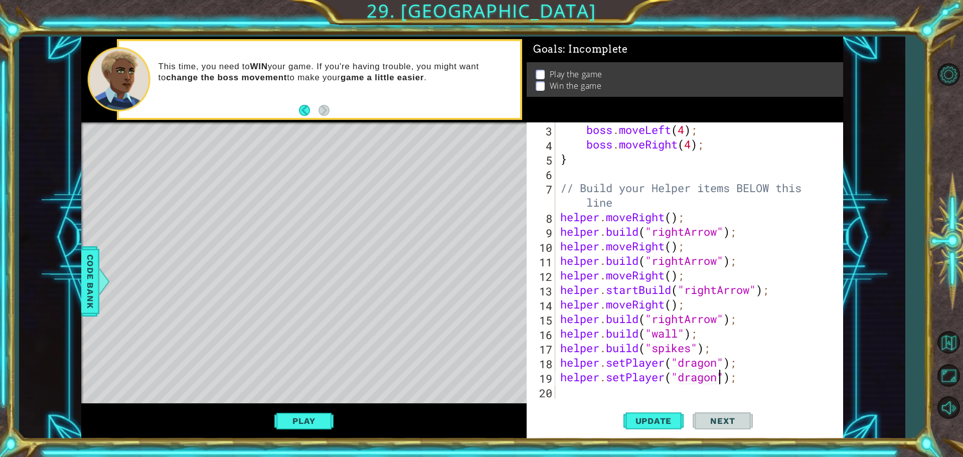
click at [274, 420] on div "Play" at bounding box center [303, 421] width 445 height 36
click at [312, 417] on button "Play" at bounding box center [303, 420] width 59 height 19
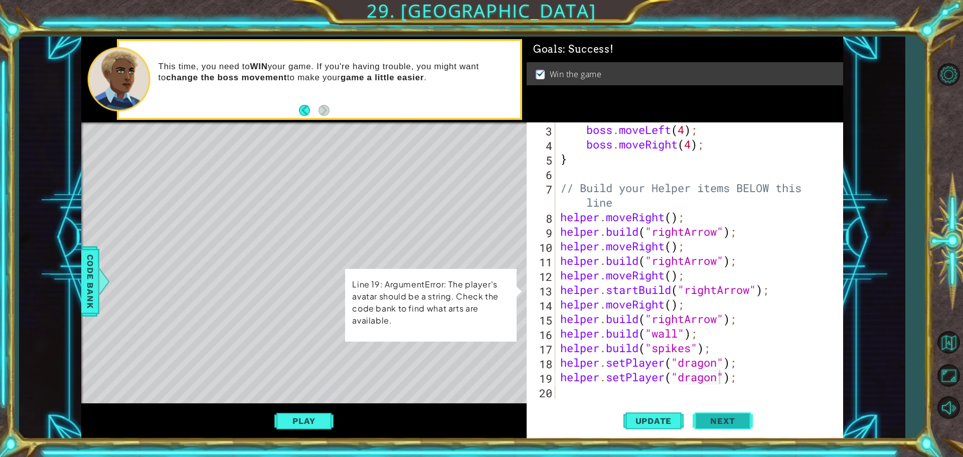
drag, startPoint x: 725, startPoint y: 417, endPoint x: 720, endPoint y: 419, distance: 5.9
click at [722, 418] on span "Next" at bounding box center [722, 421] width 45 height 10
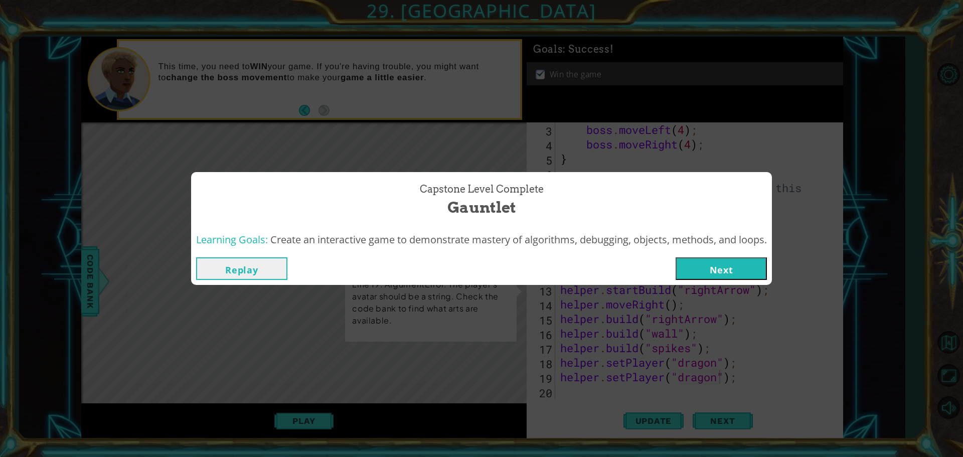
click at [722, 274] on button "Next" at bounding box center [721, 268] width 91 height 23
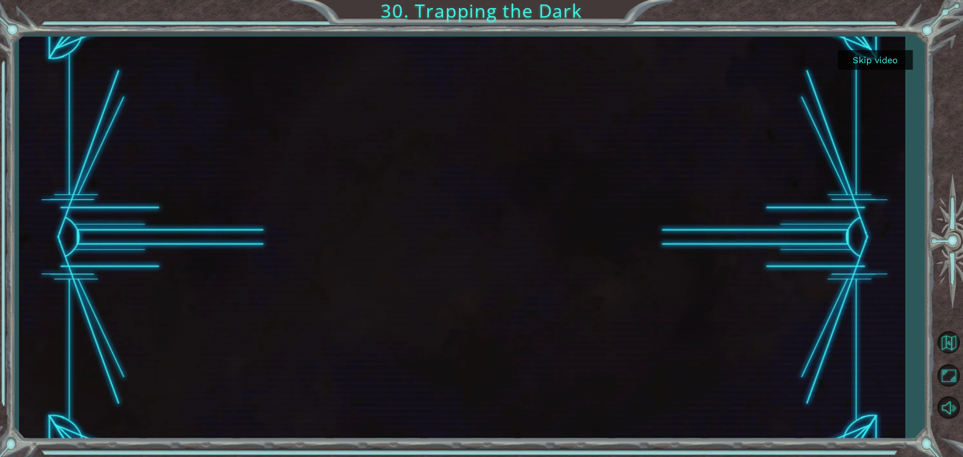
click at [864, 51] on button "Skip video" at bounding box center [875, 60] width 75 height 20
click at [861, 0] on div "Skip video 30. Trapping the Dark" at bounding box center [481, 0] width 963 height 0
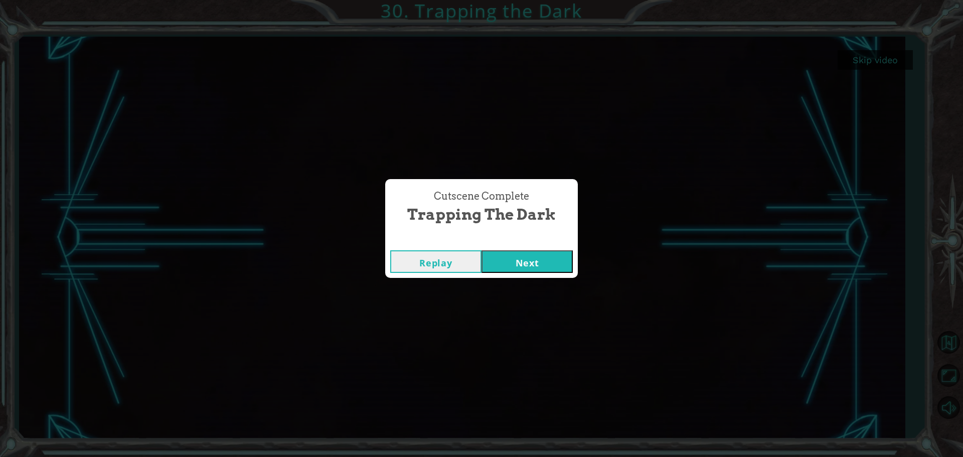
drag, startPoint x: 507, startPoint y: 175, endPoint x: 477, endPoint y: 223, distance: 56.1
click at [478, 211] on div "Cutscene Complete Trapping the Dark Replay Next" at bounding box center [481, 228] width 963 height 457
click at [510, 261] on button "Next" at bounding box center [527, 261] width 91 height 23
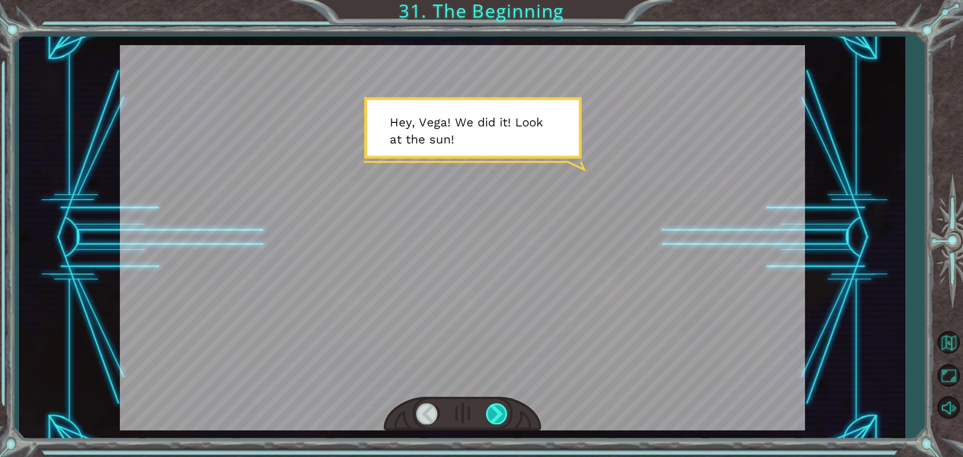
click at [492, 408] on div at bounding box center [497, 413] width 23 height 21
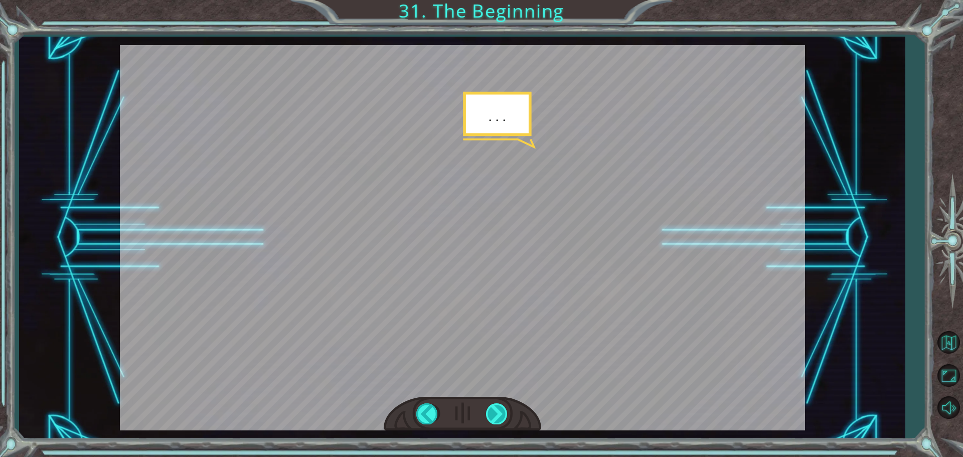
click at [492, 408] on div at bounding box center [497, 413] width 23 height 21
click at [494, 408] on div at bounding box center [497, 413] width 23 height 21
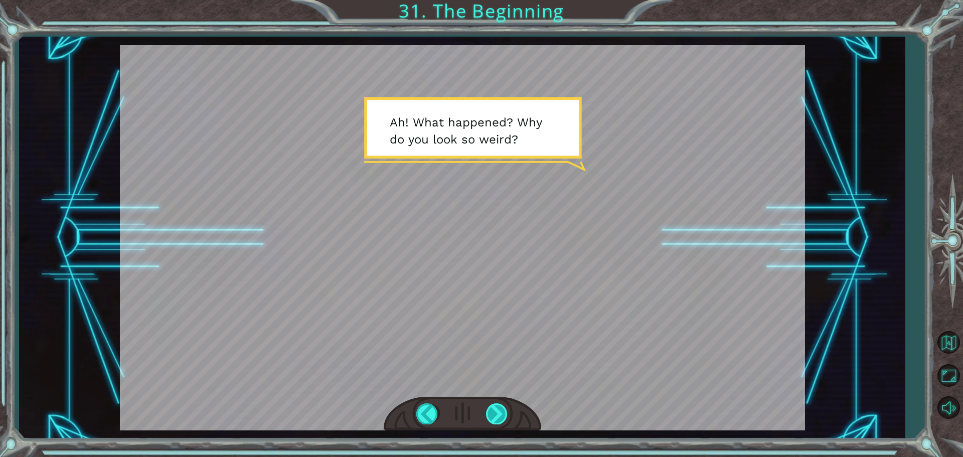
click at [494, 408] on div at bounding box center [497, 413] width 23 height 21
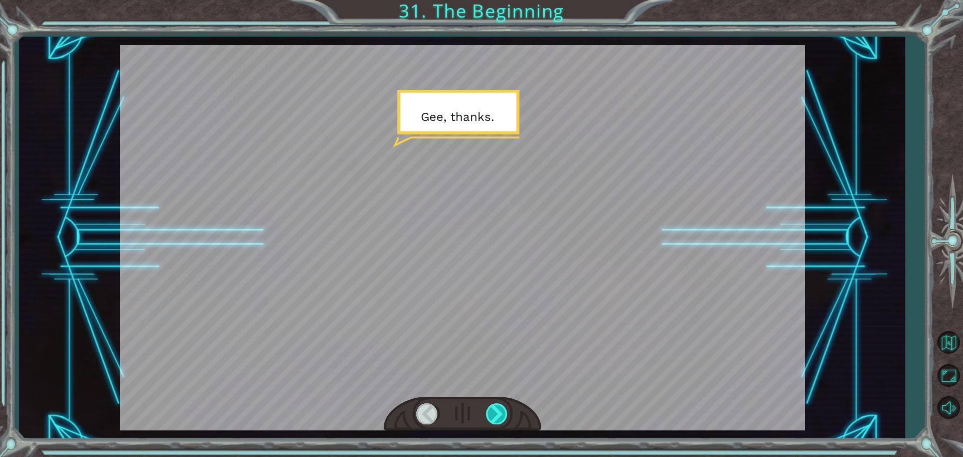
click at [494, 408] on div at bounding box center [497, 413] width 23 height 21
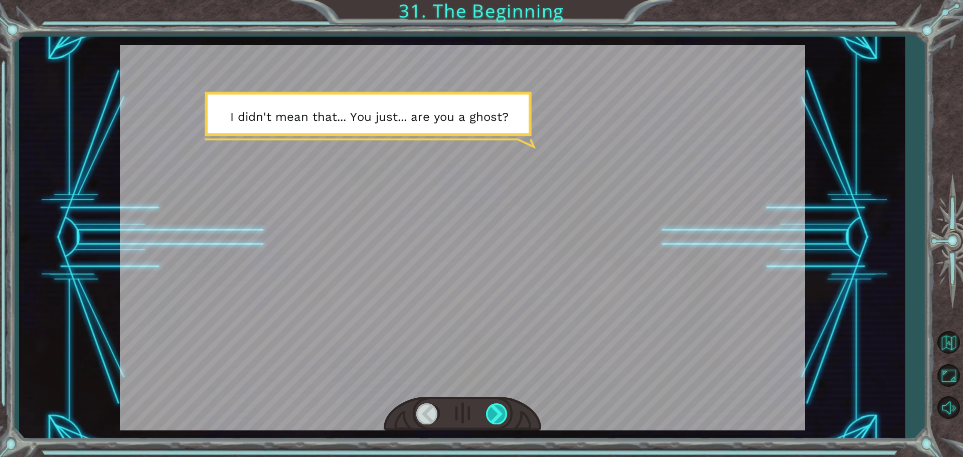
click at [494, 408] on div at bounding box center [497, 413] width 23 height 21
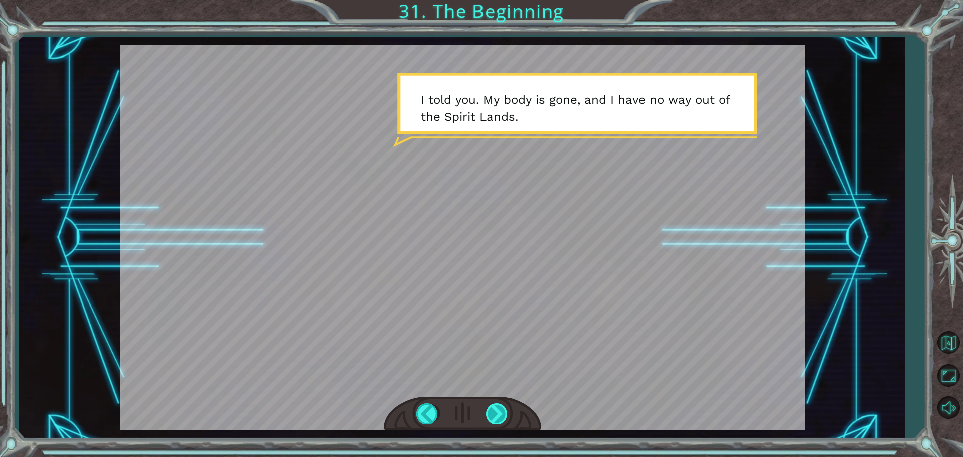
click at [494, 408] on div at bounding box center [497, 413] width 23 height 21
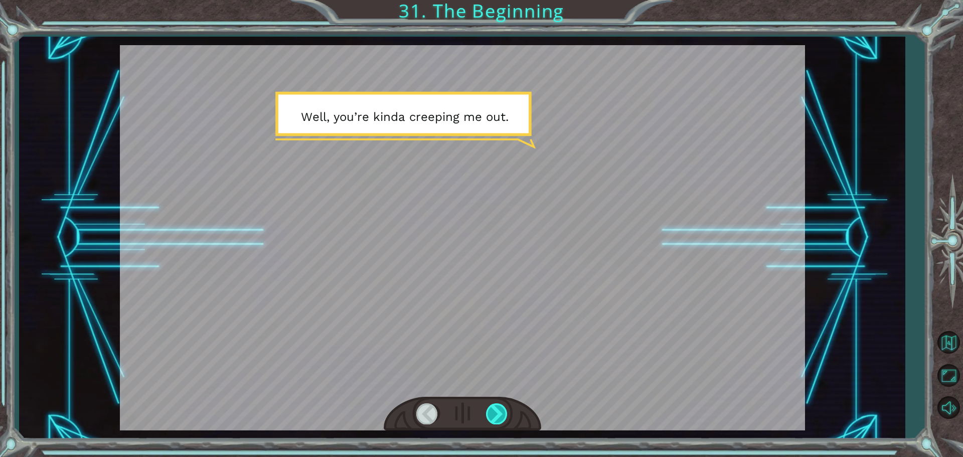
click at [494, 408] on div at bounding box center [497, 413] width 23 height 21
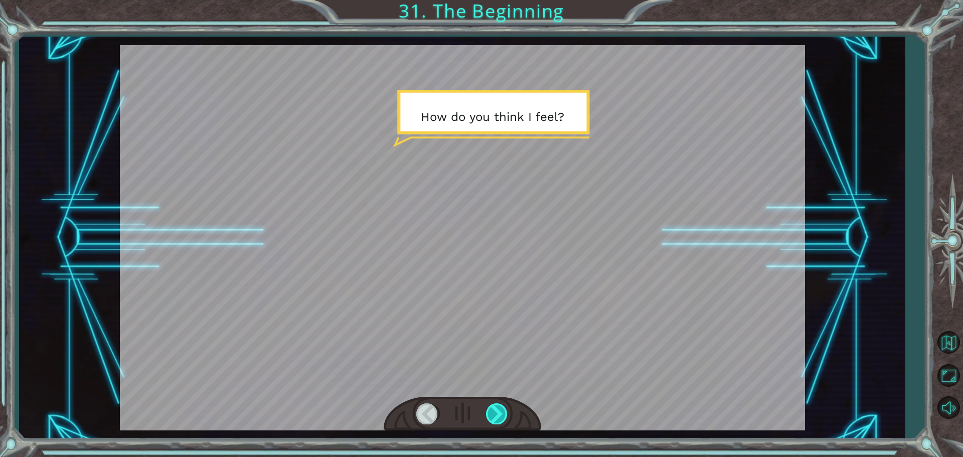
click at [494, 408] on div at bounding box center [497, 413] width 23 height 21
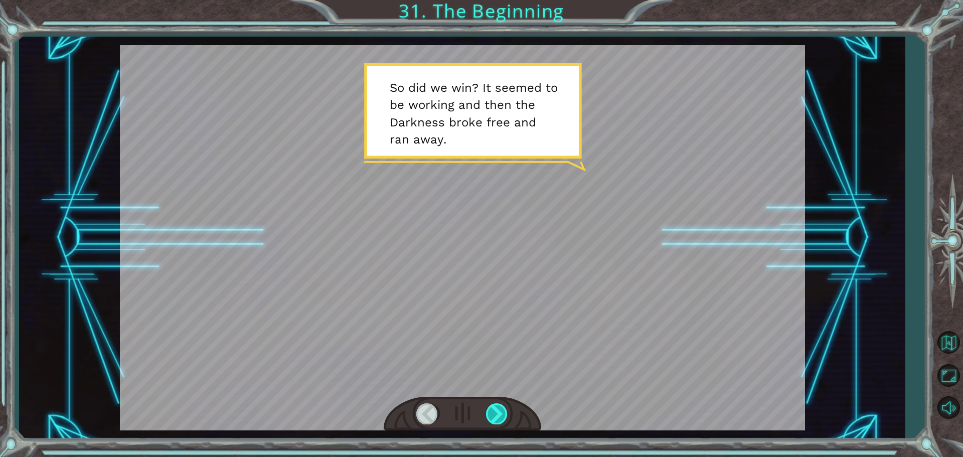
click at [494, 408] on div at bounding box center [497, 413] width 23 height 21
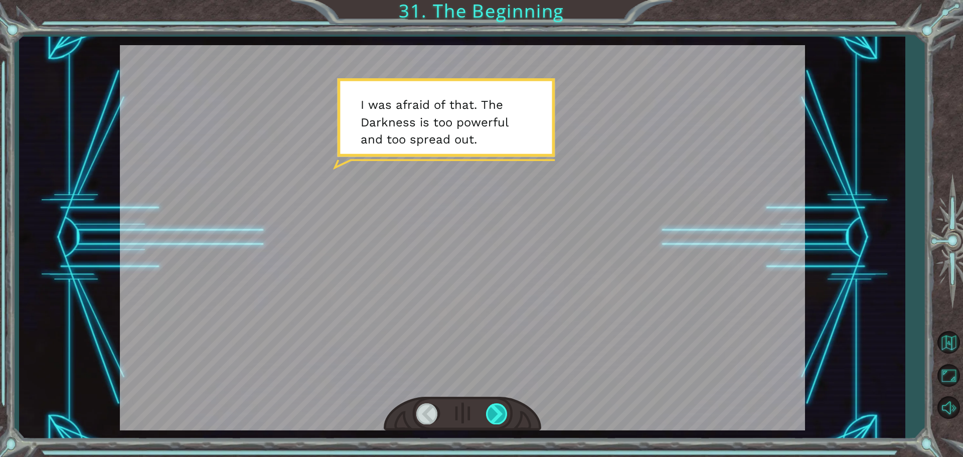
click at [494, 408] on div at bounding box center [497, 413] width 23 height 21
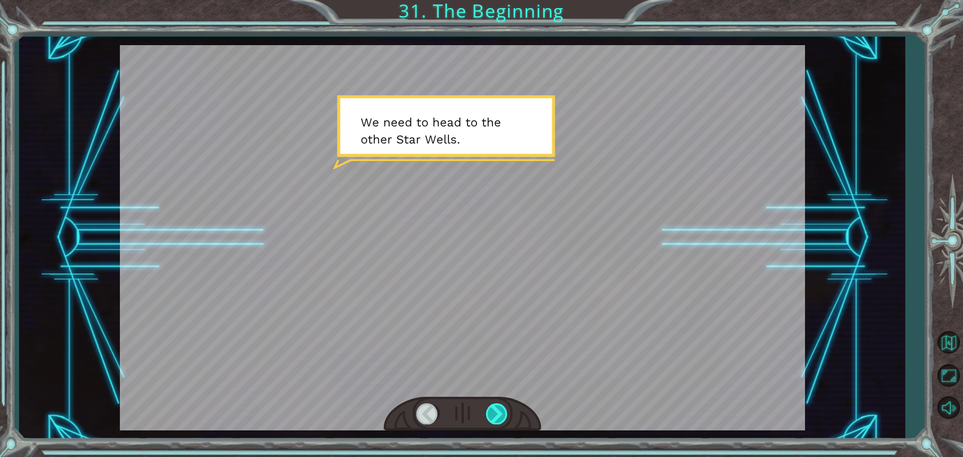
click at [494, 408] on div at bounding box center [497, 413] width 23 height 21
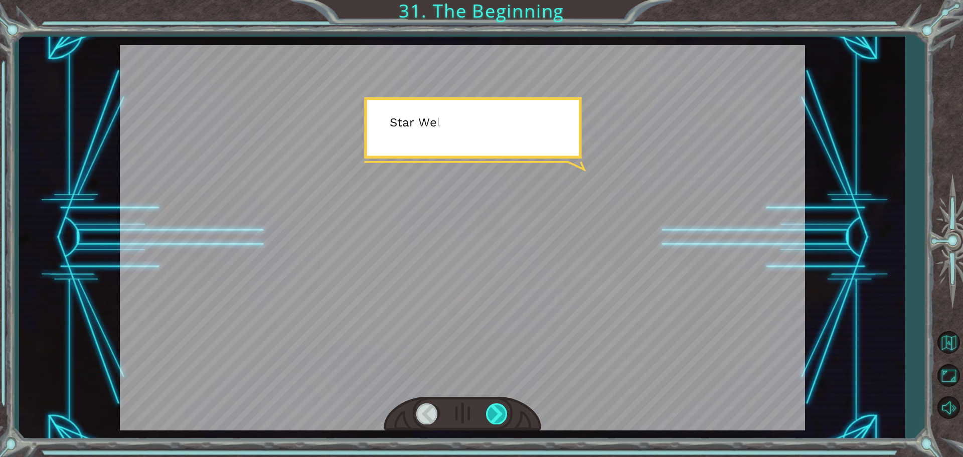
click at [494, 408] on div at bounding box center [497, 413] width 23 height 21
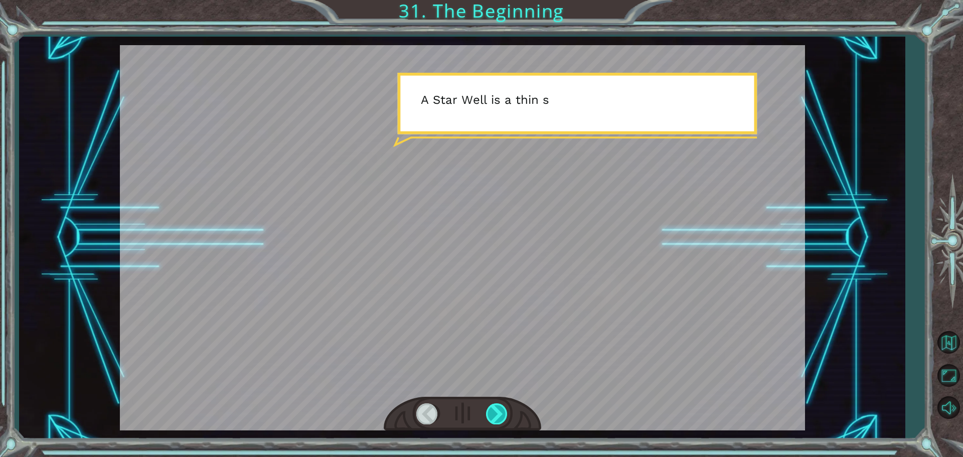
click at [494, 408] on div at bounding box center [497, 413] width 23 height 21
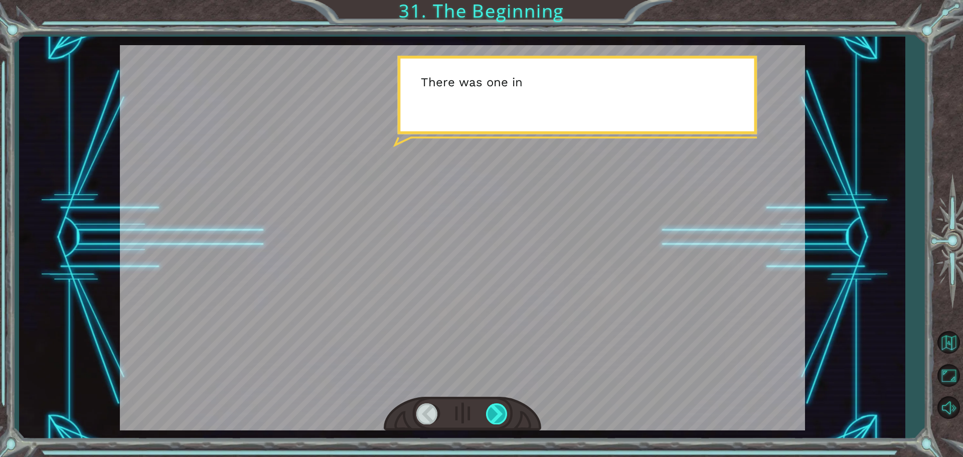
click at [494, 408] on div at bounding box center [497, 413] width 23 height 21
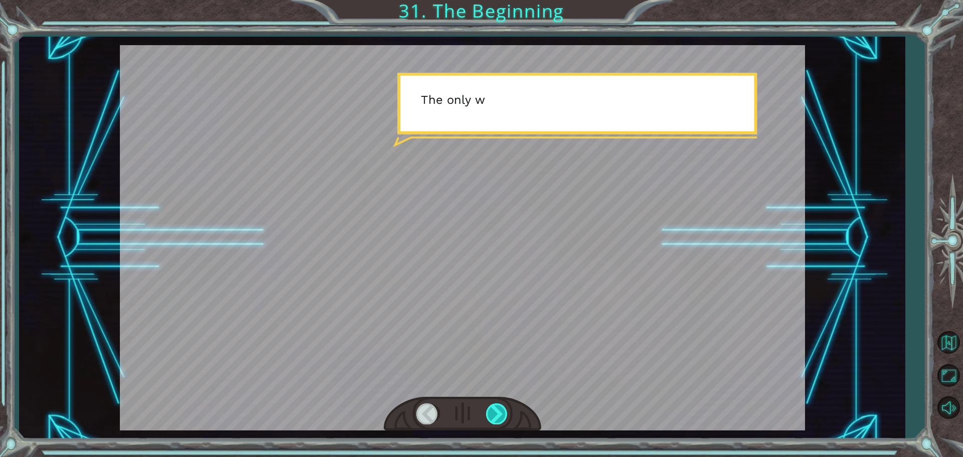
click at [494, 408] on div at bounding box center [497, 413] width 23 height 21
click at [493, 408] on div at bounding box center [497, 413] width 23 height 21
click at [490, 408] on div at bounding box center [497, 413] width 23 height 21
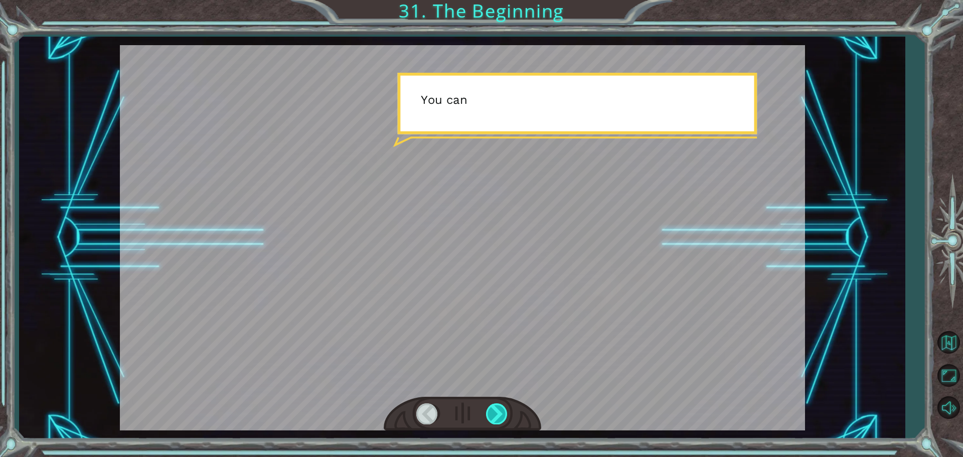
click at [490, 408] on div at bounding box center [497, 413] width 23 height 21
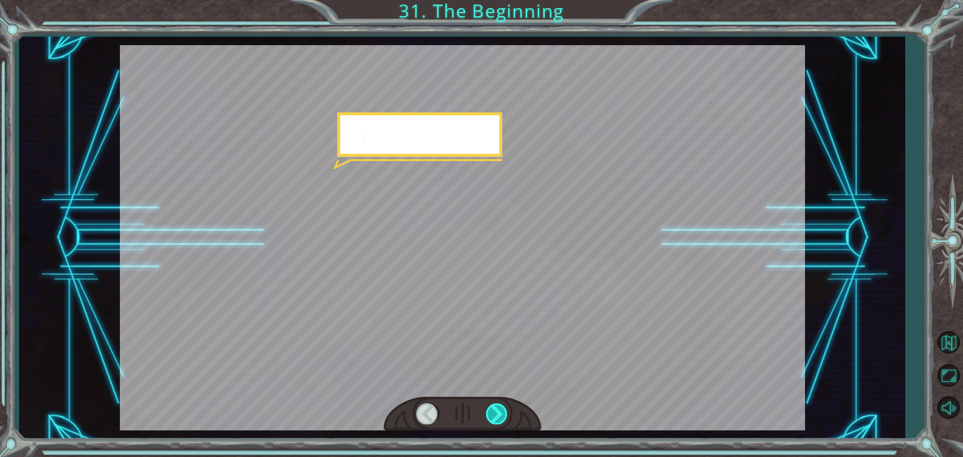
click at [490, 408] on div at bounding box center [497, 413] width 23 height 21
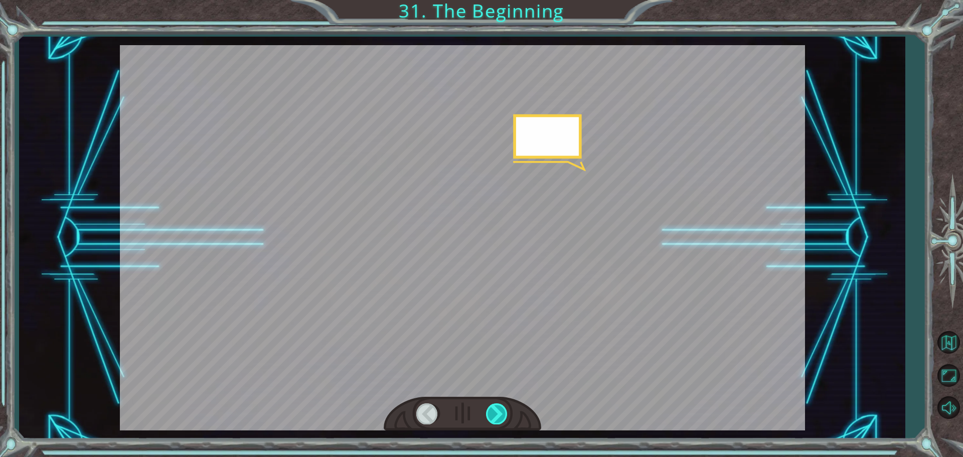
click at [490, 408] on div at bounding box center [497, 413] width 23 height 21
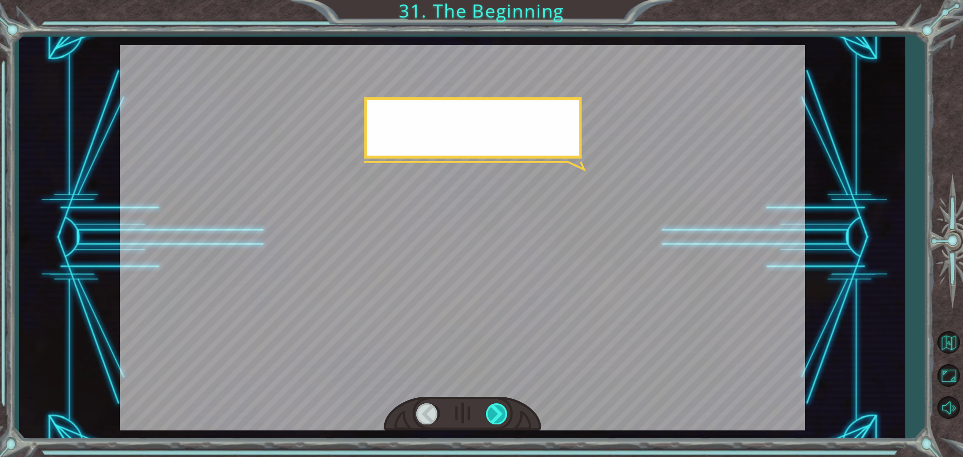
click at [490, 408] on div at bounding box center [497, 413] width 23 height 21
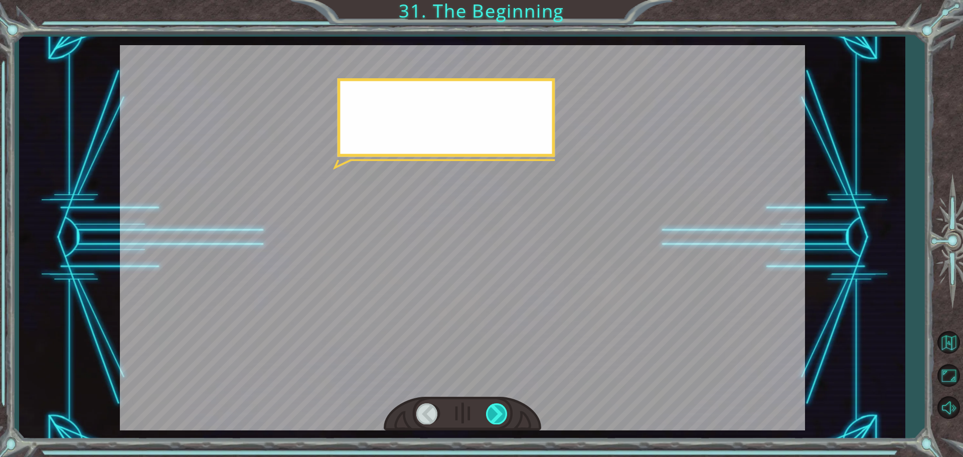
click at [490, 407] on div at bounding box center [497, 413] width 23 height 21
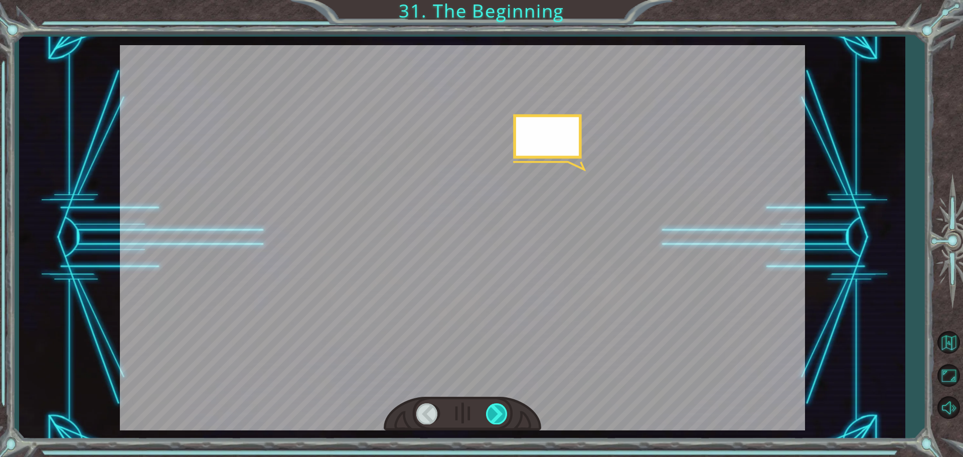
click at [490, 407] on div at bounding box center [497, 413] width 23 height 21
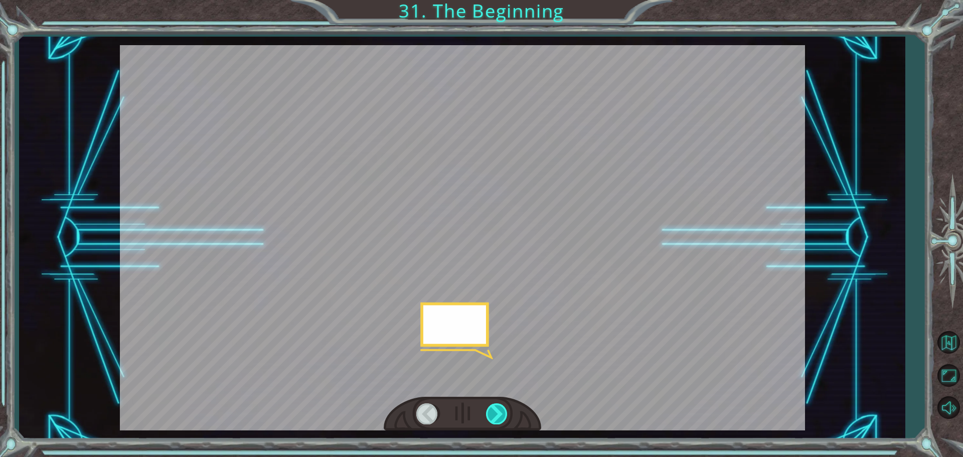
click at [490, 407] on div at bounding box center [497, 413] width 23 height 21
click at [489, 406] on div at bounding box center [497, 413] width 23 height 21
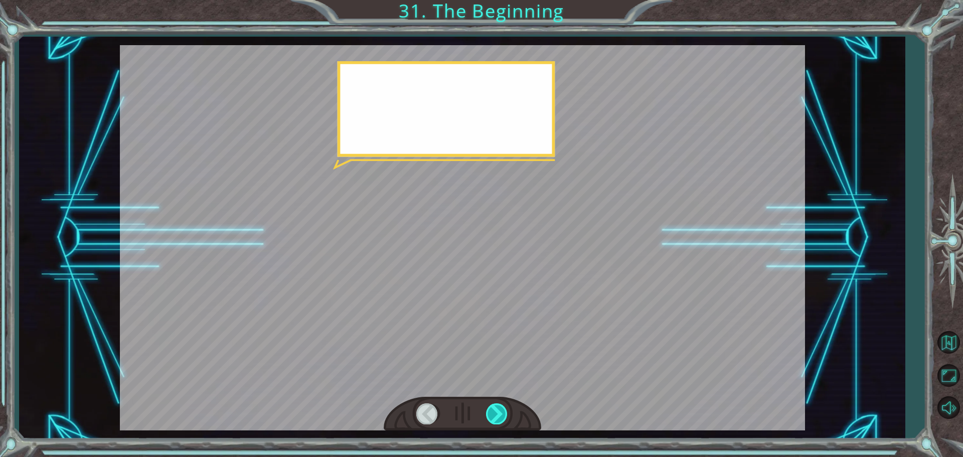
click at [489, 405] on div at bounding box center [497, 413] width 23 height 21
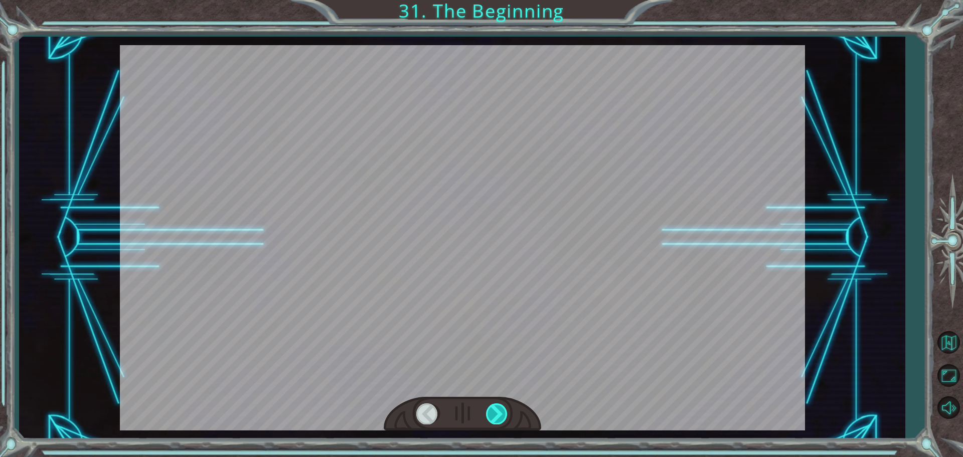
click at [488, 404] on div at bounding box center [497, 413] width 23 height 21
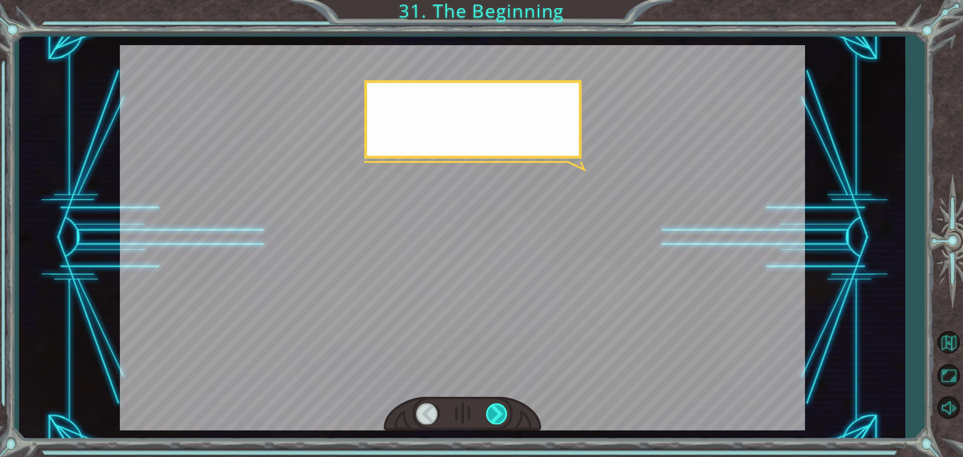
click at [488, 404] on div at bounding box center [497, 413] width 23 height 21
click at [487, 404] on div at bounding box center [497, 413] width 23 height 21
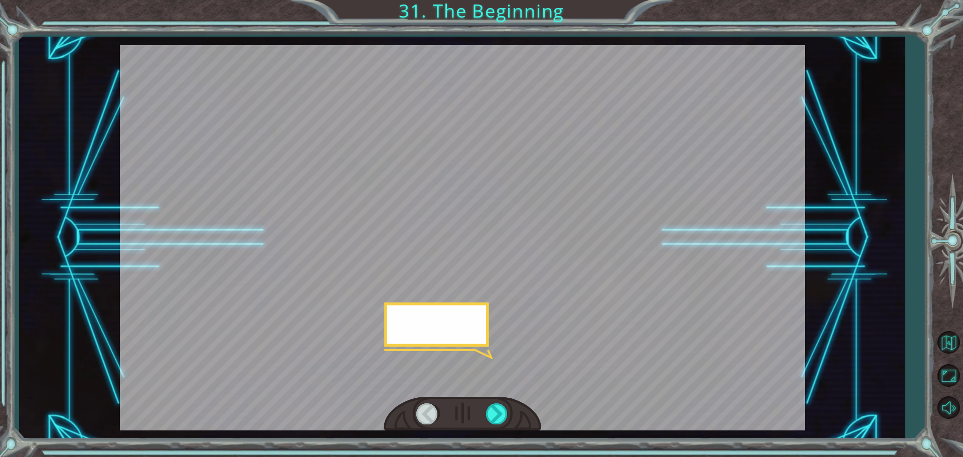
click at [484, 402] on div at bounding box center [462, 414] width 157 height 35
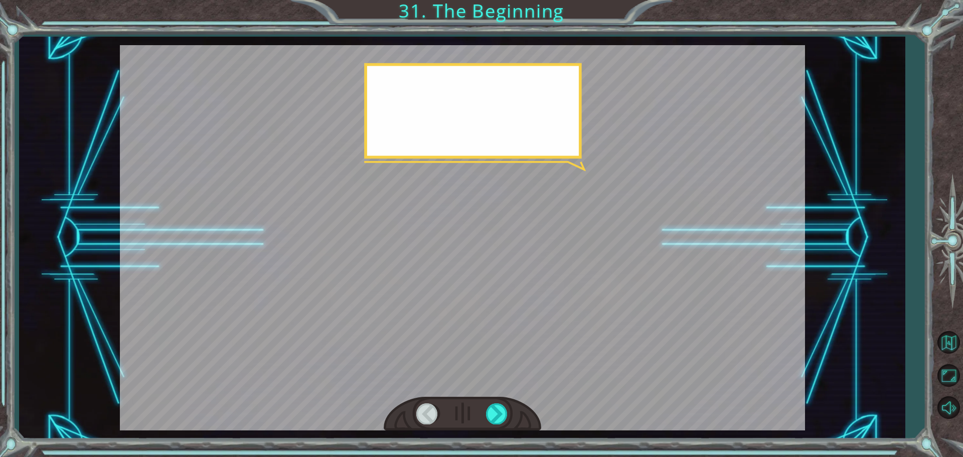
click at [484, 402] on div at bounding box center [462, 414] width 157 height 35
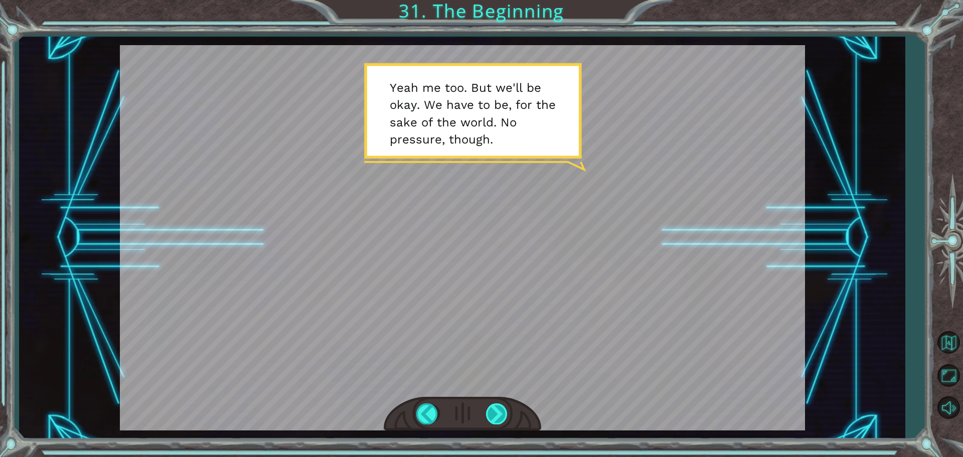
click at [496, 412] on div at bounding box center [497, 413] width 23 height 21
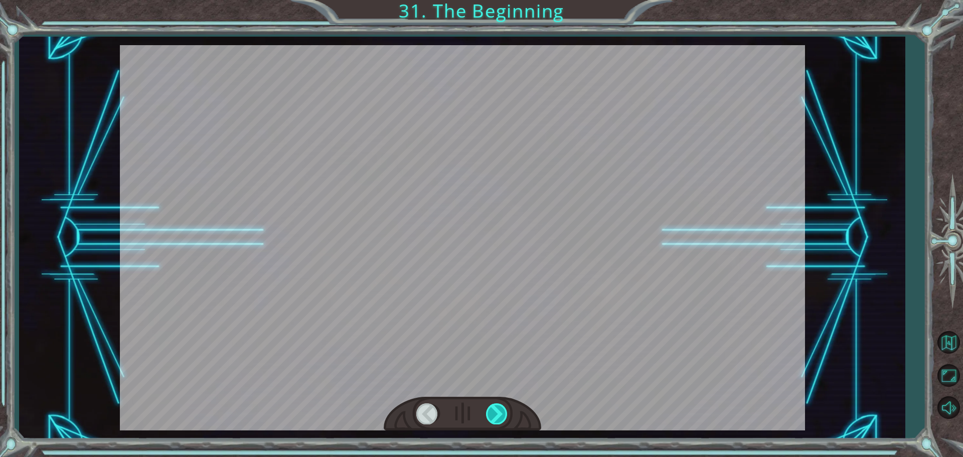
click at [496, 412] on div at bounding box center [497, 413] width 23 height 21
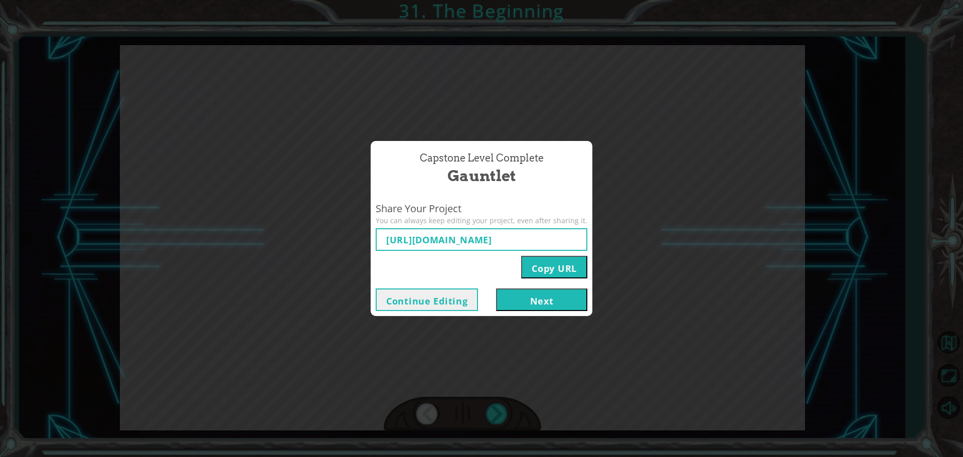
type input "[URL][DOMAIN_NAME]"
click at [528, 252] on div "Copy URL" at bounding box center [482, 265] width 212 height 28
click at [513, 303] on button "Next" at bounding box center [541, 299] width 91 height 23
